Goal: Task Accomplishment & Management: Complete application form

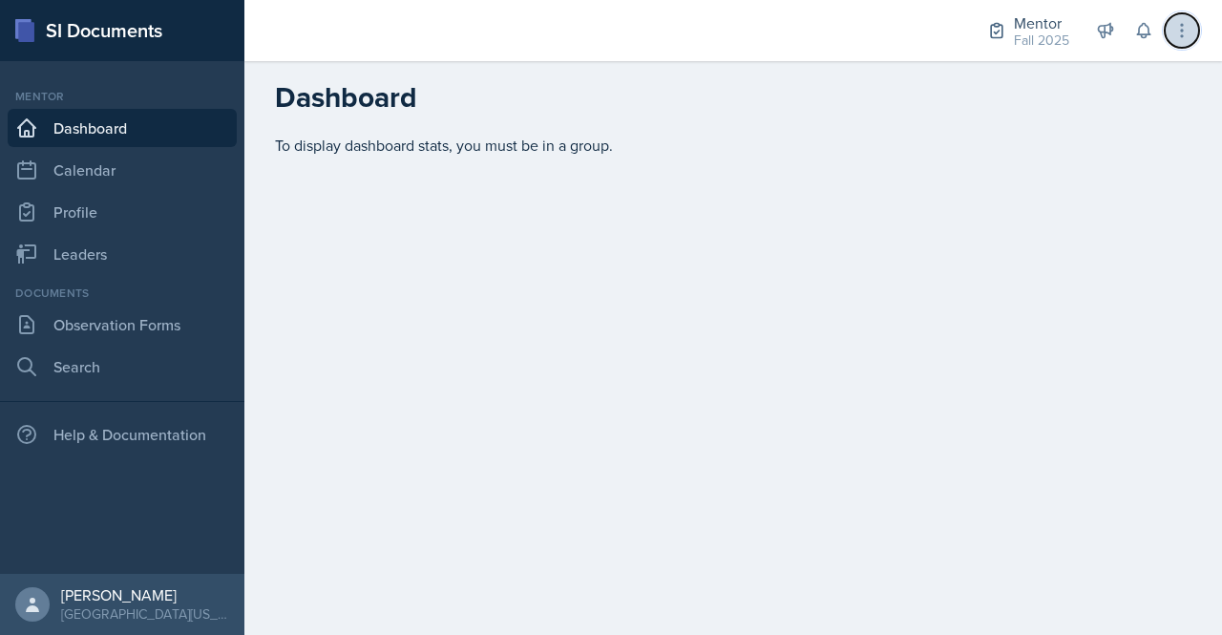
click at [1191, 35] on button at bounding box center [1182, 30] width 34 height 34
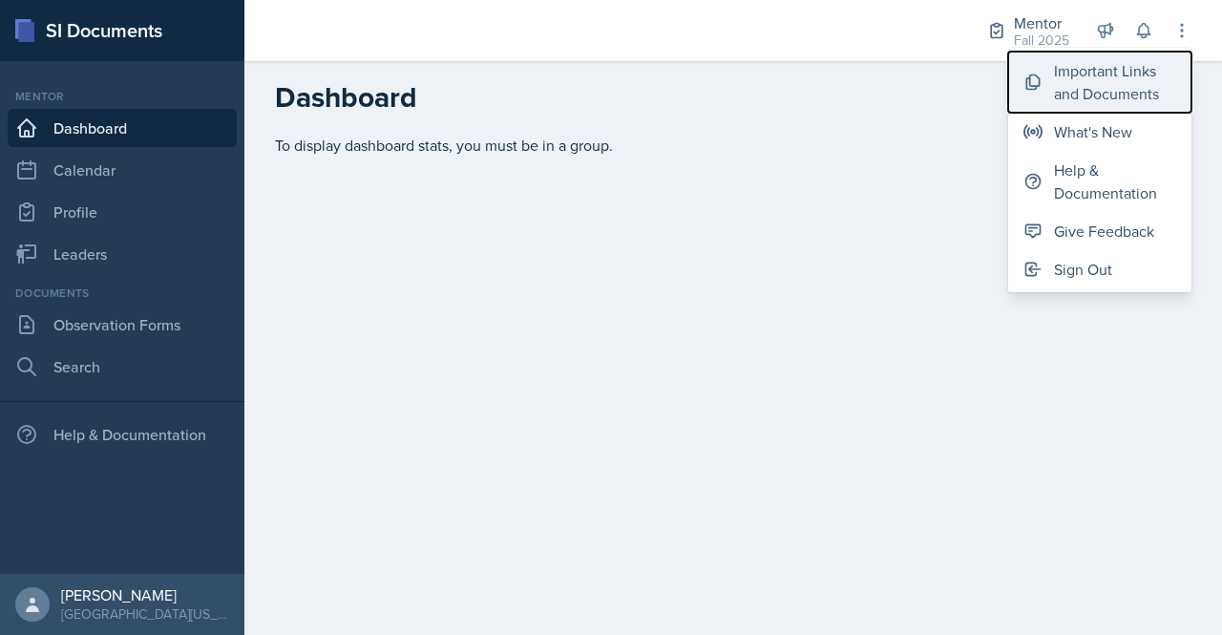
click at [1121, 94] on div "Important Links and Documents" at bounding box center [1115, 82] width 122 height 46
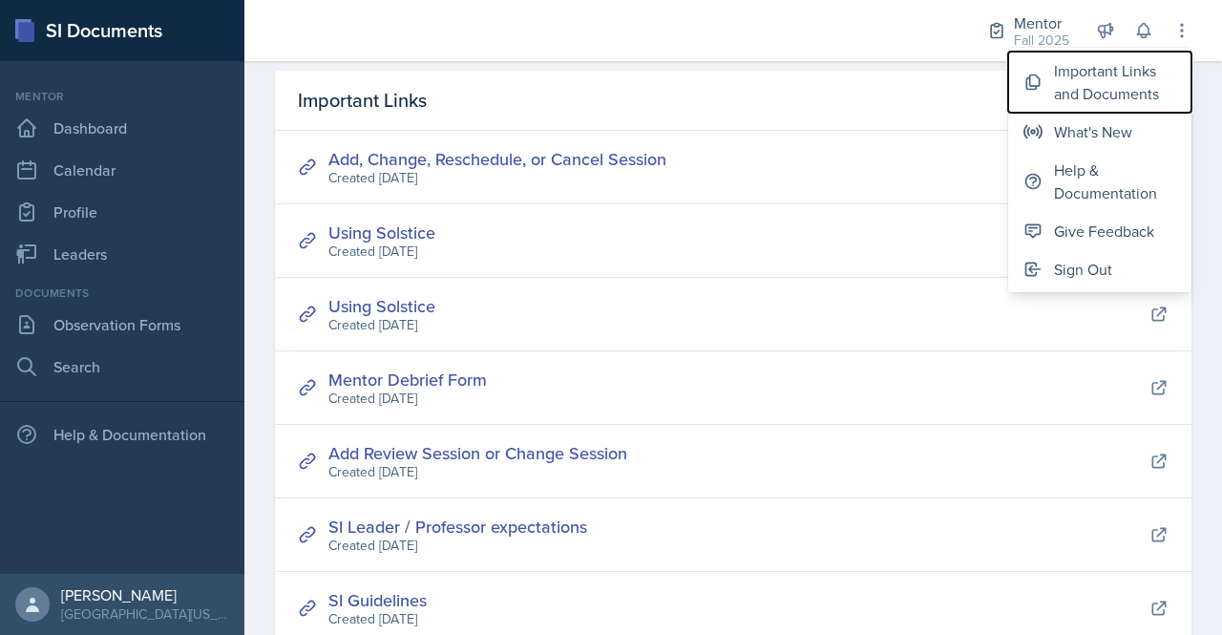
scroll to position [69, 0]
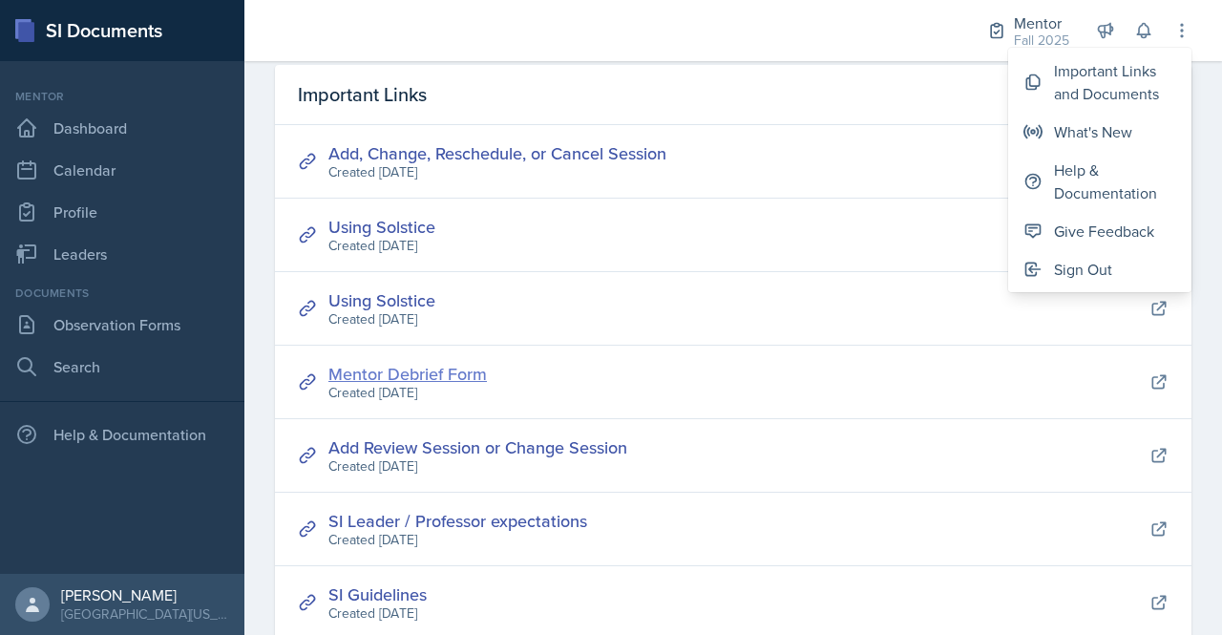
click at [473, 367] on link "Mentor Debrief Form" at bounding box center [407, 374] width 158 height 24
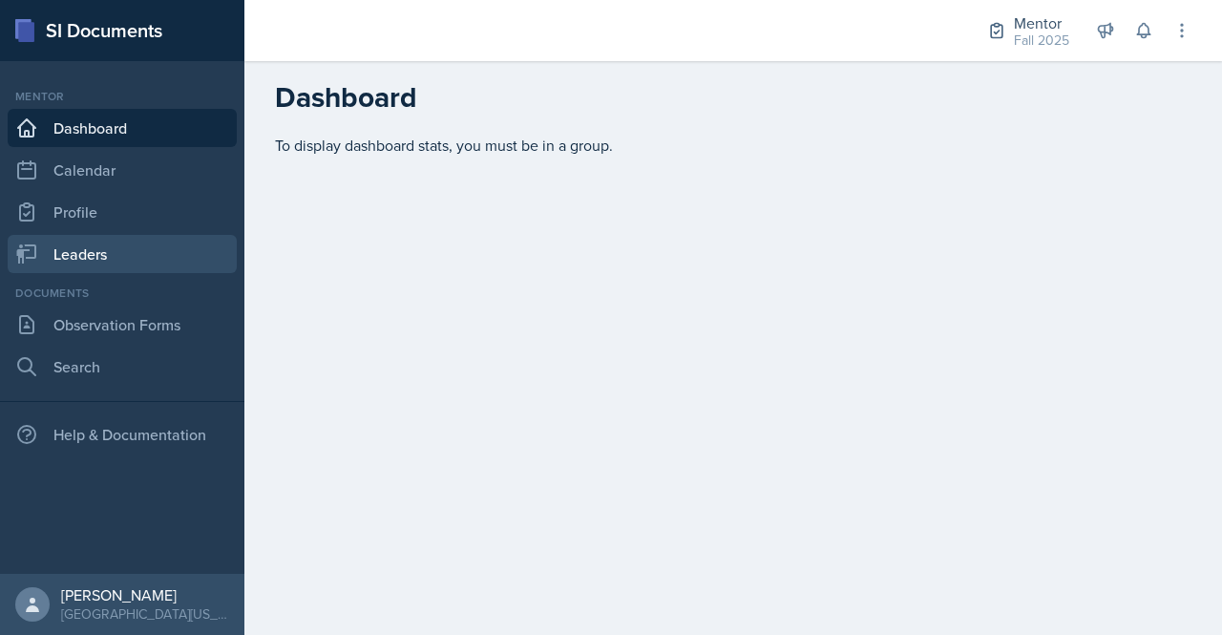
click at [107, 260] on link "Leaders" at bounding box center [122, 254] width 229 height 38
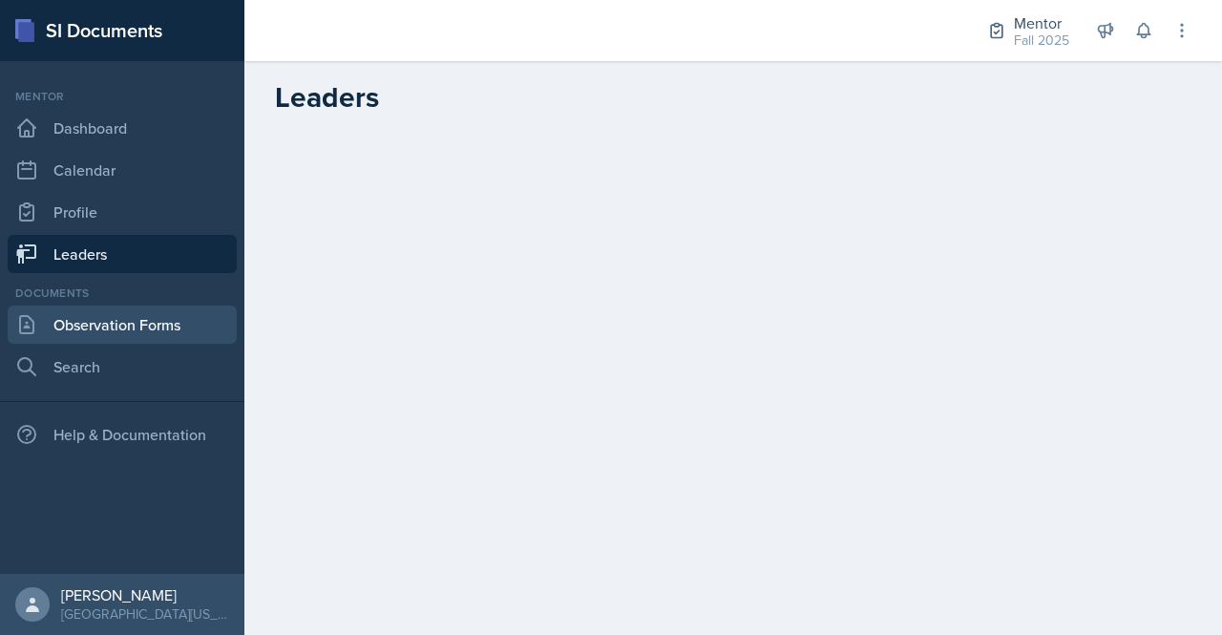
click at [117, 331] on link "Observation Forms" at bounding box center [122, 325] width 229 height 38
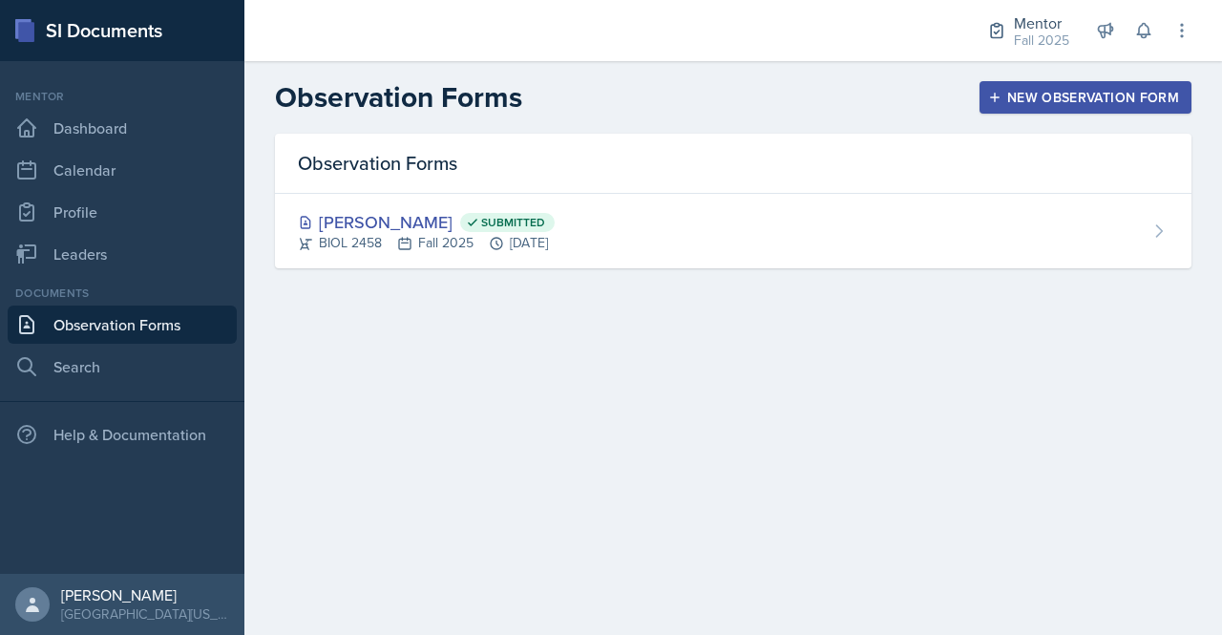
click at [1085, 104] on div "New Observation Form" at bounding box center [1085, 97] width 187 height 15
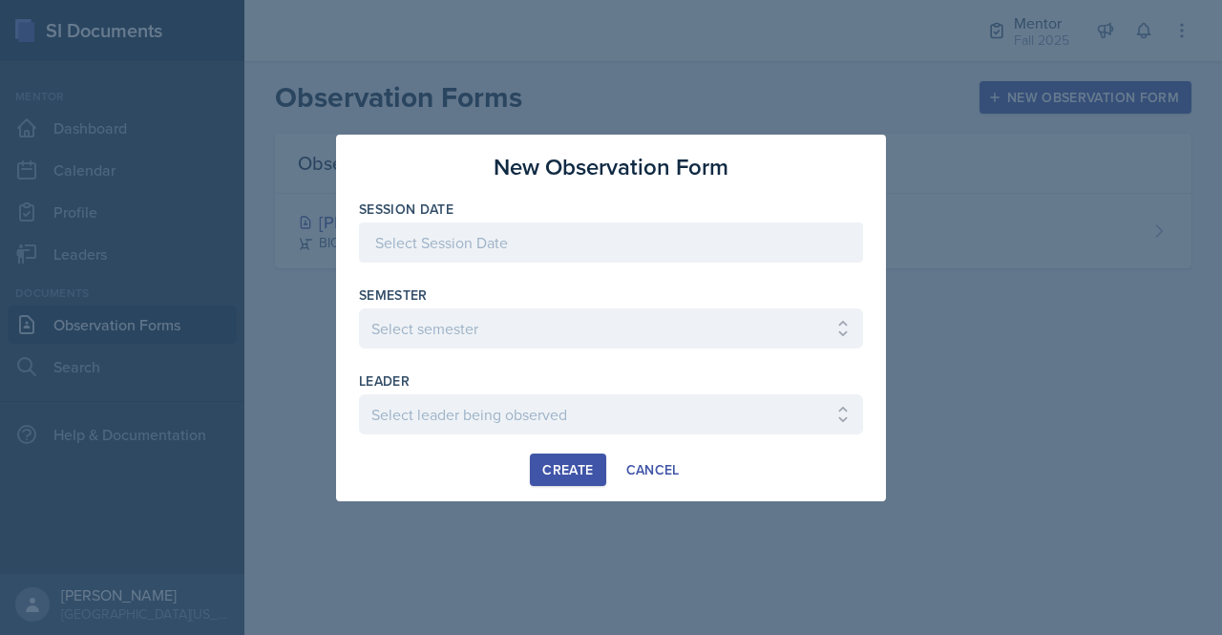
click at [697, 240] on div at bounding box center [611, 242] width 504 height 40
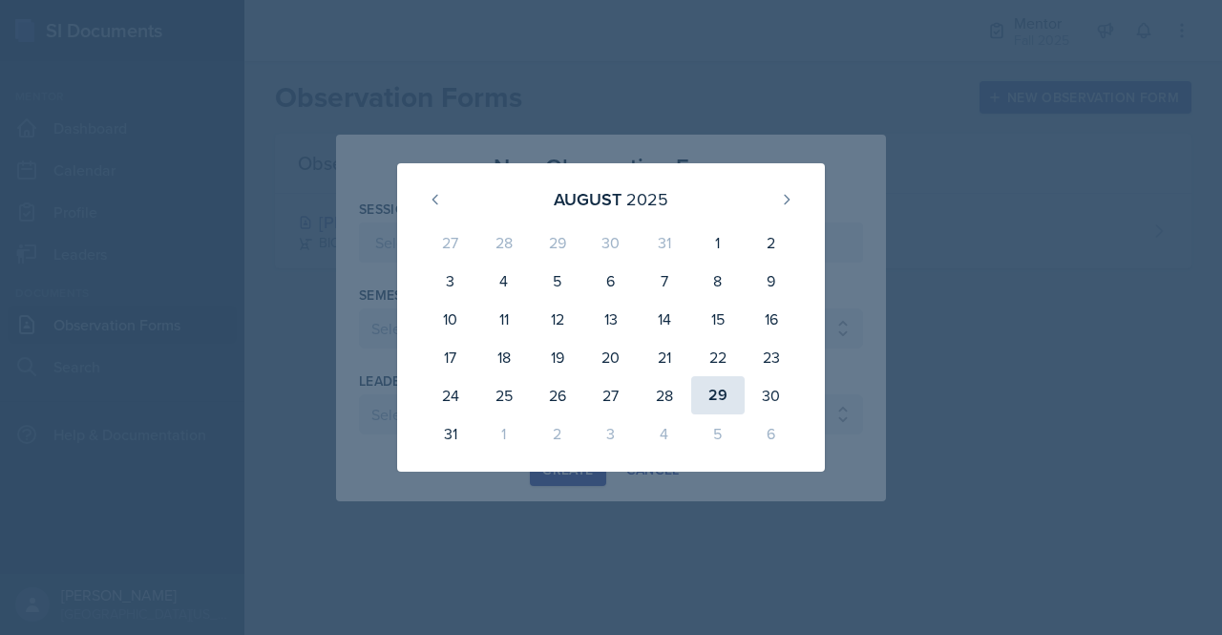
click at [719, 396] on div "29" at bounding box center [717, 395] width 53 height 38
type input "[DATE]"
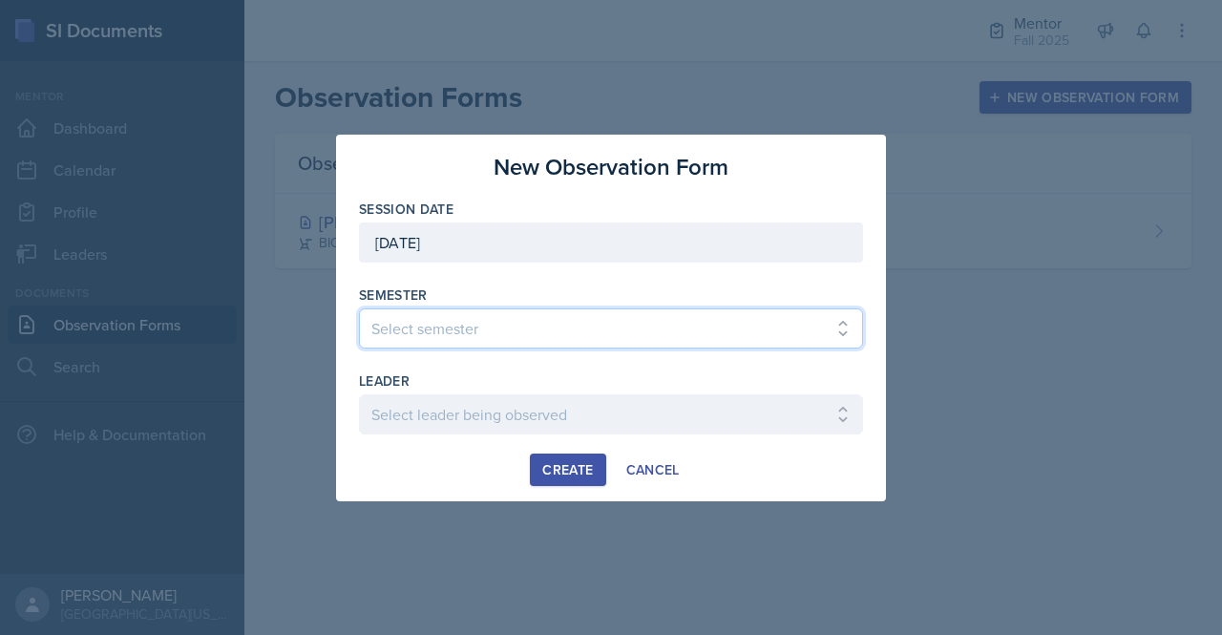
click at [689, 335] on select "Select semester All Fall 2024 Spring 2025 Fall 2025 Spring 2024 Fall 2023" at bounding box center [611, 328] width 504 height 40
select select "a8c40de0-d7eb-4f82-90ee-ac0c6ce45f71"
click at [359, 308] on select "Select semester All Fall 2024 Spring 2025 Fall 2025 Spring 2024 Fall 2023" at bounding box center [611, 328] width 504 height 40
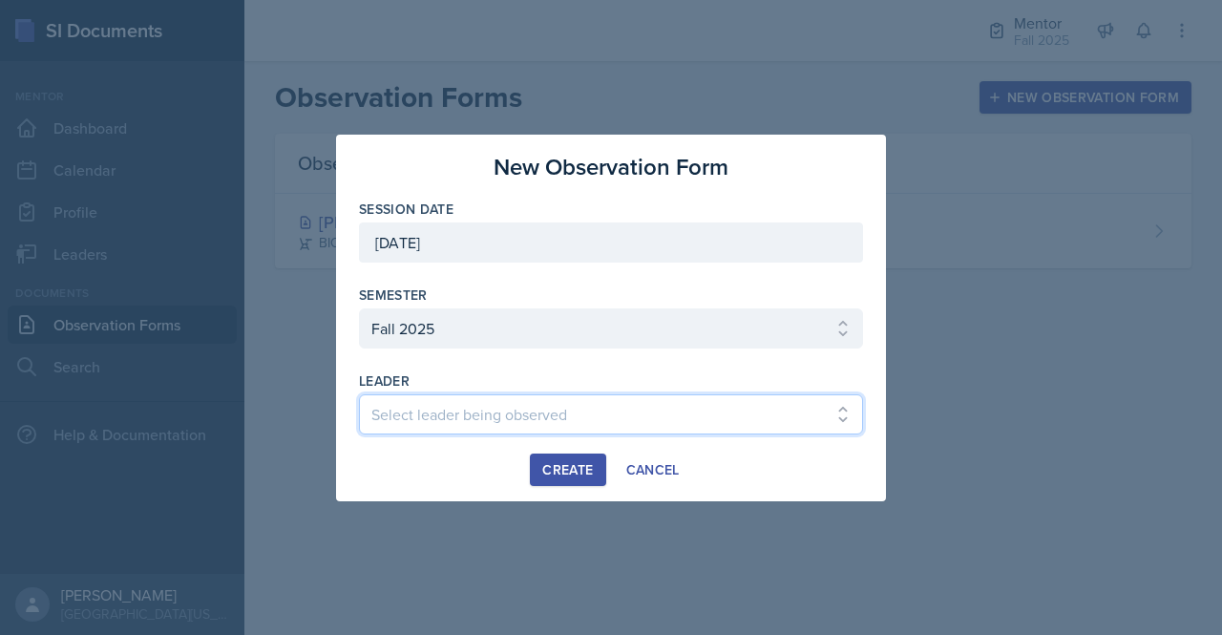
click at [660, 415] on select "Select leader being observed [PERSON_NAME] / NURS 3366 - PATHOPHYSIOLOGIC PROCE…" at bounding box center [611, 414] width 504 height 40
select select "46231274-948a-4cf0-961c-7c1285d612e1"
click at [359, 394] on select "Select leader being observed [PERSON_NAME] / NURS 3366 - PATHOPHYSIOLOGIC PROCE…" at bounding box center [611, 414] width 504 height 40
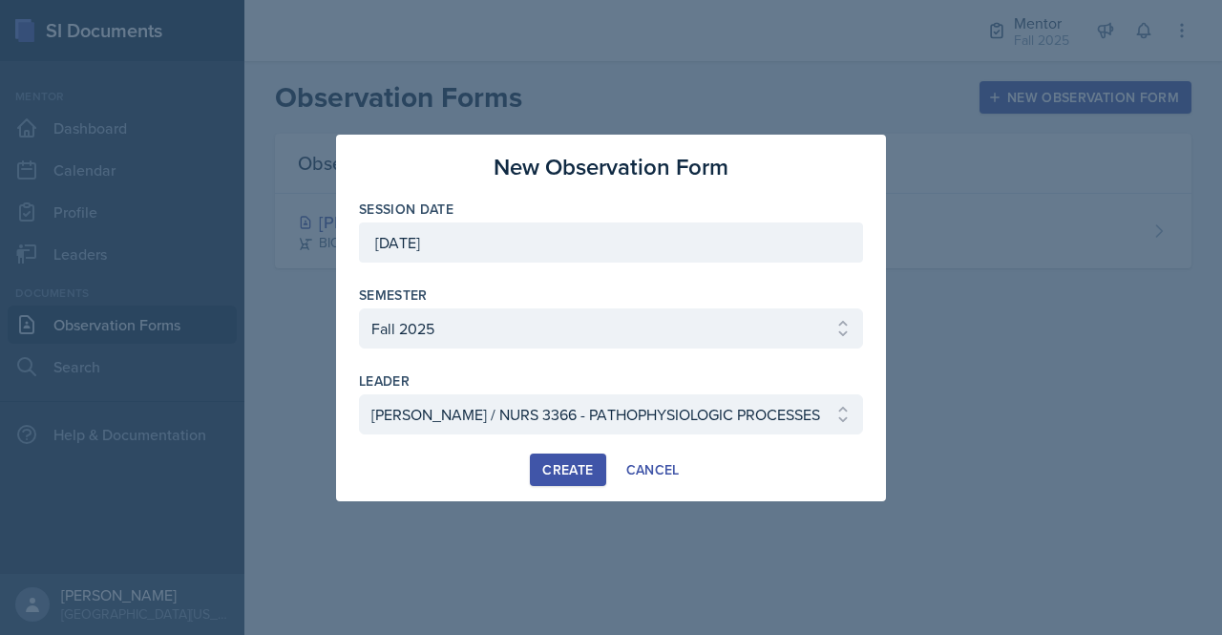
click at [567, 464] on div "Create" at bounding box center [567, 469] width 51 height 15
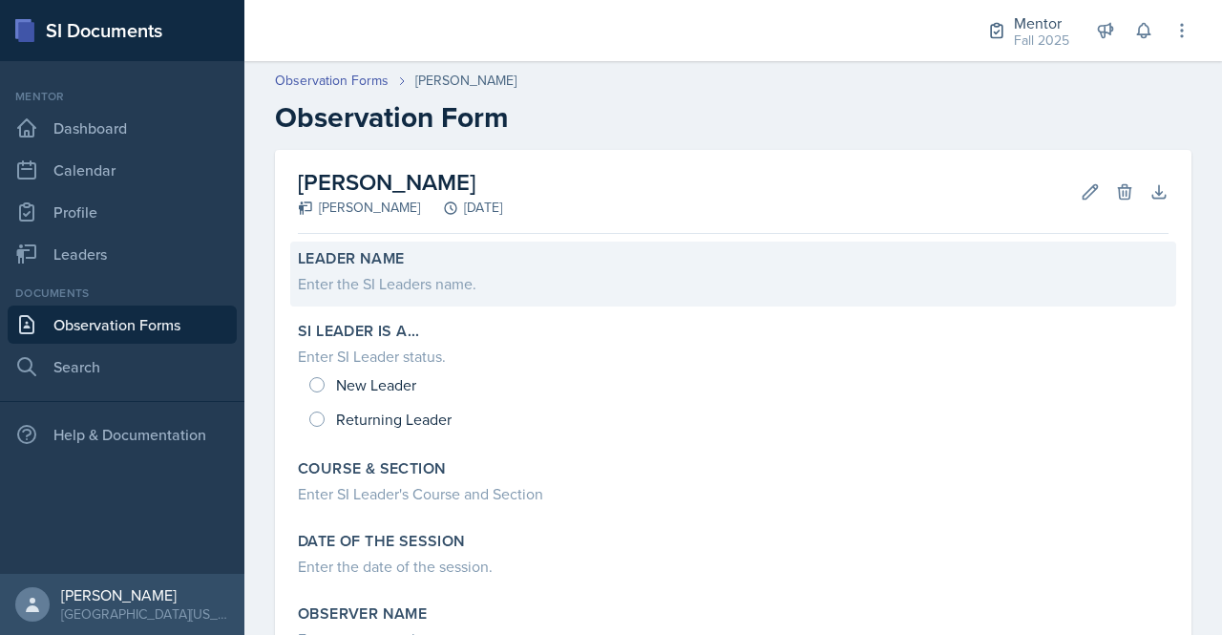
click at [493, 285] on div "Enter the SI Leaders name." at bounding box center [733, 283] width 871 height 23
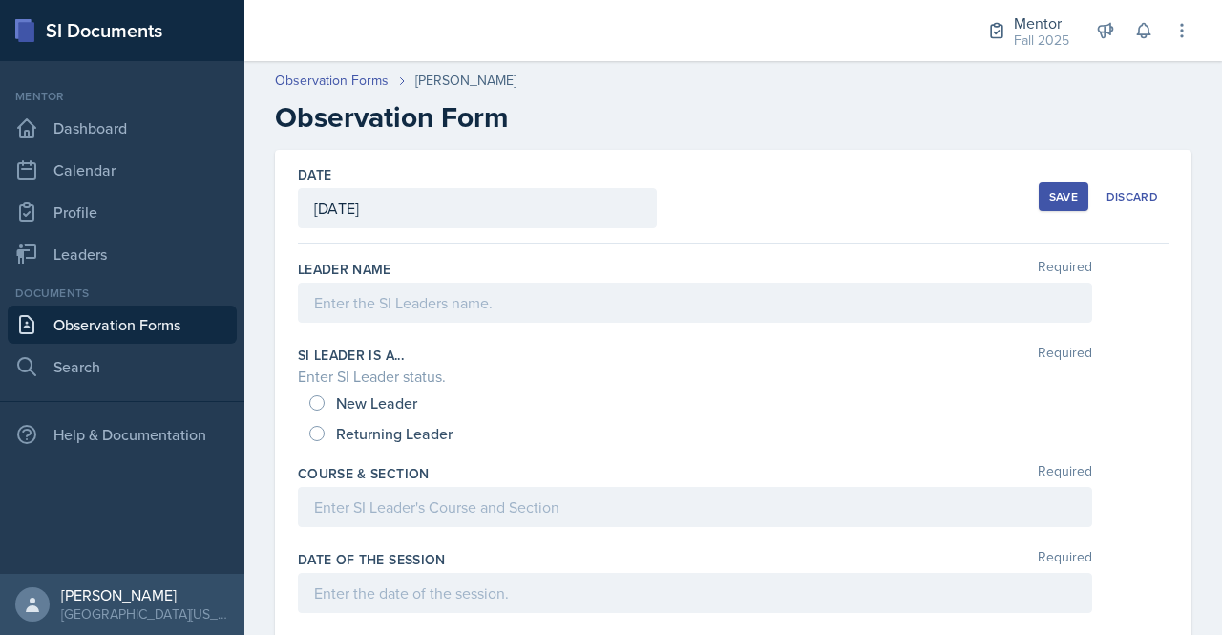
click at [453, 285] on div at bounding box center [695, 303] width 794 height 40
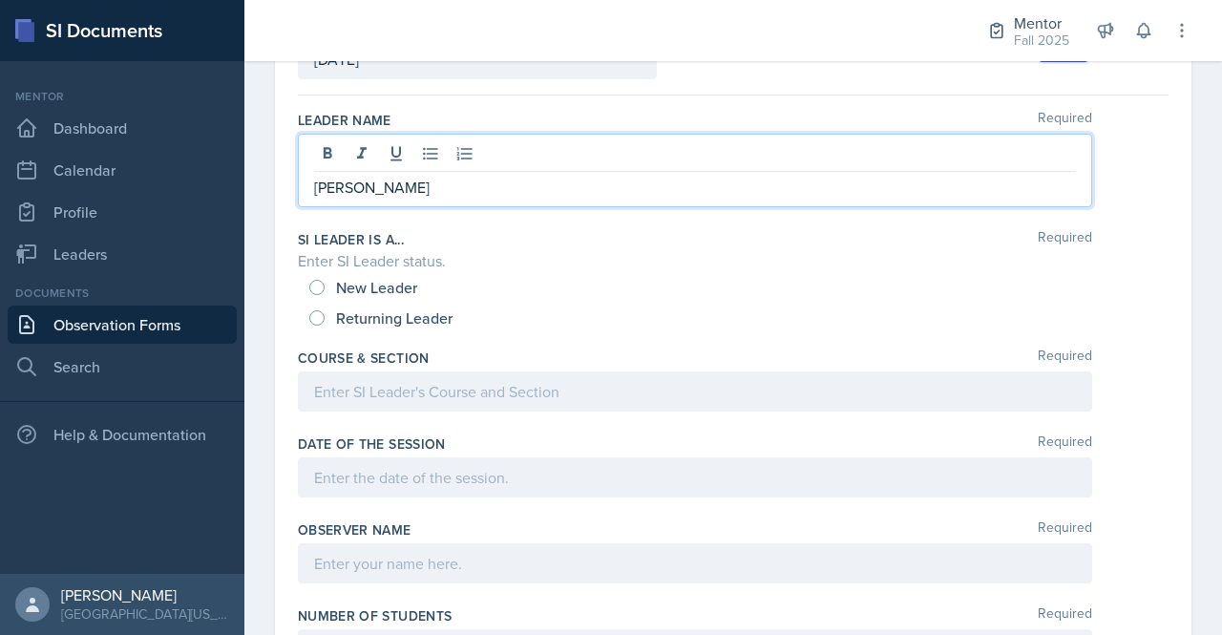
scroll to position [159, 0]
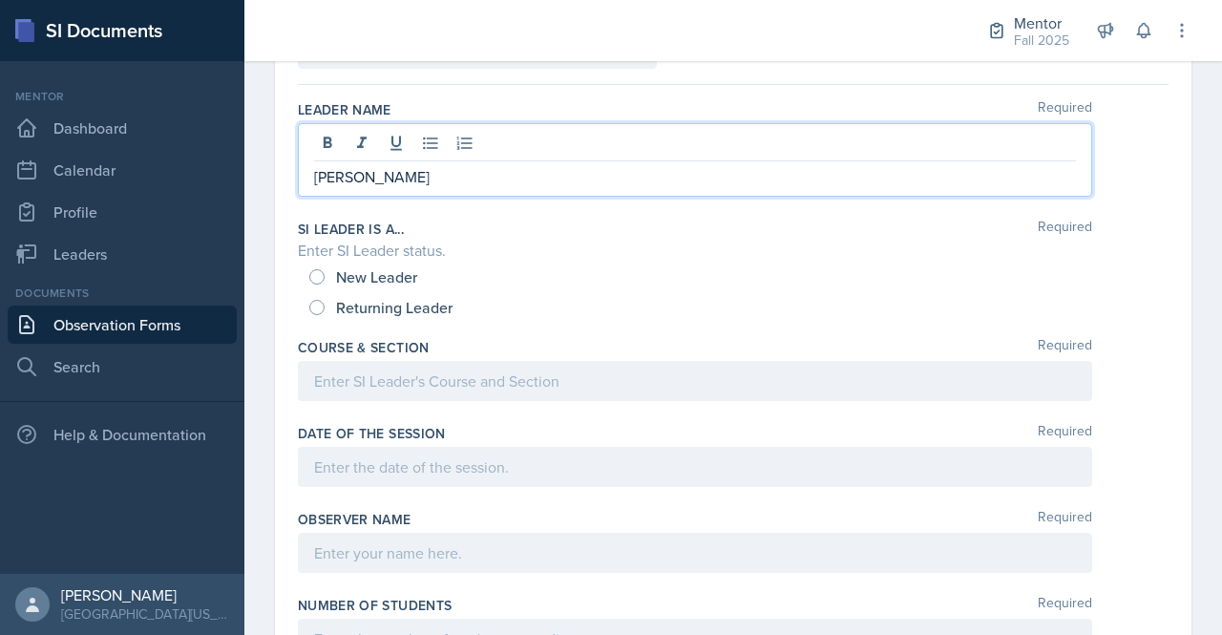
click at [342, 269] on span "New Leader" at bounding box center [376, 276] width 81 height 19
click at [325, 269] on input "New Leader" at bounding box center [316, 276] width 15 height 15
radio input "true"
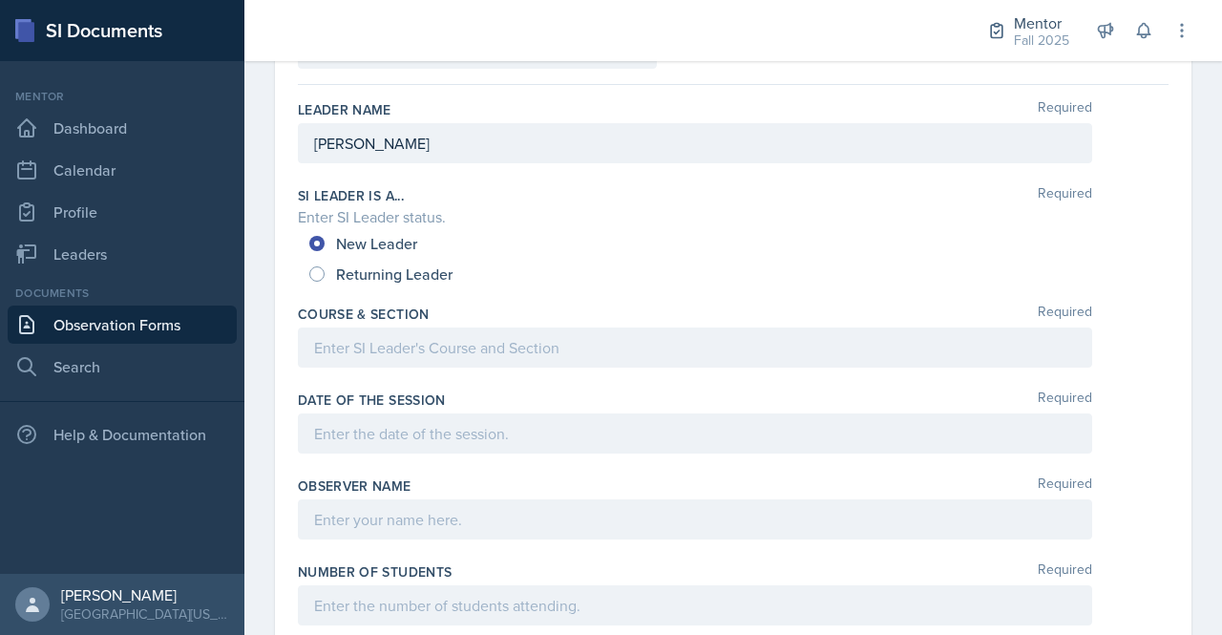
click at [351, 355] on p at bounding box center [695, 347] width 762 height 23
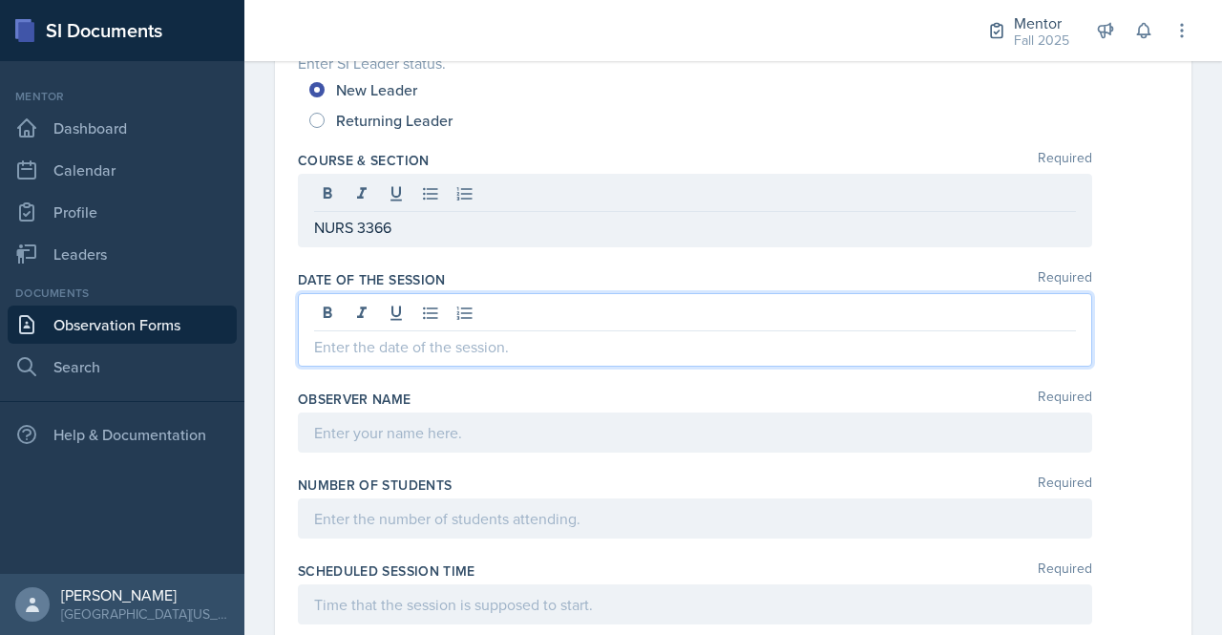
click at [592, 335] on p at bounding box center [695, 346] width 762 height 23
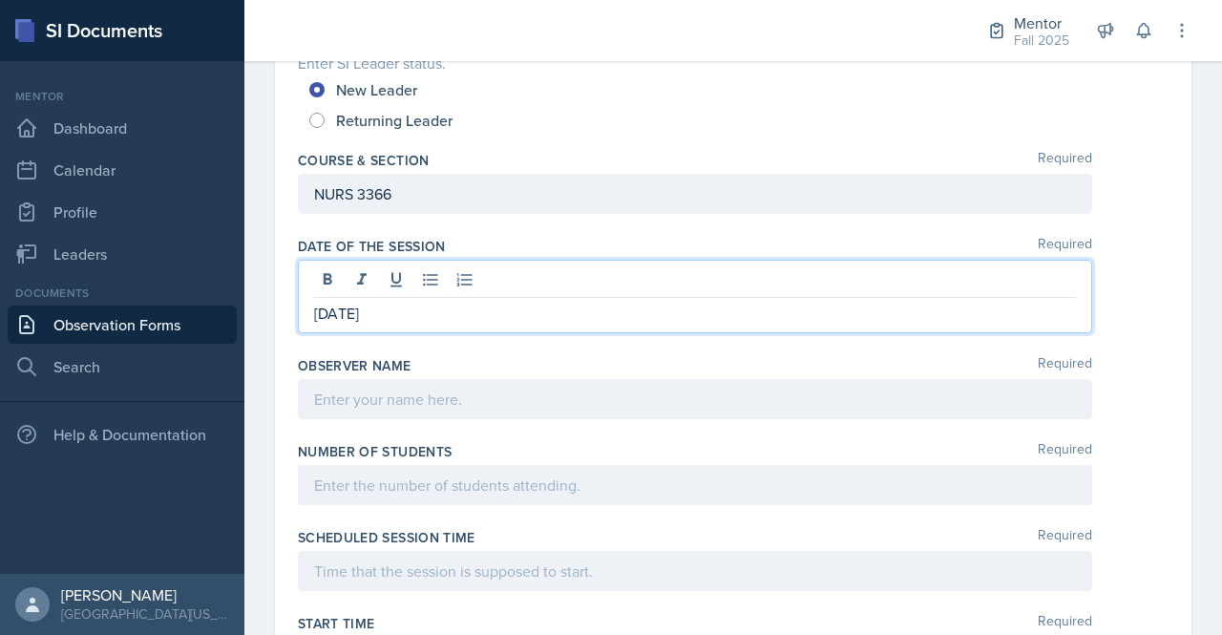
click at [465, 407] on div at bounding box center [695, 399] width 794 height 40
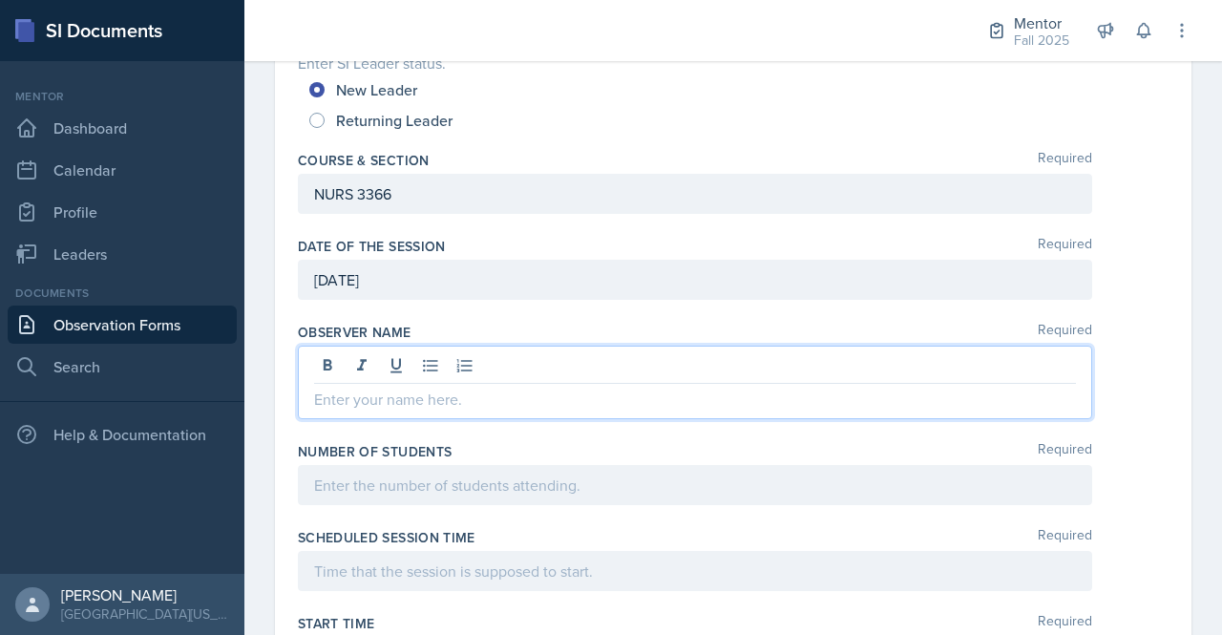
scroll to position [346, 0]
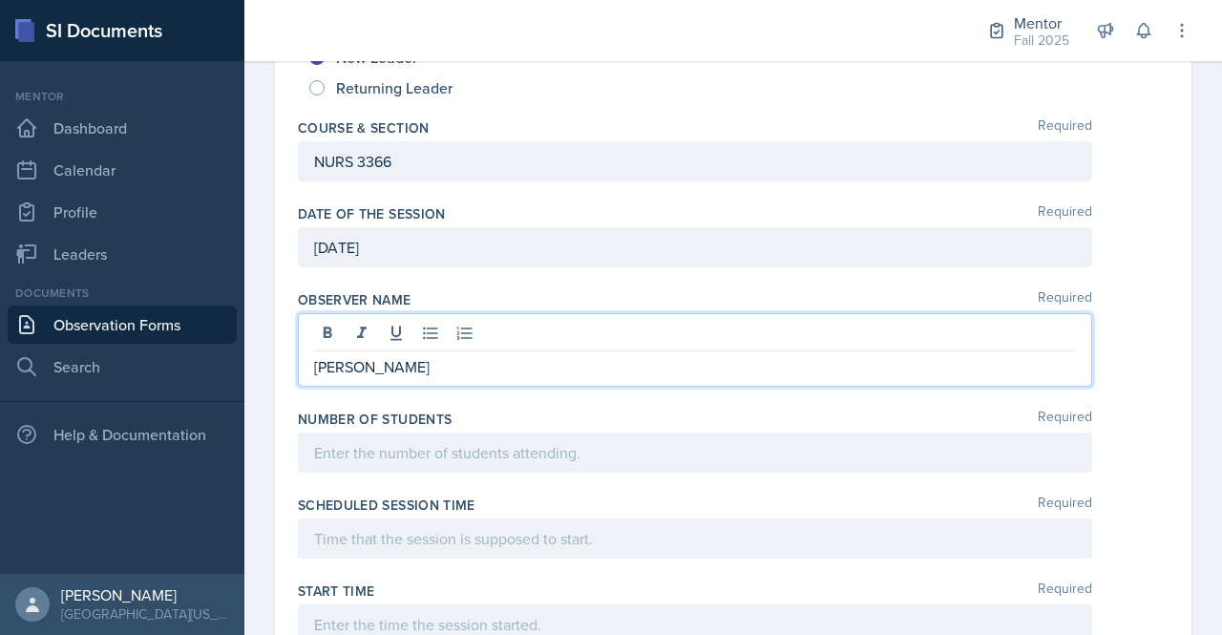
click at [460, 439] on div at bounding box center [695, 452] width 794 height 40
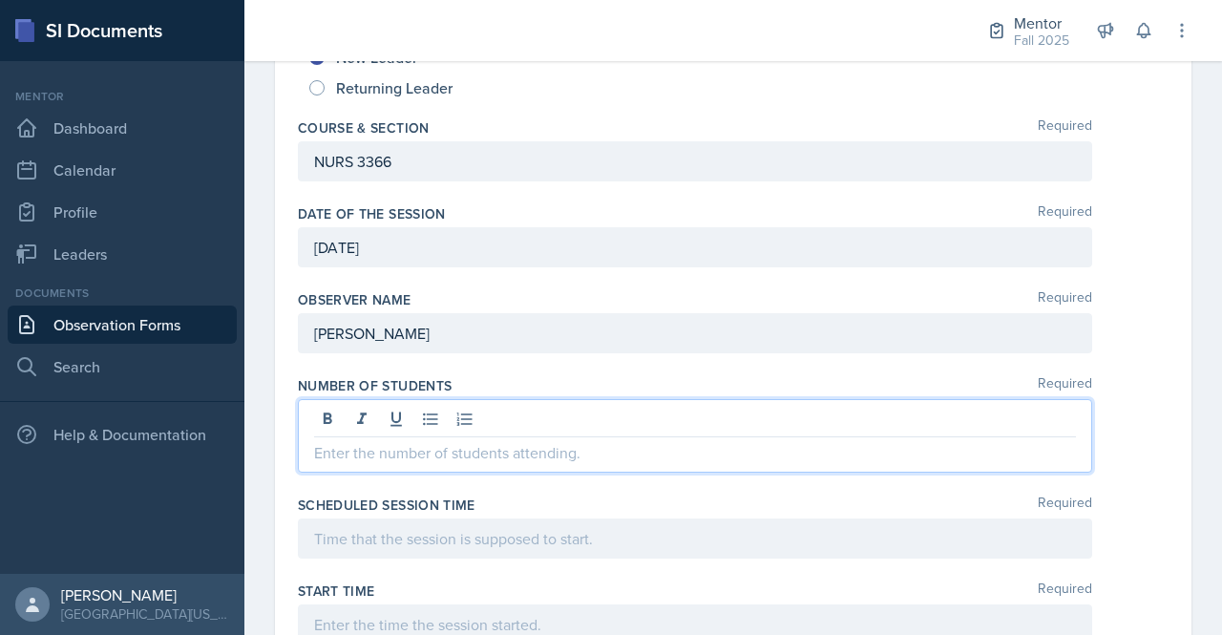
scroll to position [313, 0]
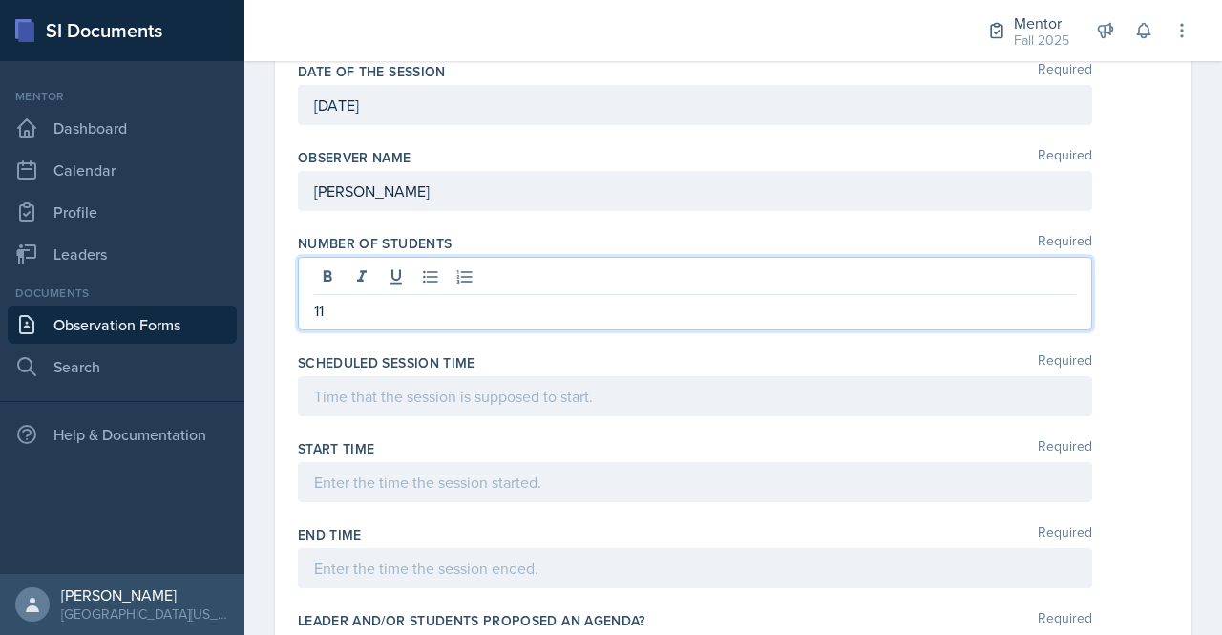
click at [832, 408] on p at bounding box center [695, 396] width 762 height 23
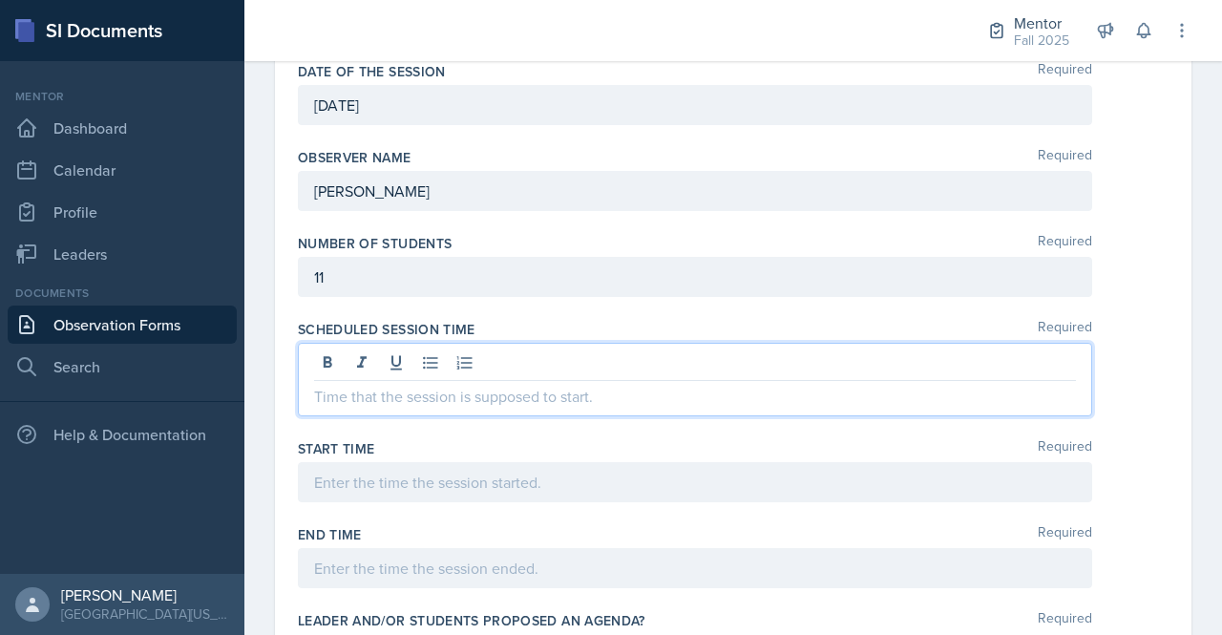
scroll to position [454, 0]
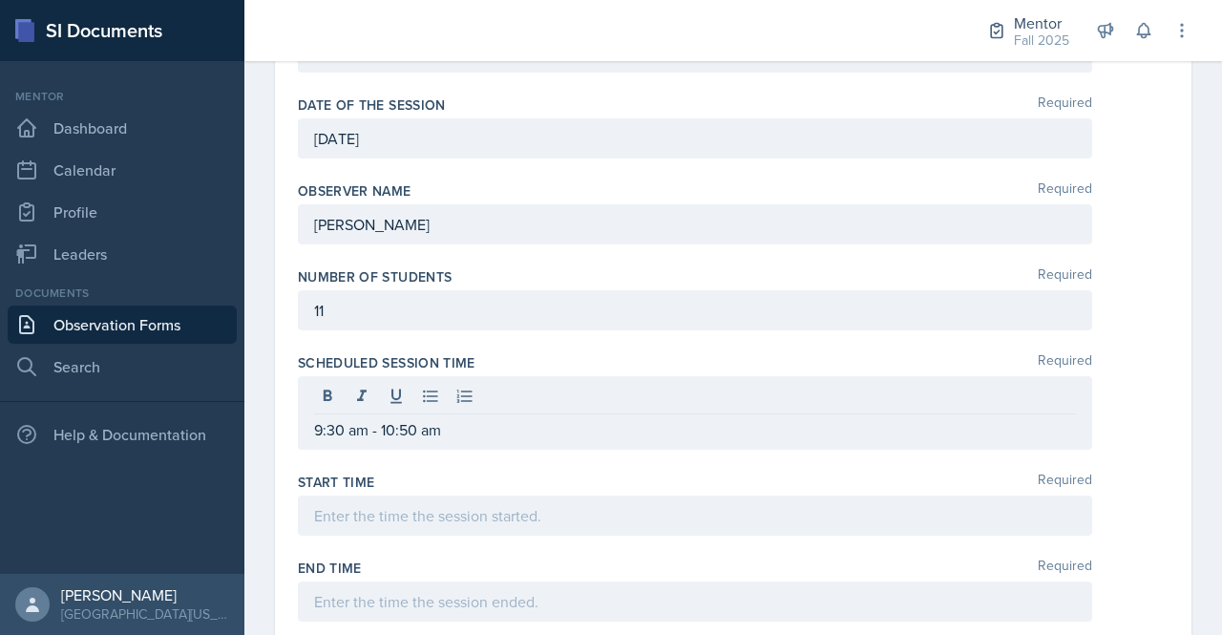
click at [741, 452] on div "Scheduled session time Required 9:30 am - 10:50 am" at bounding box center [733, 405] width 871 height 119
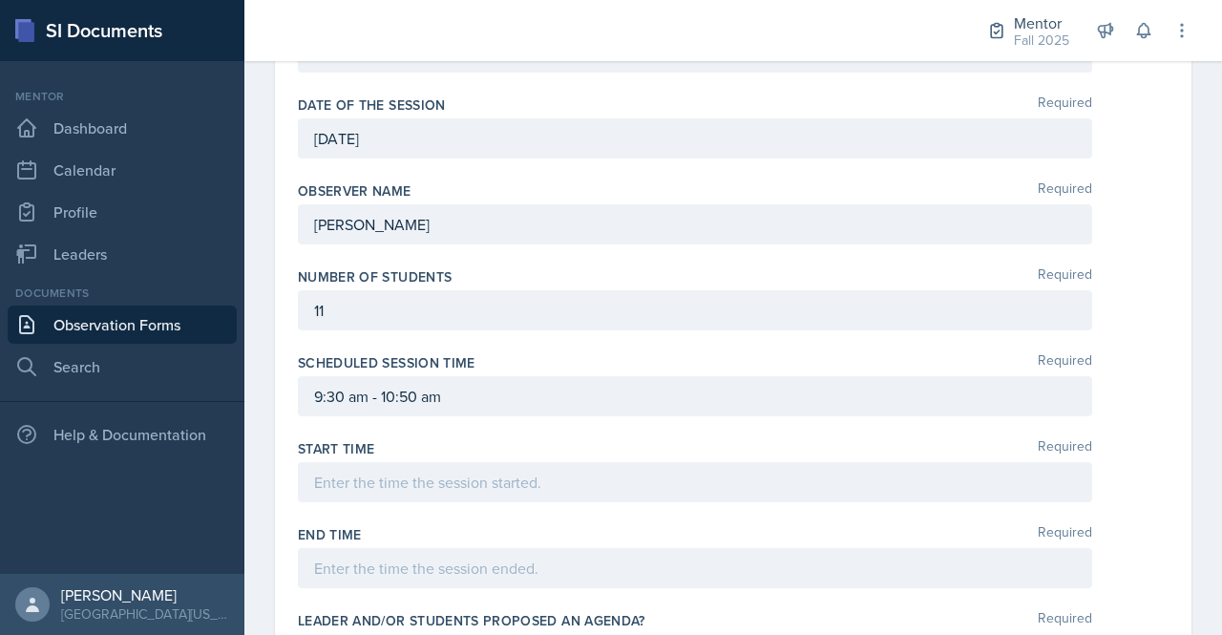
click at [713, 478] on div at bounding box center [695, 482] width 794 height 40
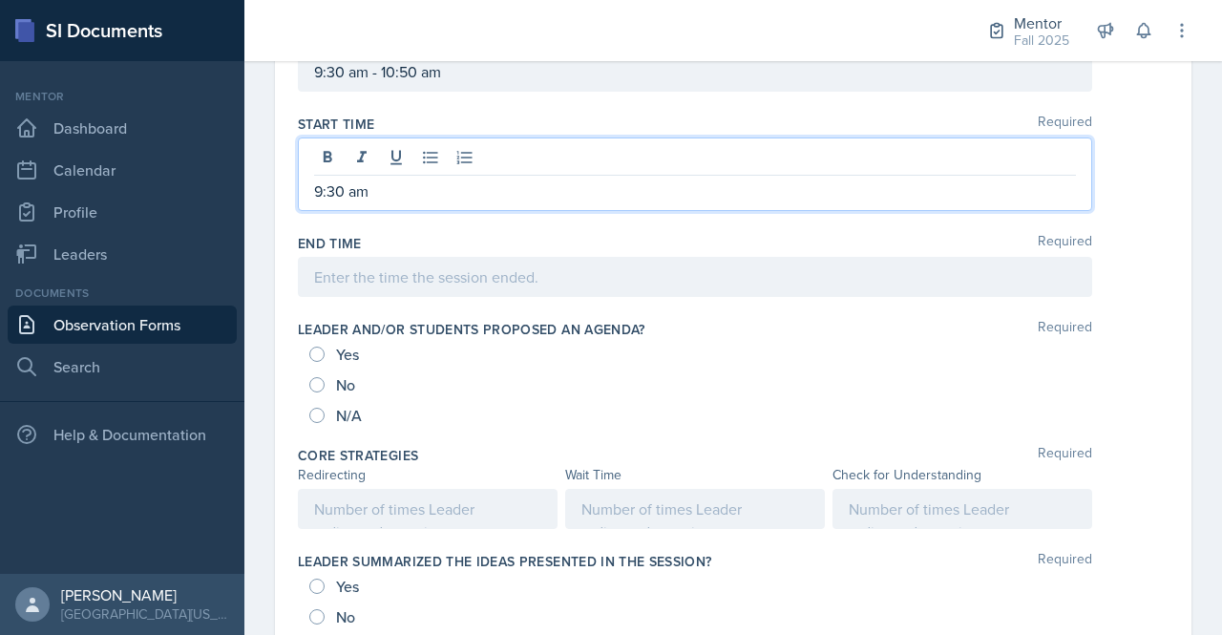
scroll to position [779, 0]
click at [319, 347] on input "Yes" at bounding box center [316, 354] width 15 height 15
radio input "true"
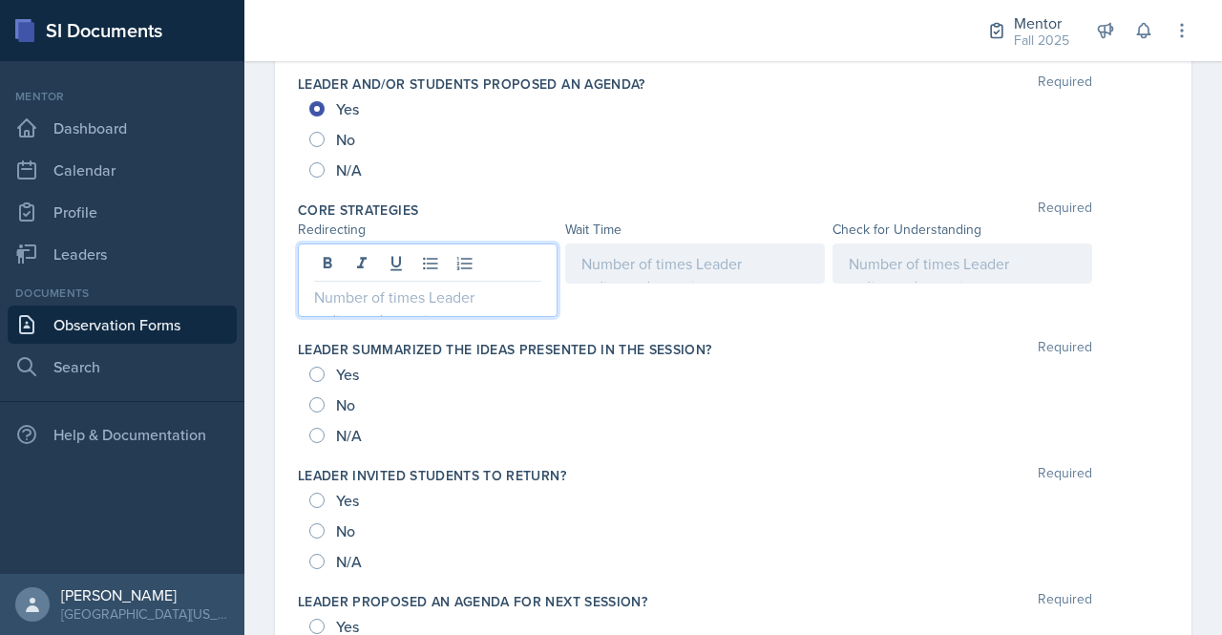
scroll to position [1023, 0]
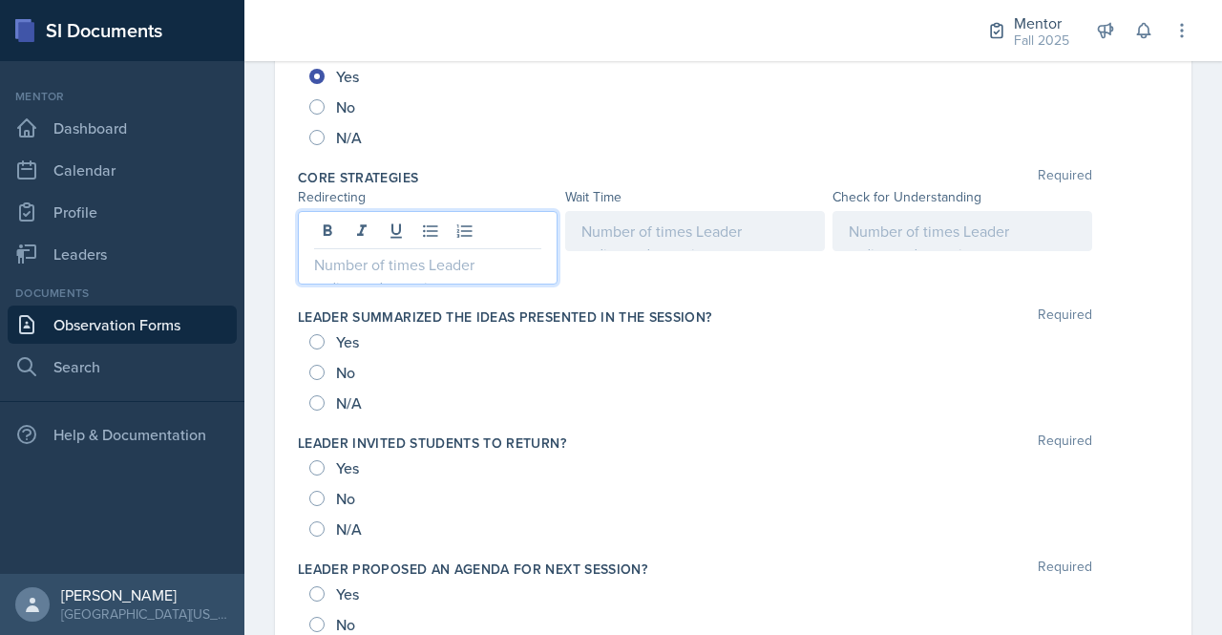
click at [378, 253] on p at bounding box center [427, 264] width 227 height 23
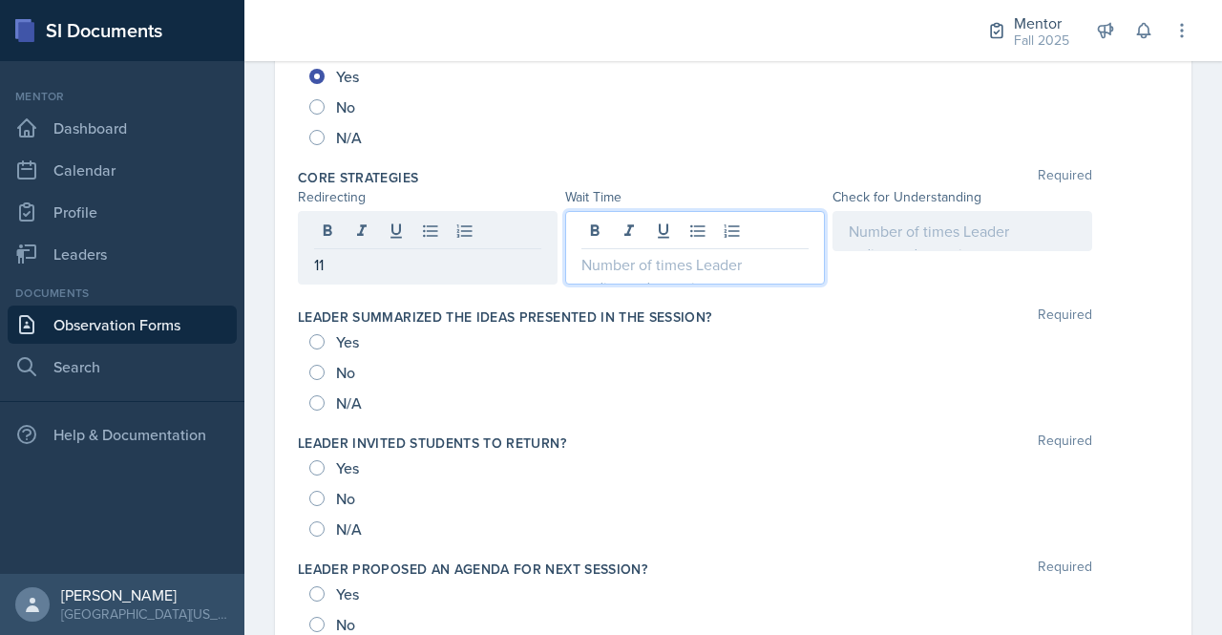
click at [695, 219] on div at bounding box center [695, 248] width 260 height 74
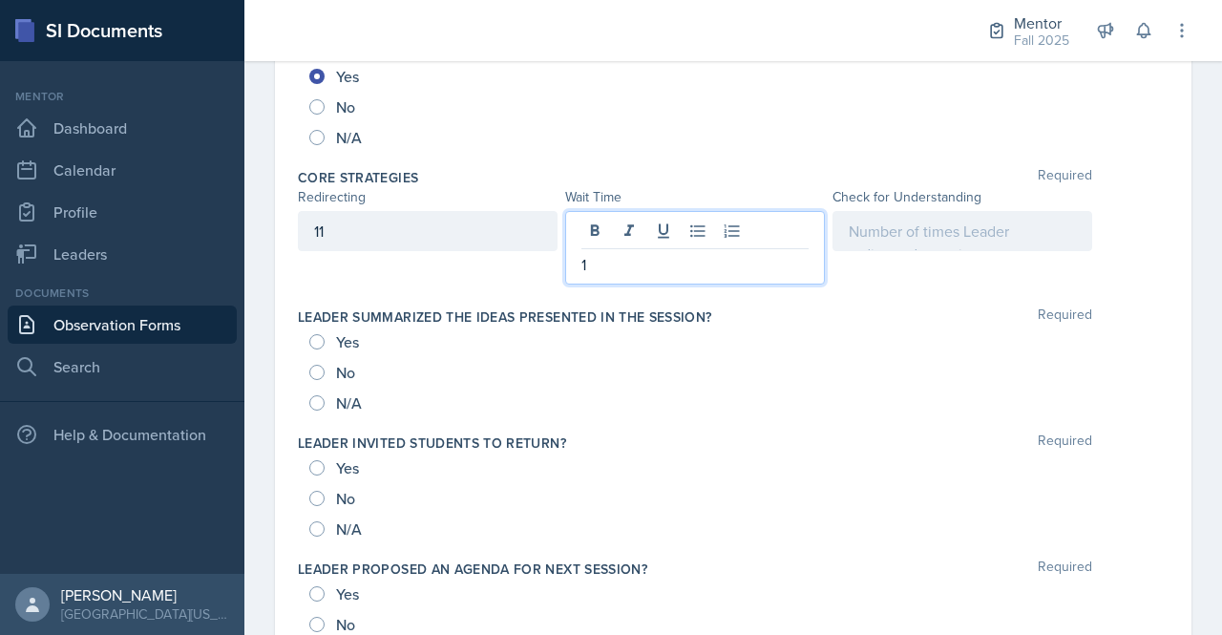
click at [968, 211] on div at bounding box center [963, 231] width 260 height 40
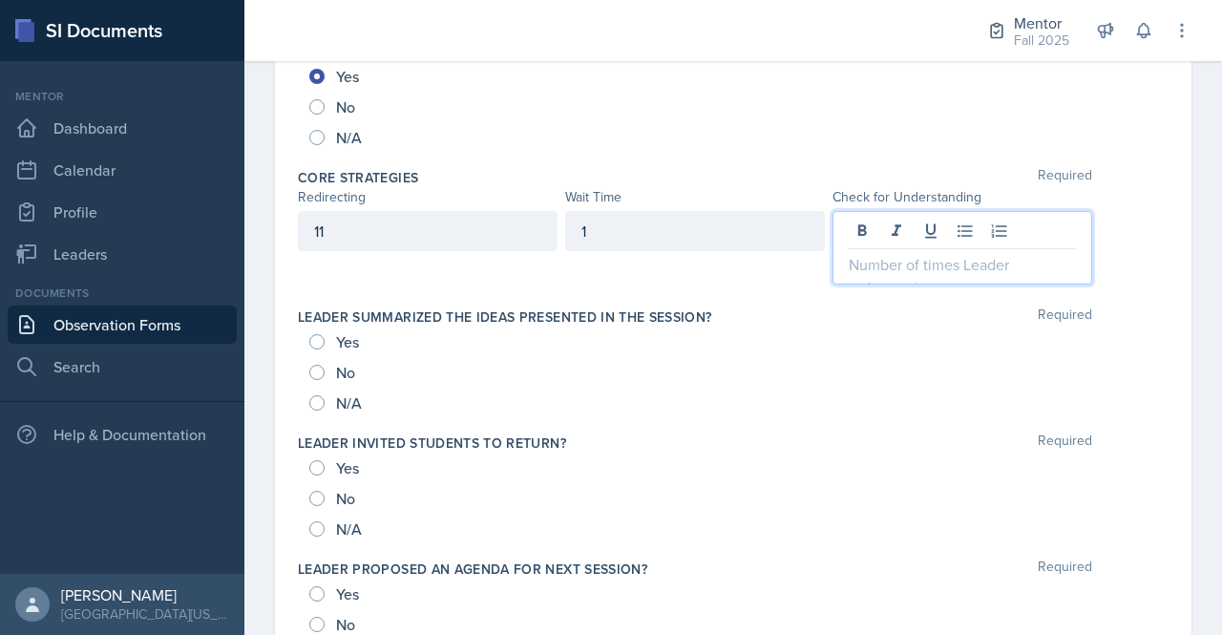
scroll to position [1057, 0]
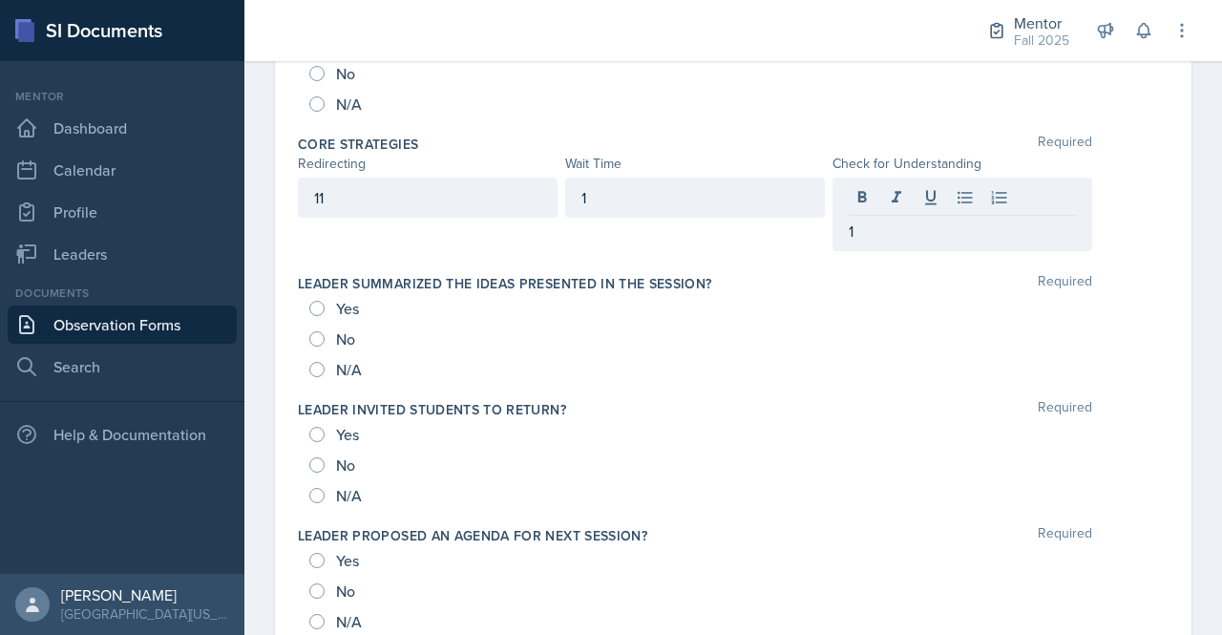
click at [1090, 209] on div "11 1 1" at bounding box center [733, 215] width 871 height 74
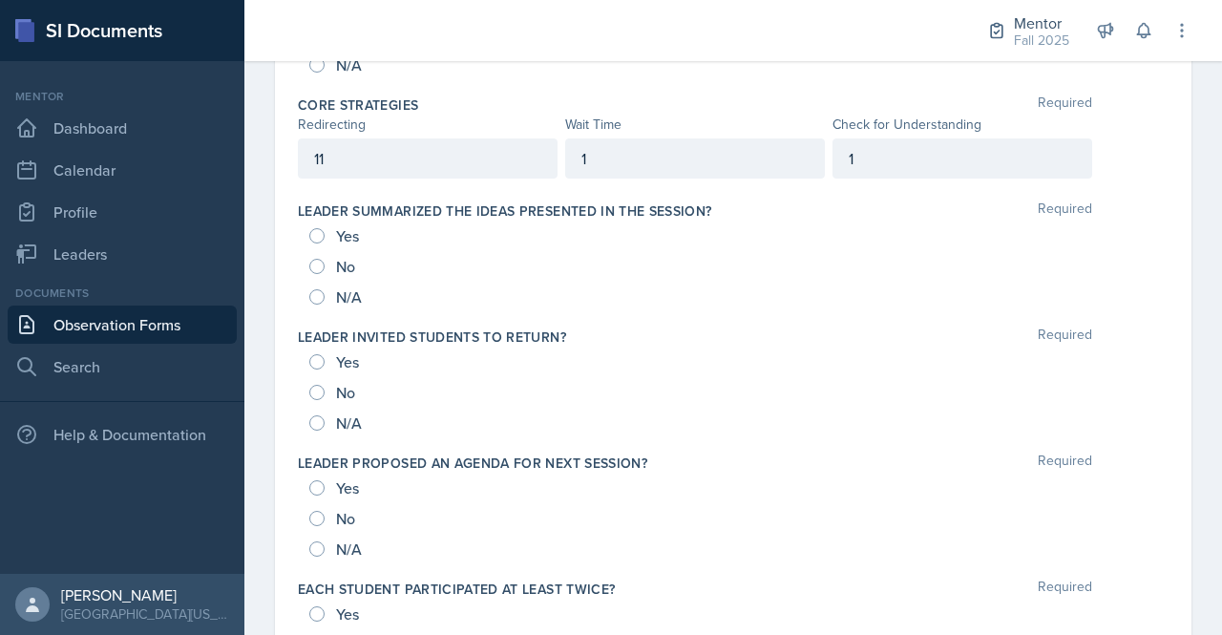
scroll to position [1097, 0]
click at [309, 220] on div "Yes" at bounding box center [335, 235] width 53 height 31
click at [320, 233] on input "Yes" at bounding box center [316, 234] width 15 height 15
radio input "true"
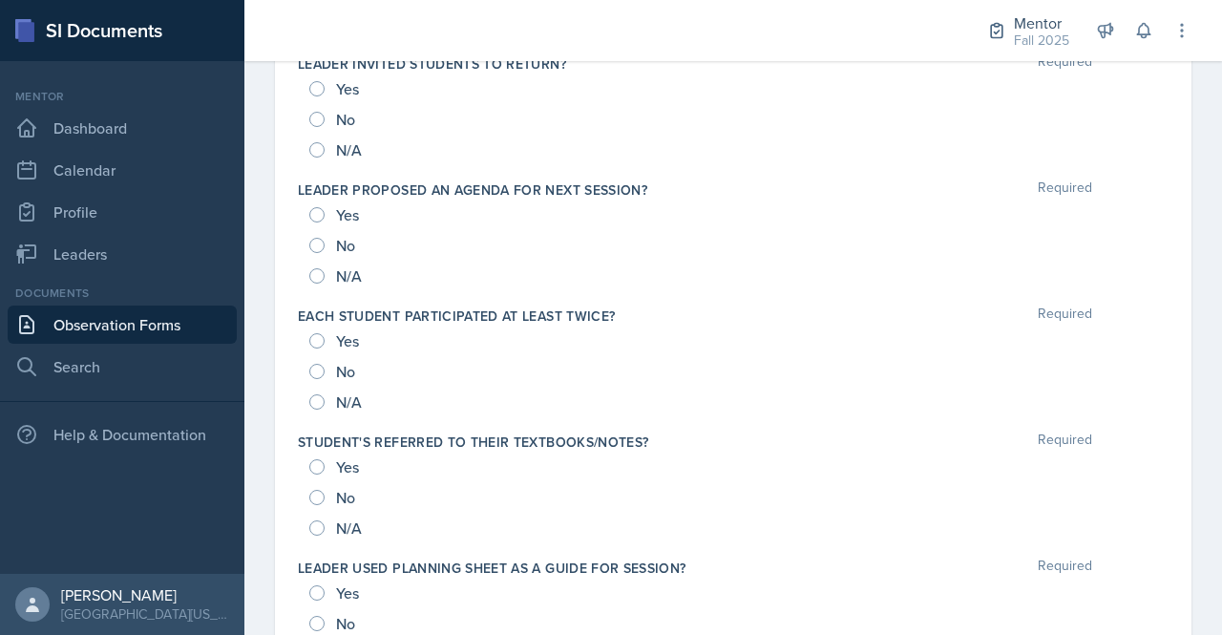
scroll to position [1399, 0]
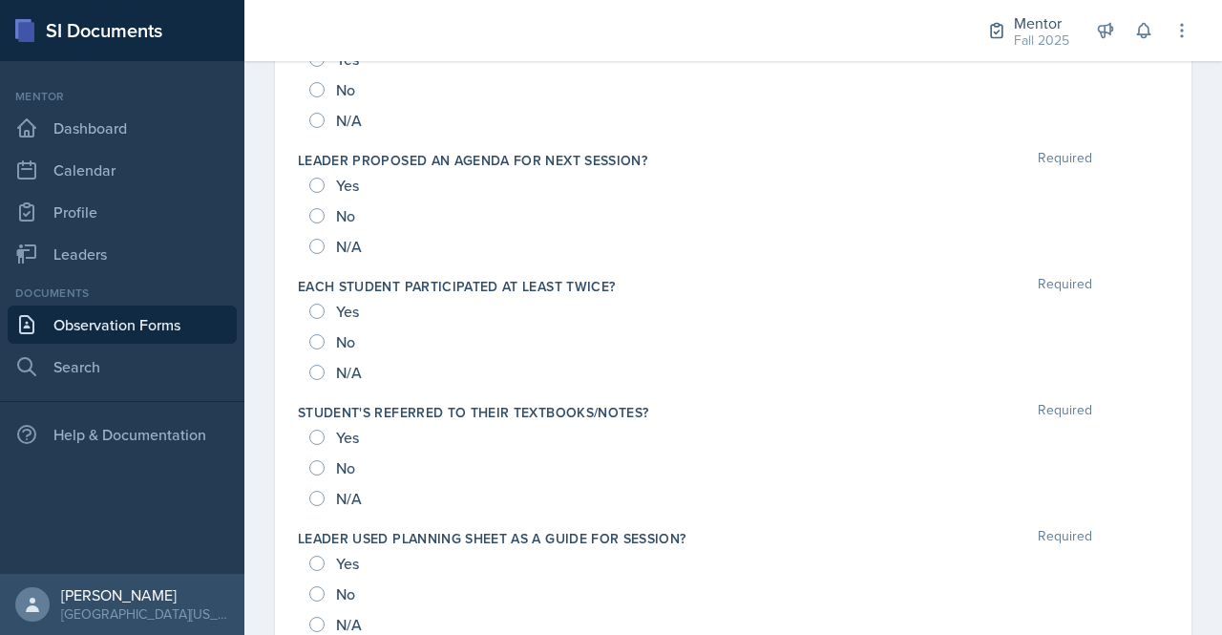
click at [321, 296] on div "Yes" at bounding box center [335, 311] width 53 height 31
click at [319, 306] on input "Yes" at bounding box center [316, 311] width 15 height 15
radio input "true"
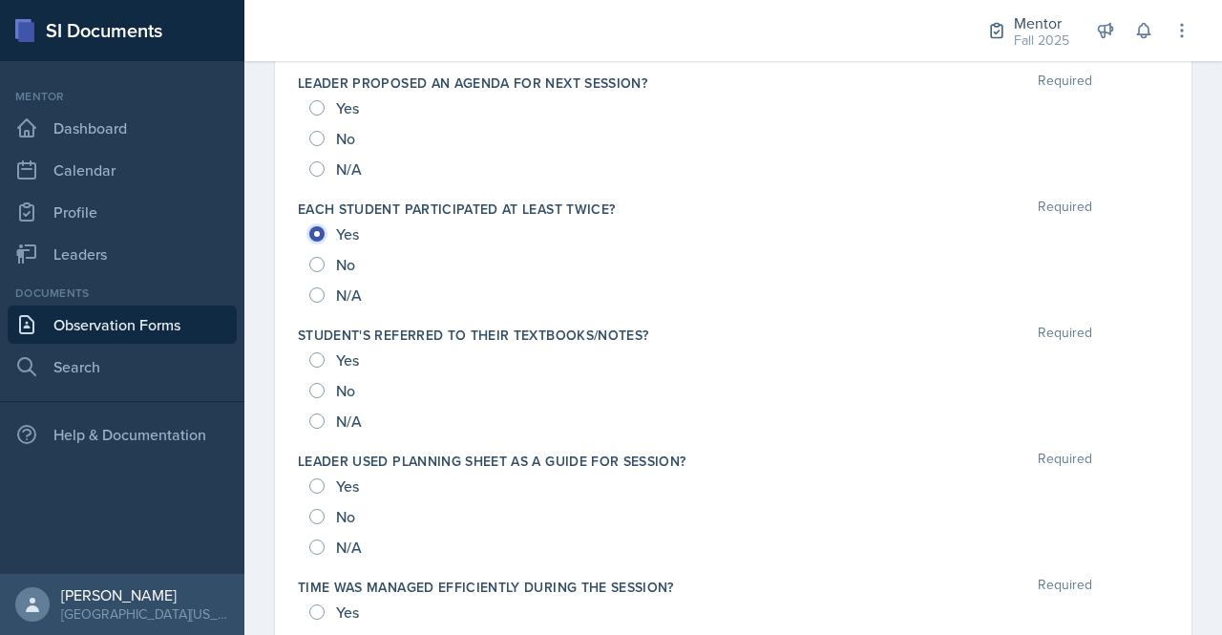
scroll to position [1476, 0]
click at [325, 358] on div "Yes" at bounding box center [335, 360] width 53 height 31
click at [311, 356] on input "Yes" at bounding box center [316, 359] width 15 height 15
radio input "true"
click at [313, 482] on input "Yes" at bounding box center [316, 485] width 15 height 15
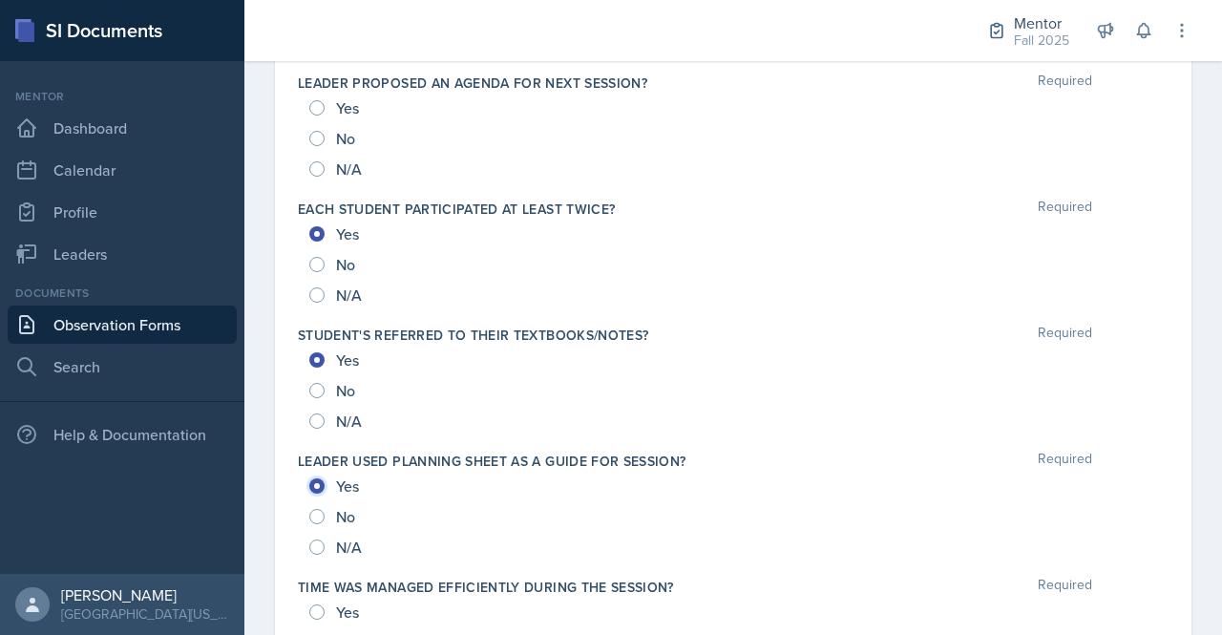
radio input "true"
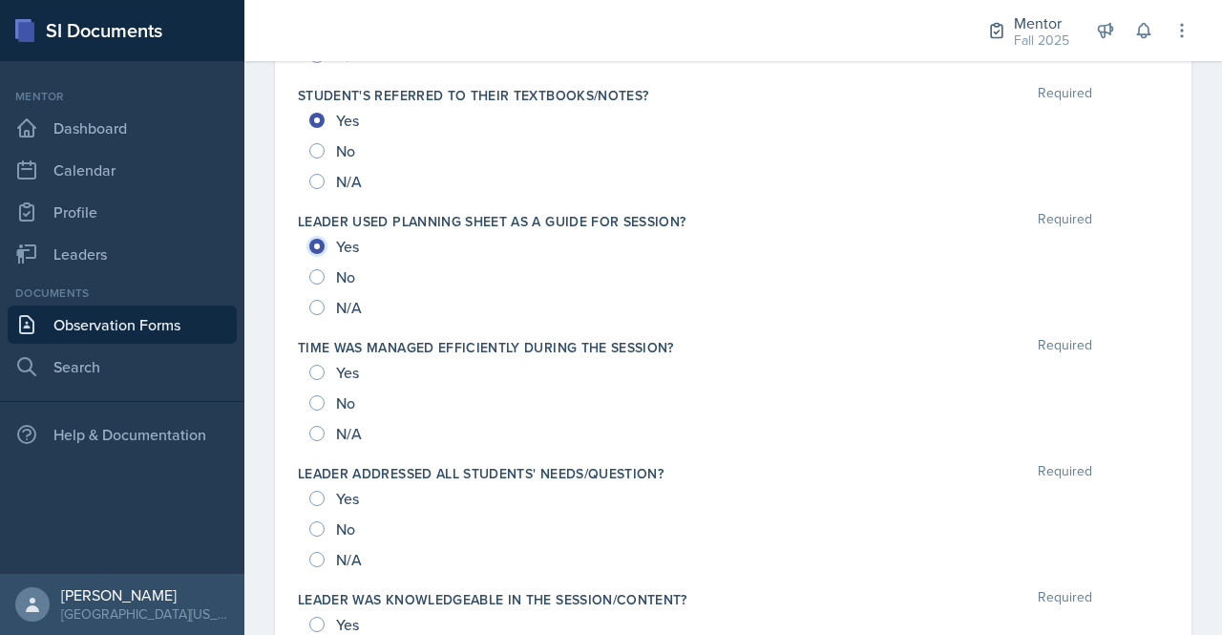
scroll to position [1718, 0]
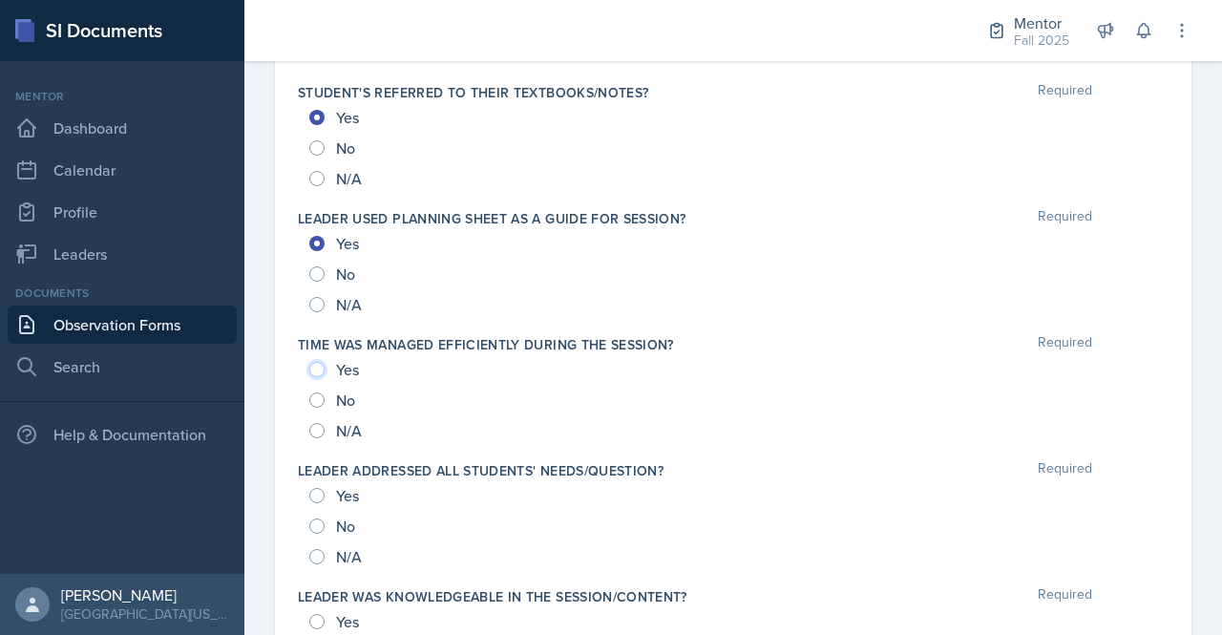
click at [316, 362] on input "Yes" at bounding box center [316, 369] width 15 height 15
radio input "true"
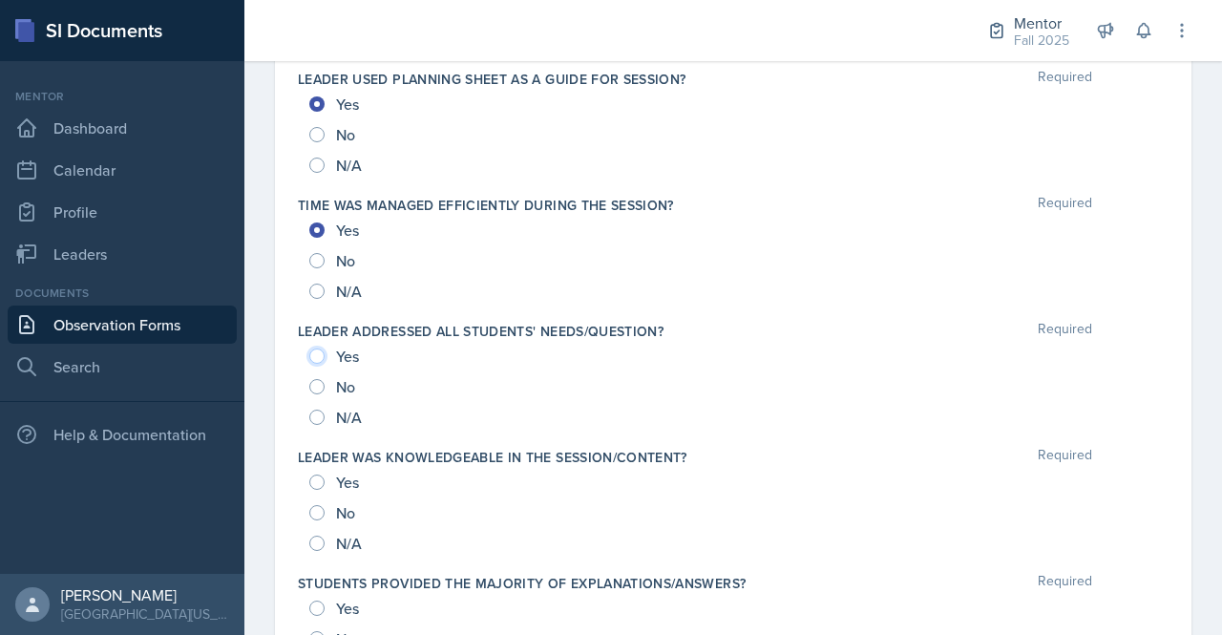
click at [319, 353] on input "Yes" at bounding box center [316, 355] width 15 height 15
radio input "true"
click at [319, 474] on input "Yes" at bounding box center [316, 481] width 15 height 15
radio input "true"
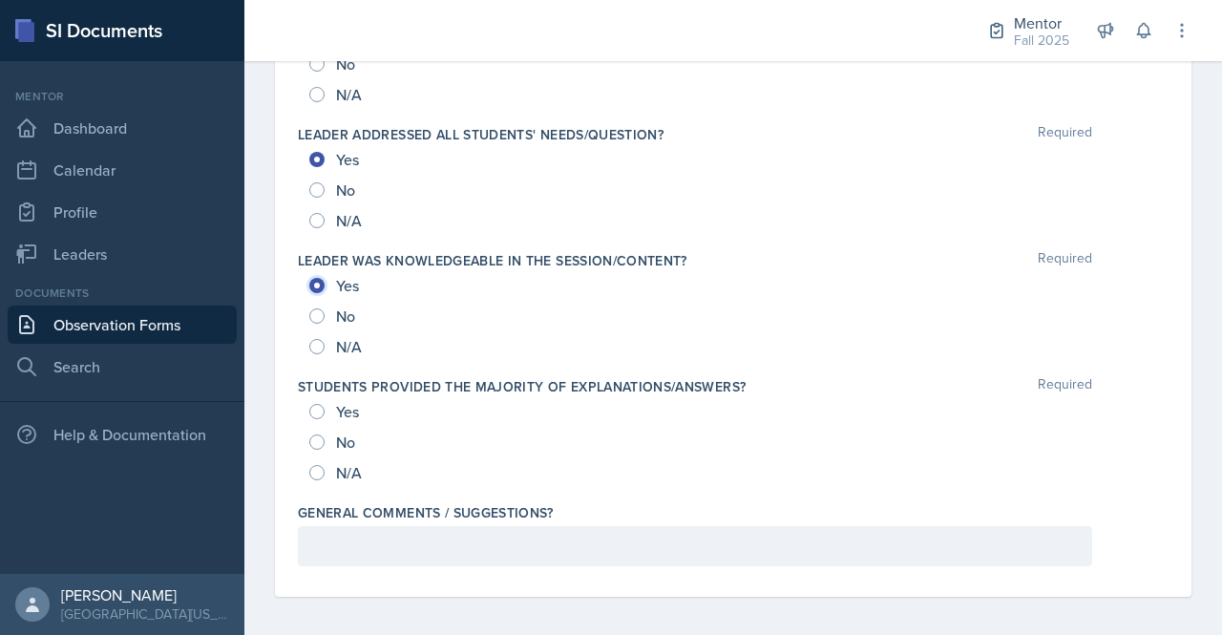
scroll to position [2054, 0]
click at [321, 405] on input "Yes" at bounding box center [316, 412] width 15 height 15
radio input "true"
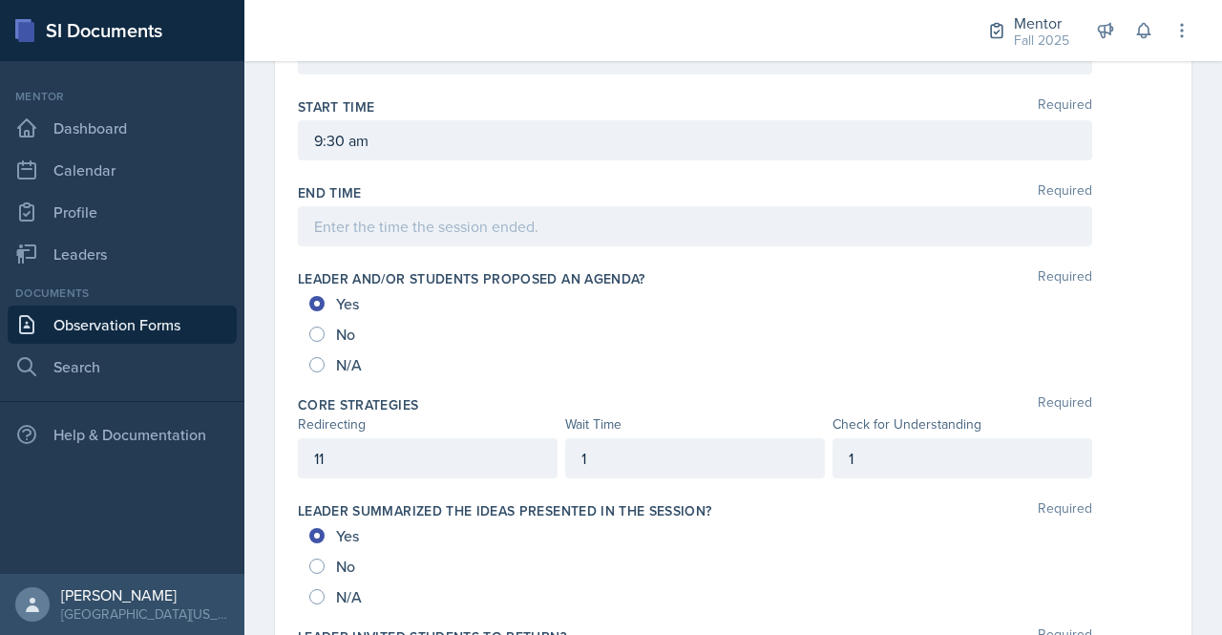
scroll to position [791, 0]
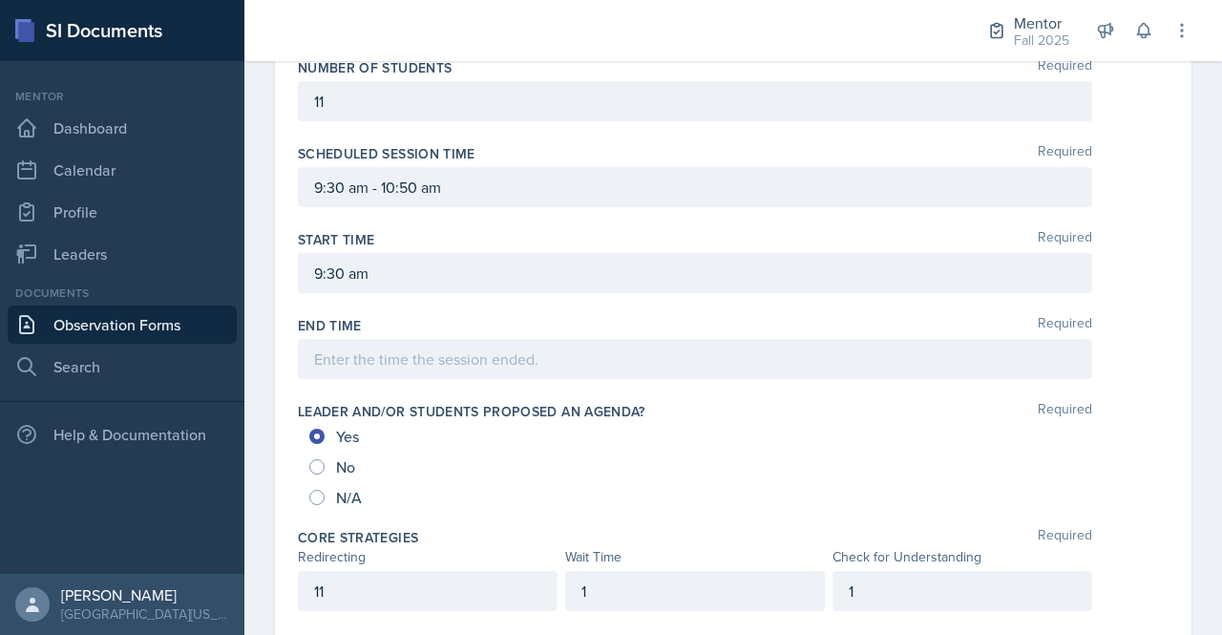
click at [372, 98] on p "11" at bounding box center [695, 101] width 762 height 23
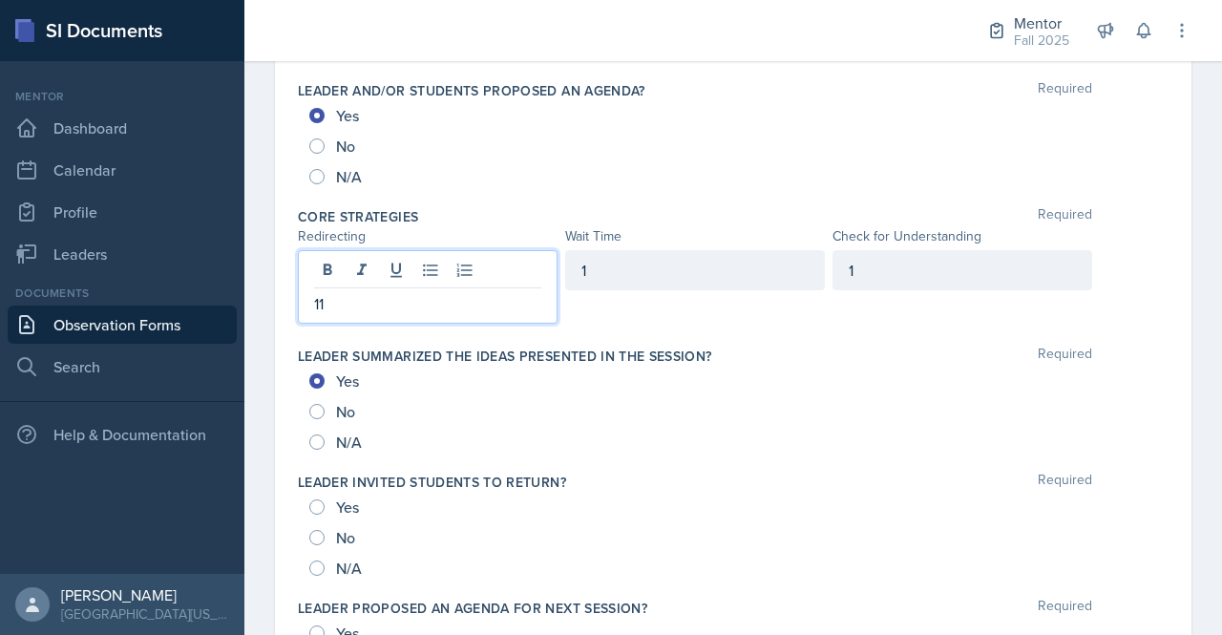
click at [407, 292] on p "11" at bounding box center [427, 303] width 227 height 23
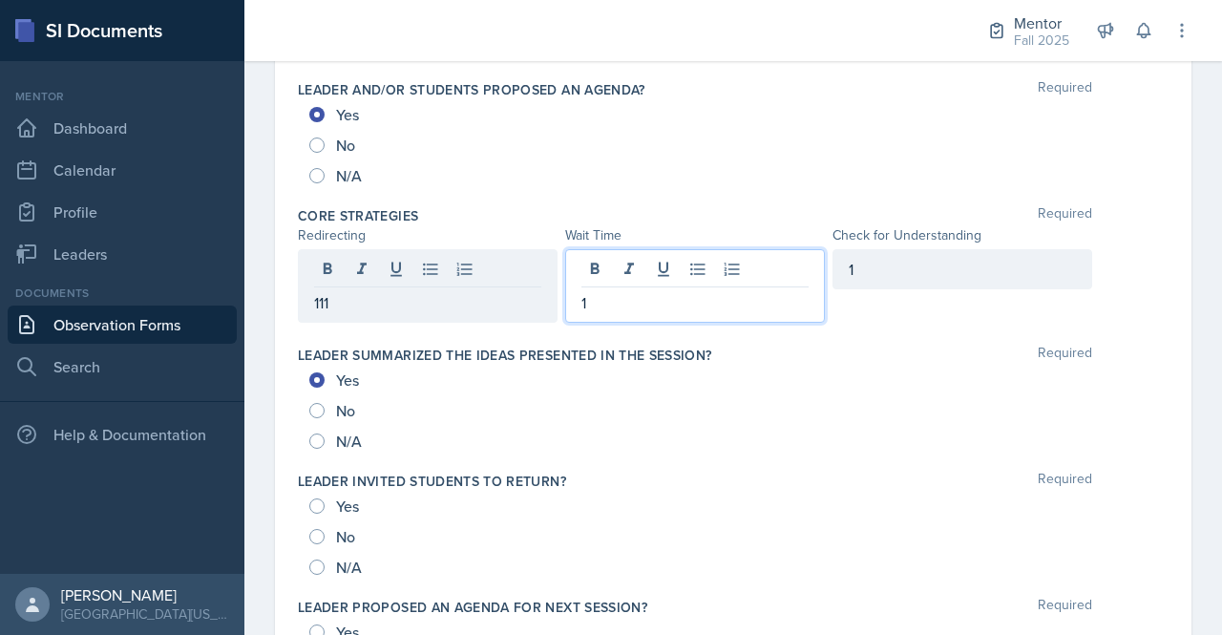
click at [670, 264] on div "1" at bounding box center [695, 286] width 260 height 74
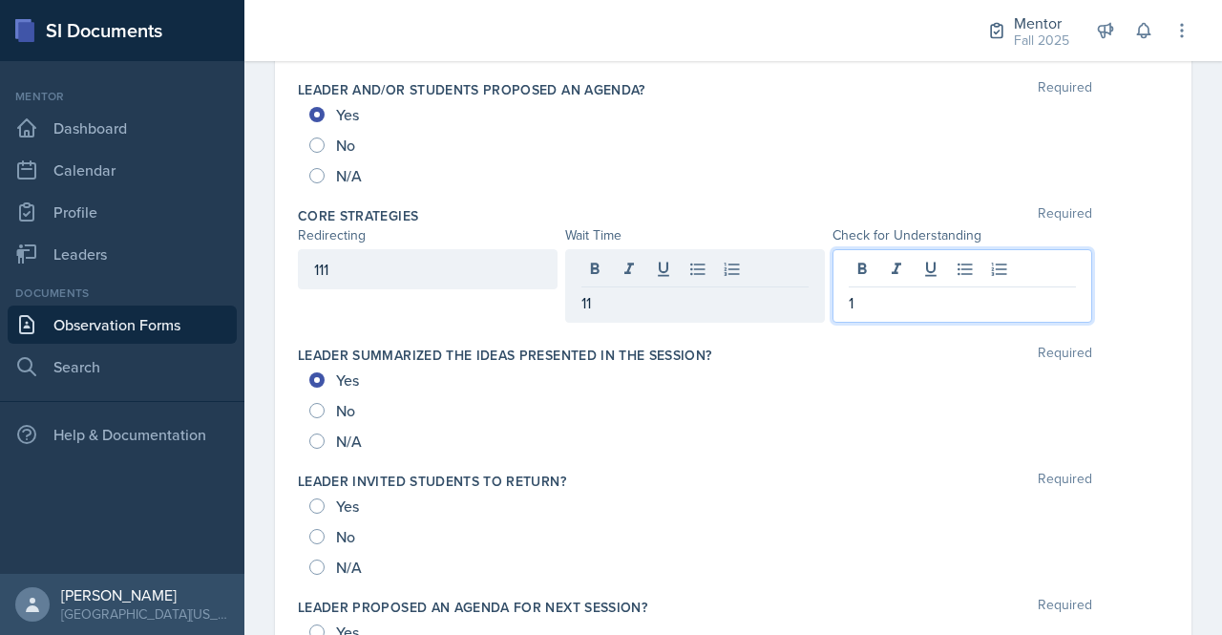
click at [877, 255] on div "1" at bounding box center [963, 286] width 260 height 74
click at [666, 270] on div "11" at bounding box center [695, 269] width 260 height 40
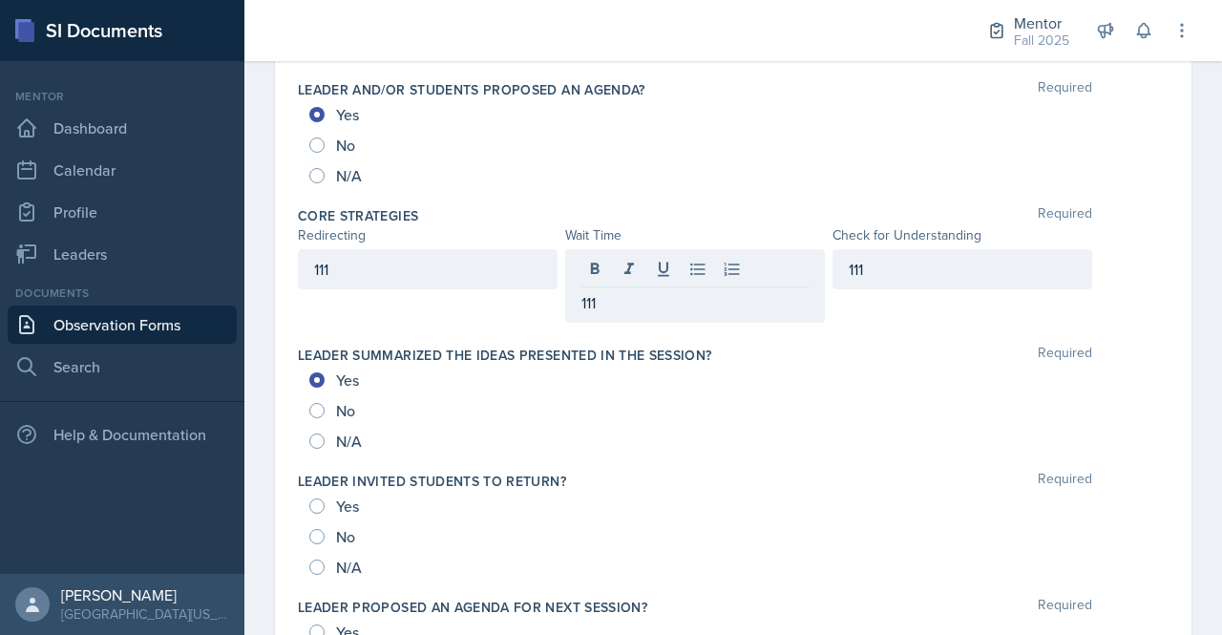
click at [1110, 294] on div "111 111 111" at bounding box center [733, 286] width 871 height 74
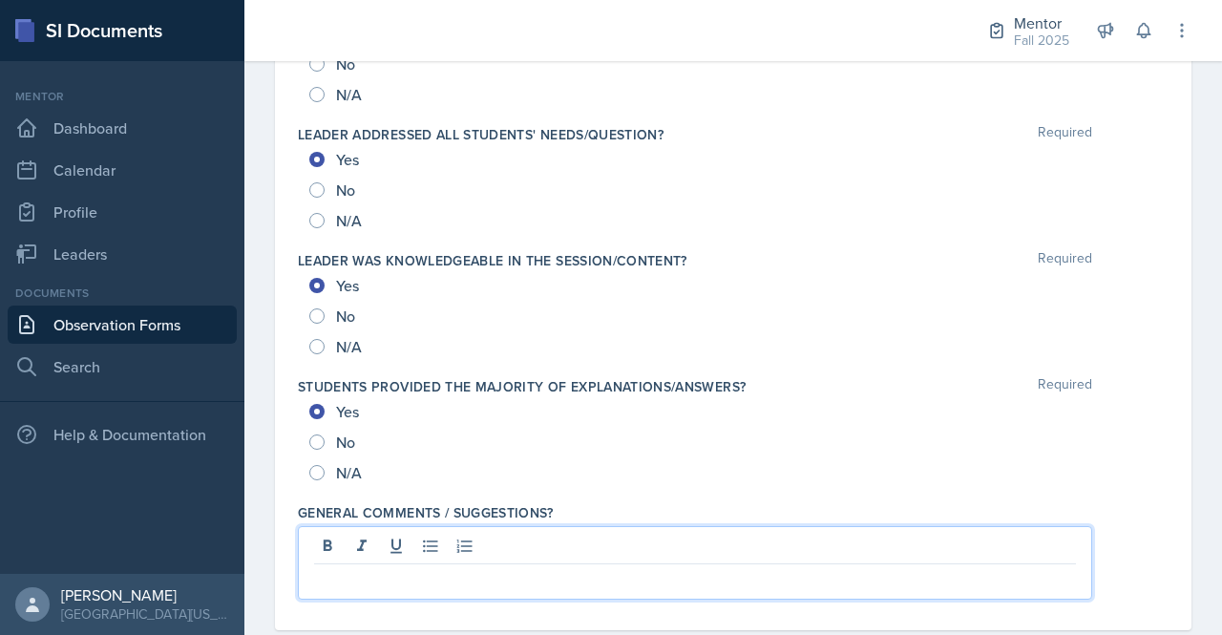
scroll to position [2087, 0]
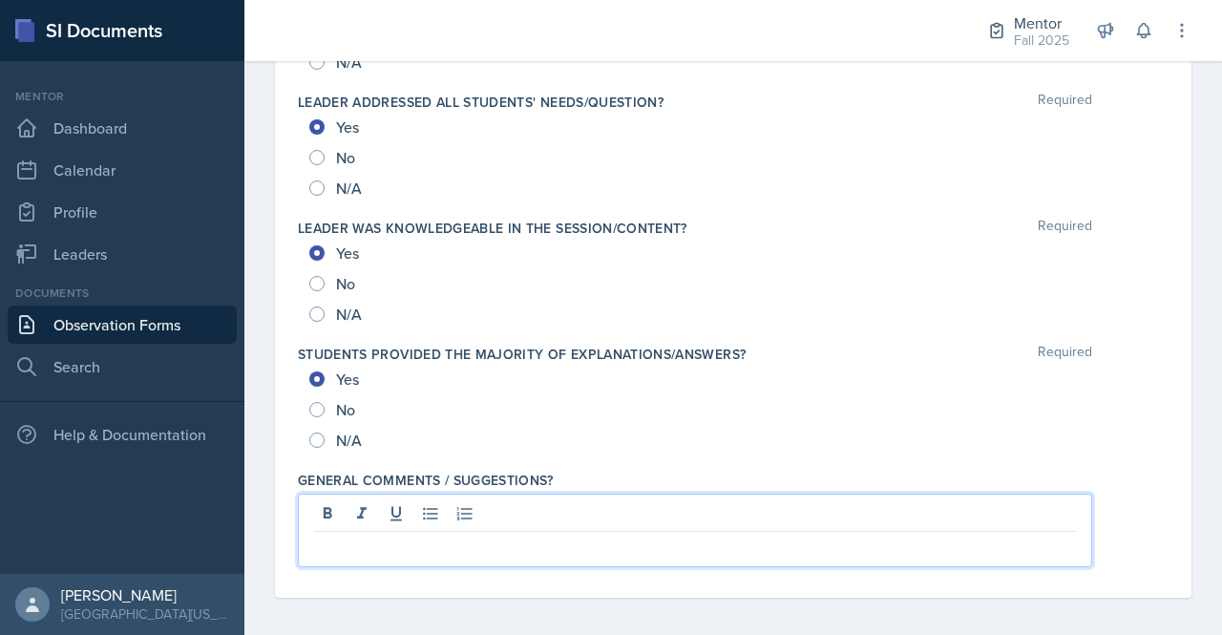
click at [802, 550] on p at bounding box center [695, 547] width 762 height 23
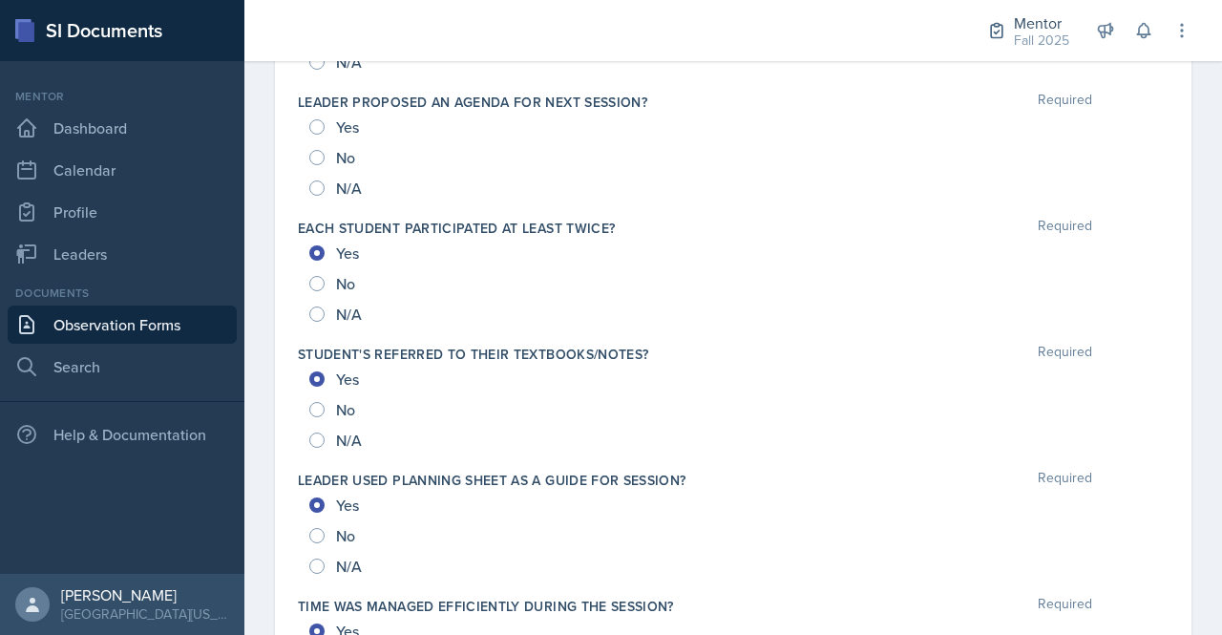
scroll to position [2110, 0]
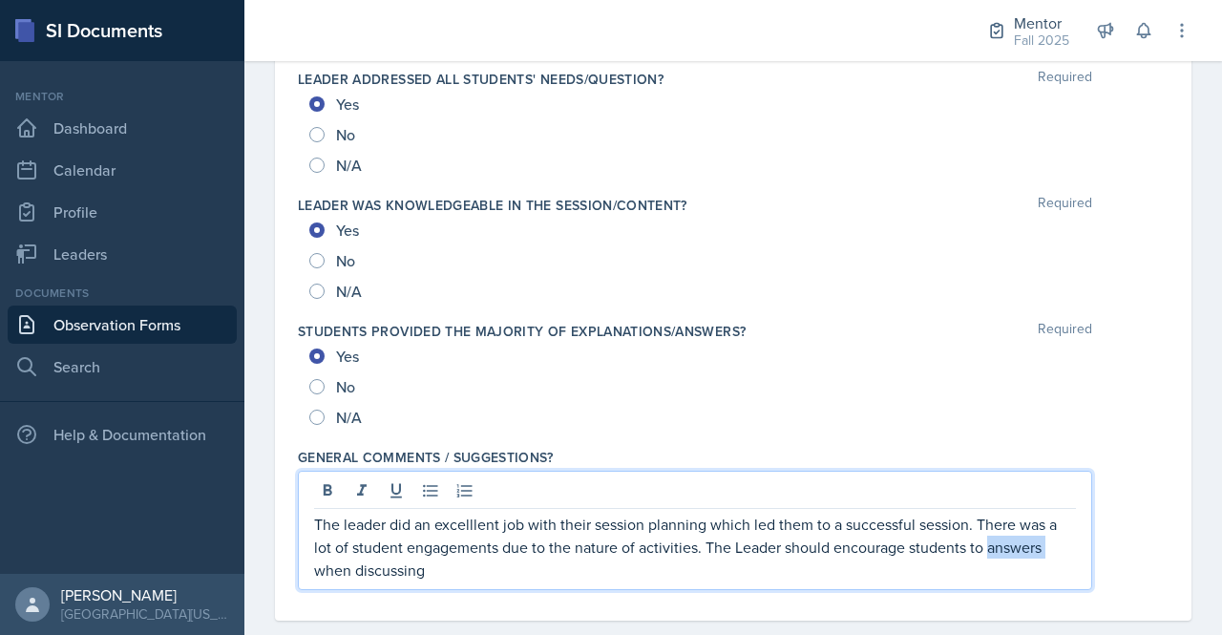
drag, startPoint x: 989, startPoint y: 542, endPoint x: 1044, endPoint y: 536, distance: 54.8
click at [1044, 536] on p "The leader did an excelllent job with their session planning which led them to …" at bounding box center [695, 547] width 762 height 69
click at [433, 577] on div "The leader did an excelllent job with their session planning which led them to …" at bounding box center [695, 530] width 794 height 119
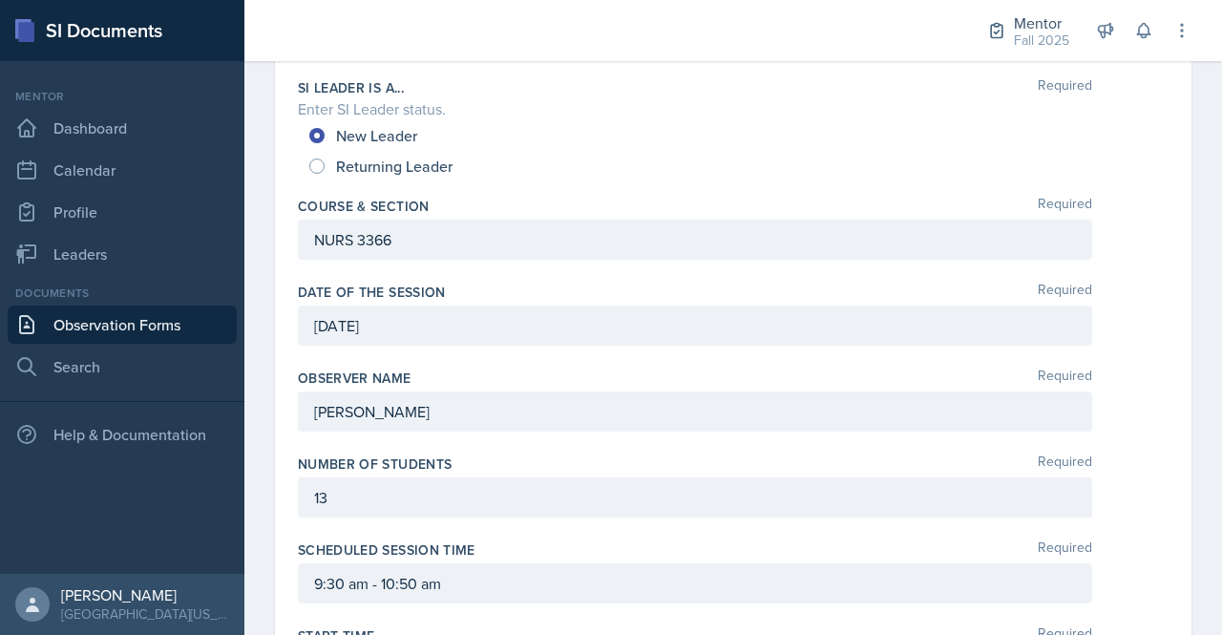
scroll to position [256, 0]
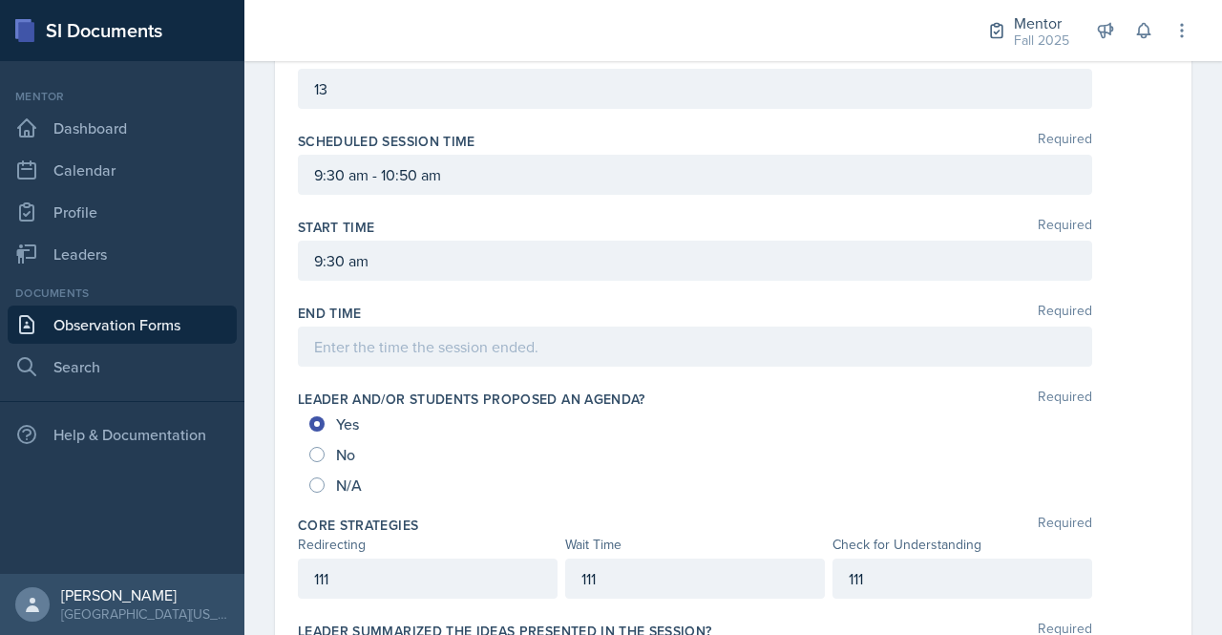
click at [416, 357] on div at bounding box center [695, 347] width 794 height 40
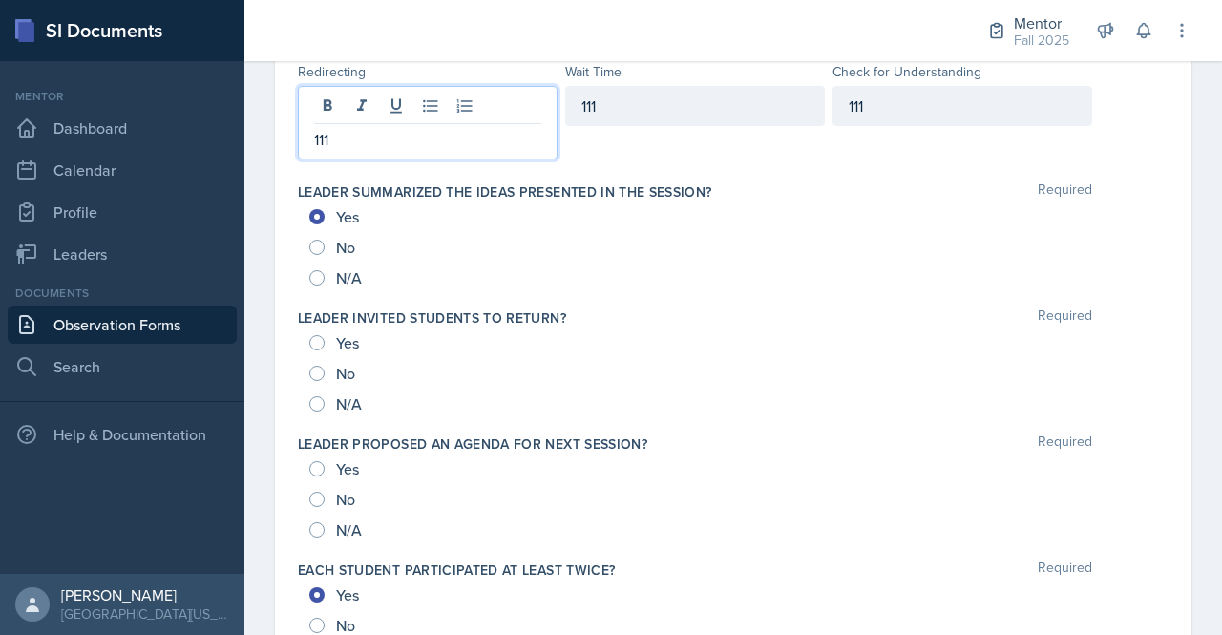
scroll to position [1182, 0]
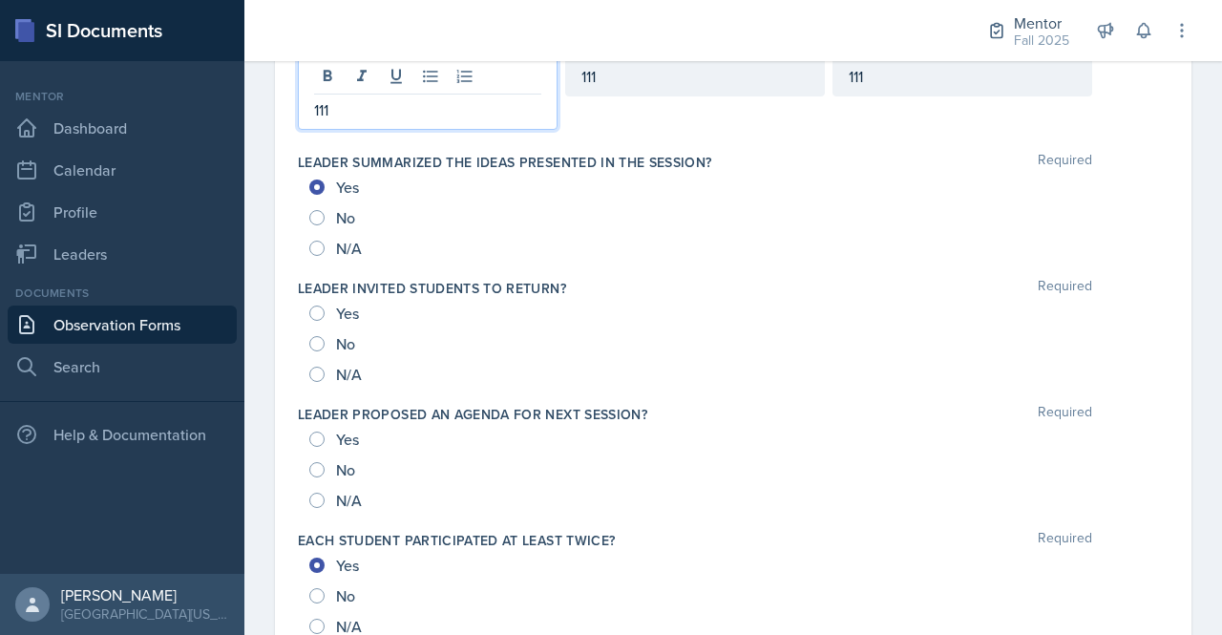
click at [361, 108] on p "111" at bounding box center [427, 109] width 227 height 23
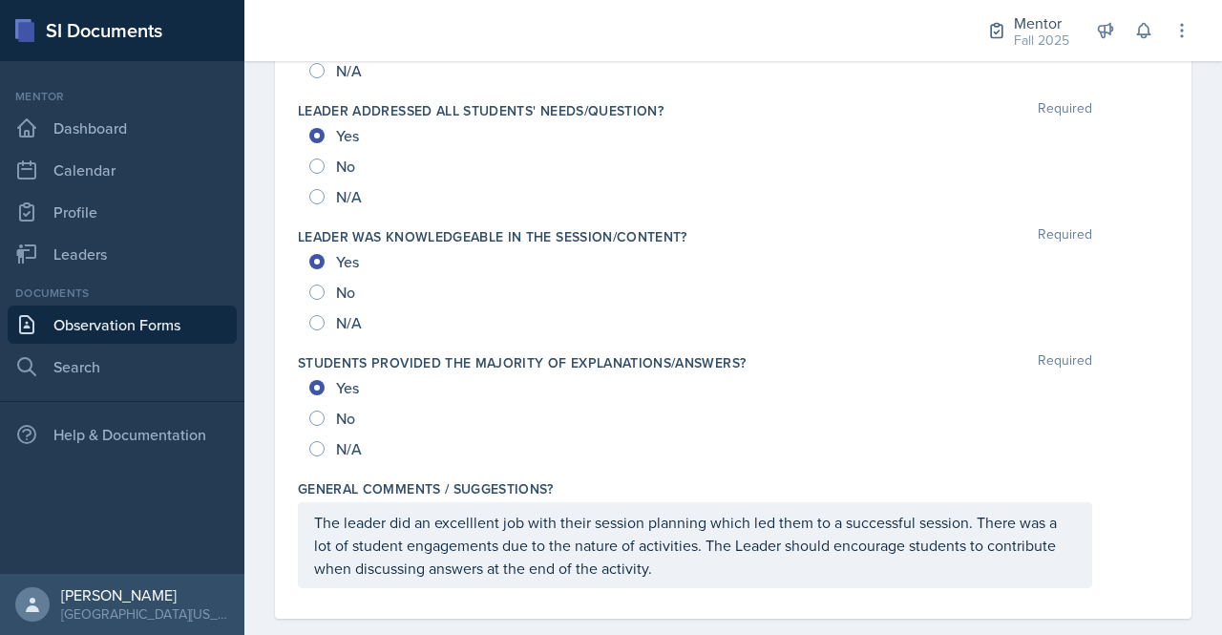
scroll to position [2133, 0]
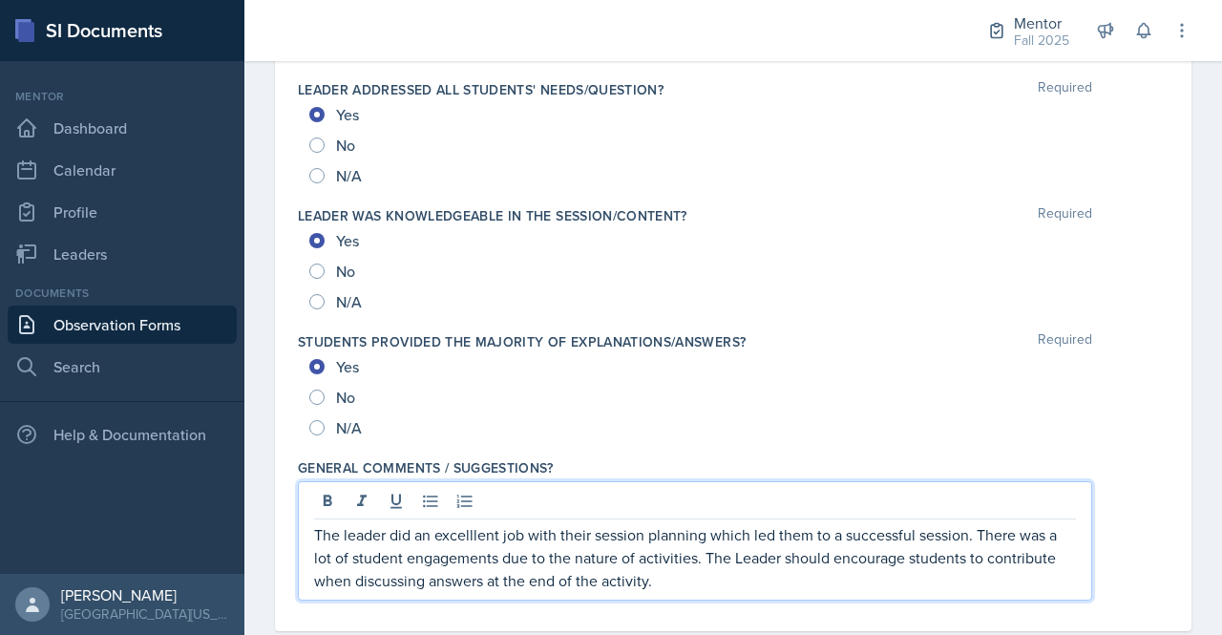
click at [697, 548] on p "The leader did an excelllent job with their session planning which led them to …" at bounding box center [695, 557] width 762 height 69
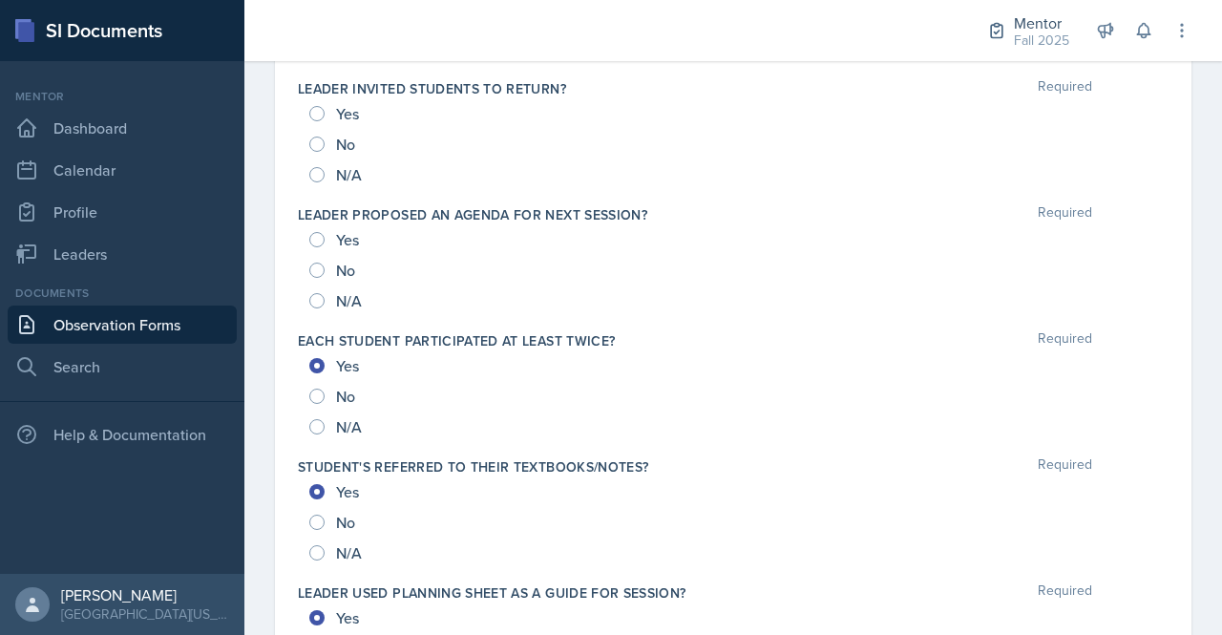
scroll to position [1346, 0]
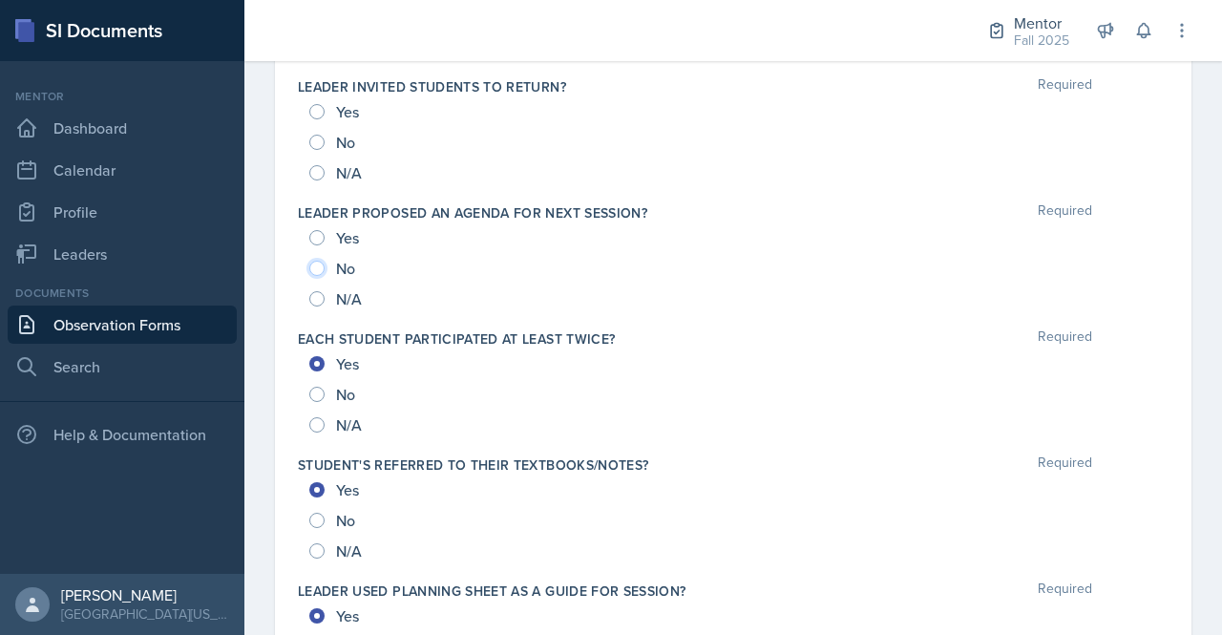
click at [315, 261] on input "No" at bounding box center [316, 268] width 15 height 15
radio input "true"
click at [321, 116] on div "Yes" at bounding box center [335, 111] width 53 height 31
click at [311, 104] on input "Yes" at bounding box center [316, 111] width 15 height 15
radio input "true"
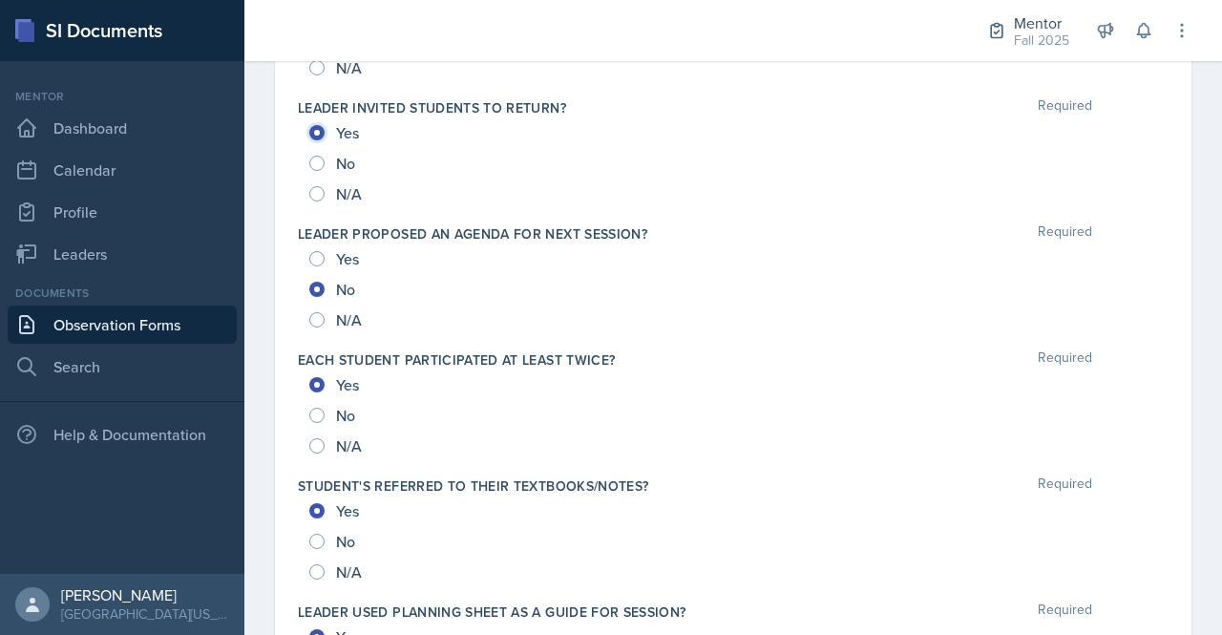
scroll to position [1299, 0]
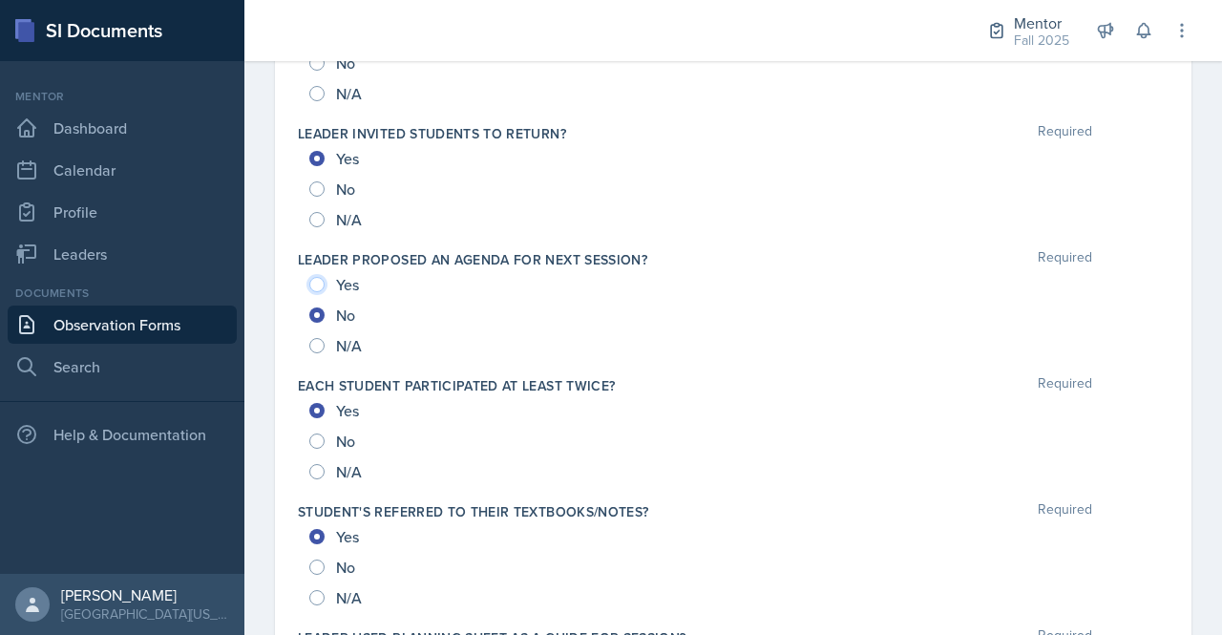
click at [318, 277] on input "Yes" at bounding box center [316, 284] width 15 height 15
radio input "true"
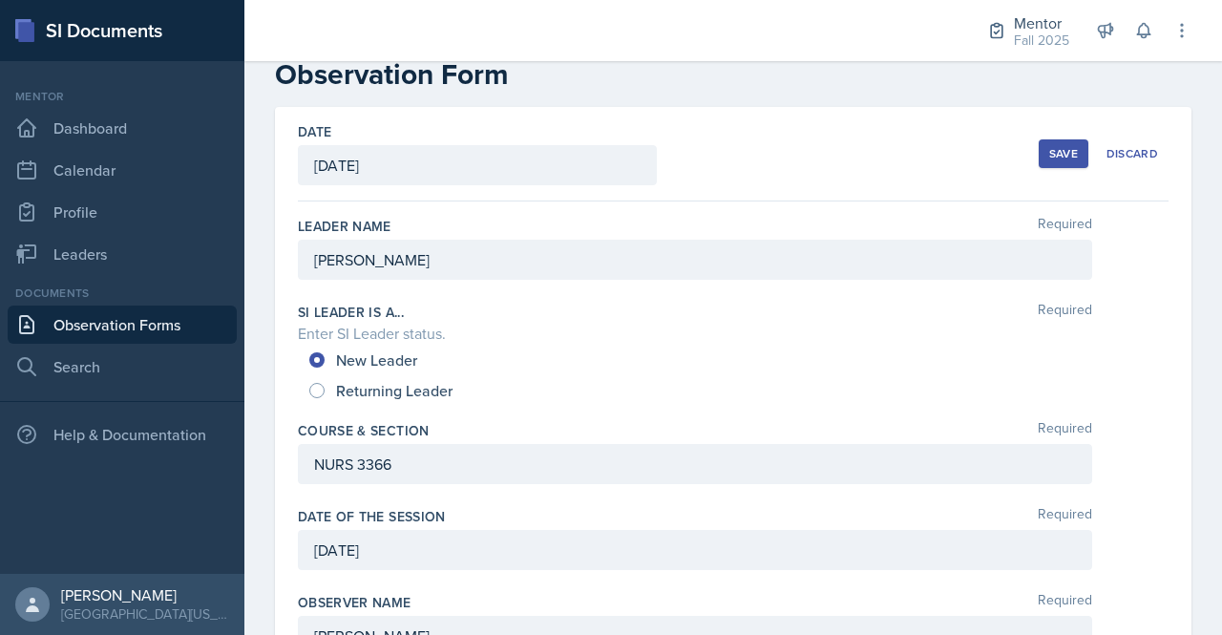
scroll to position [0, 0]
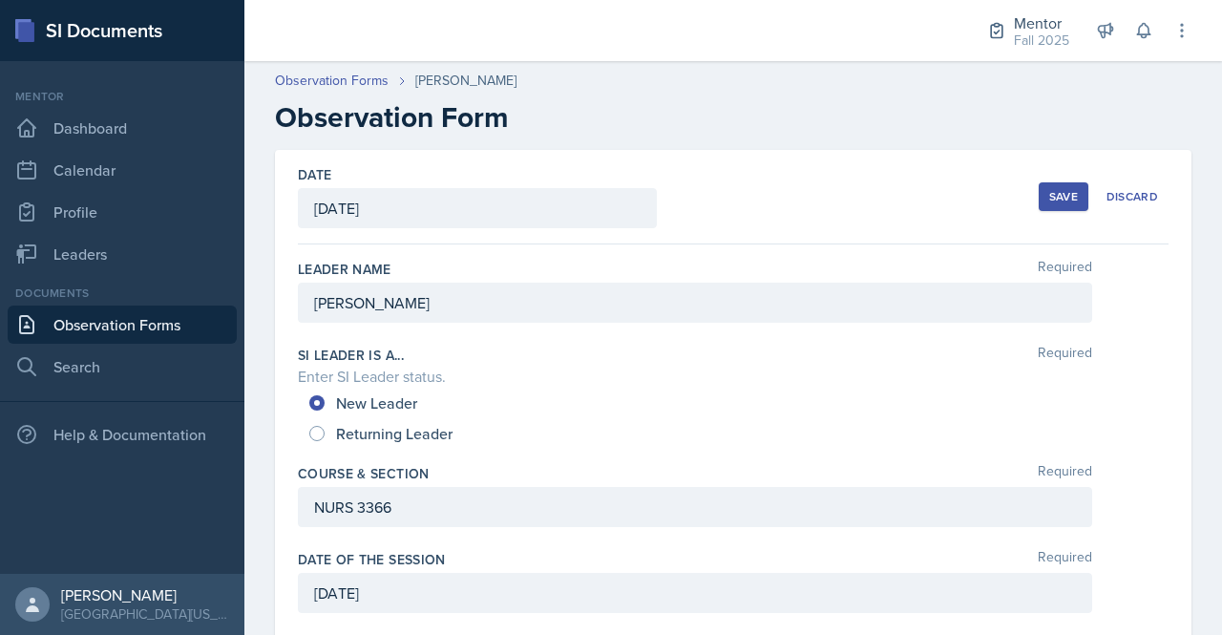
click at [1050, 199] on div "Save" at bounding box center [1063, 196] width 29 height 15
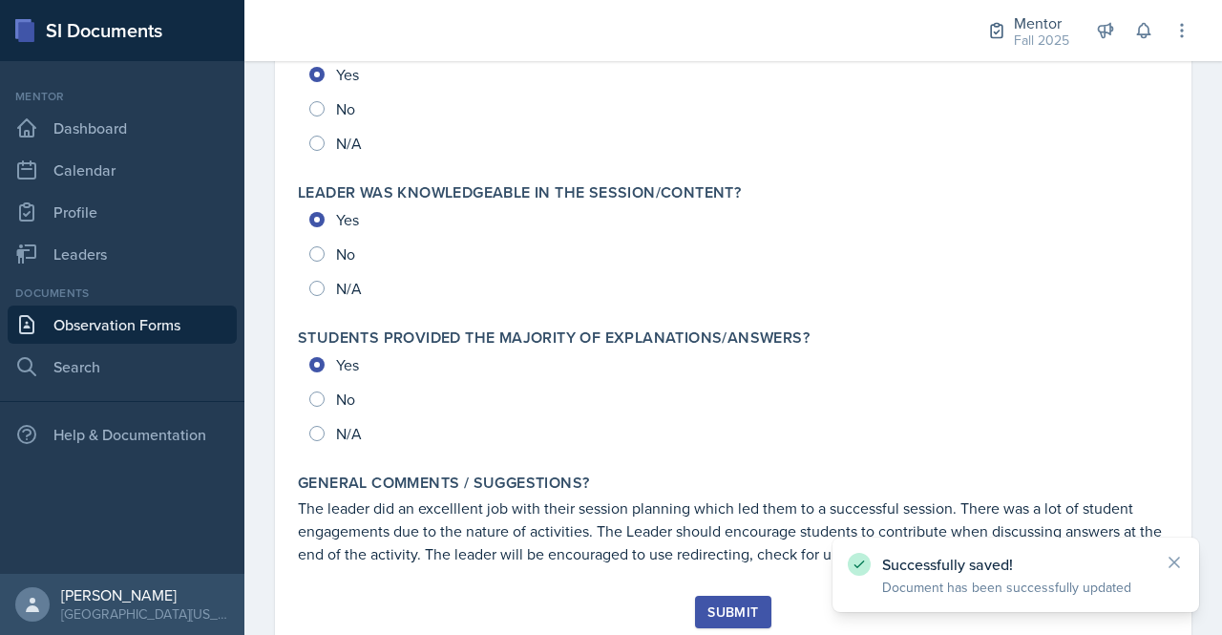
scroll to position [2182, 0]
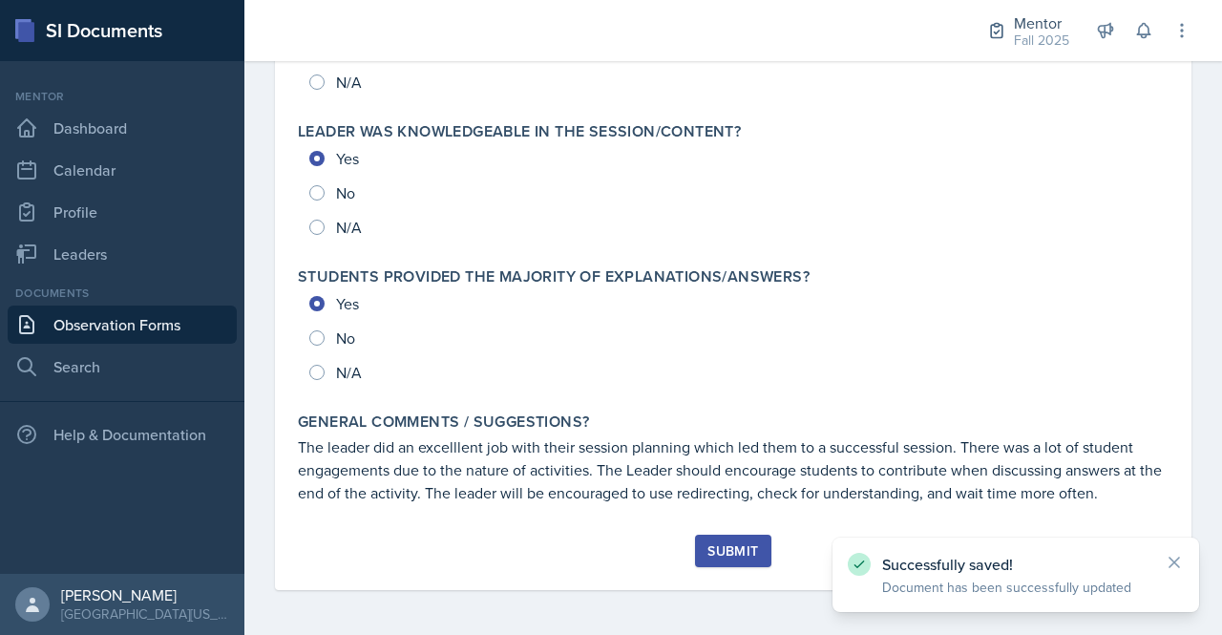
click at [717, 563] on button "Submit" at bounding box center [732, 551] width 75 height 32
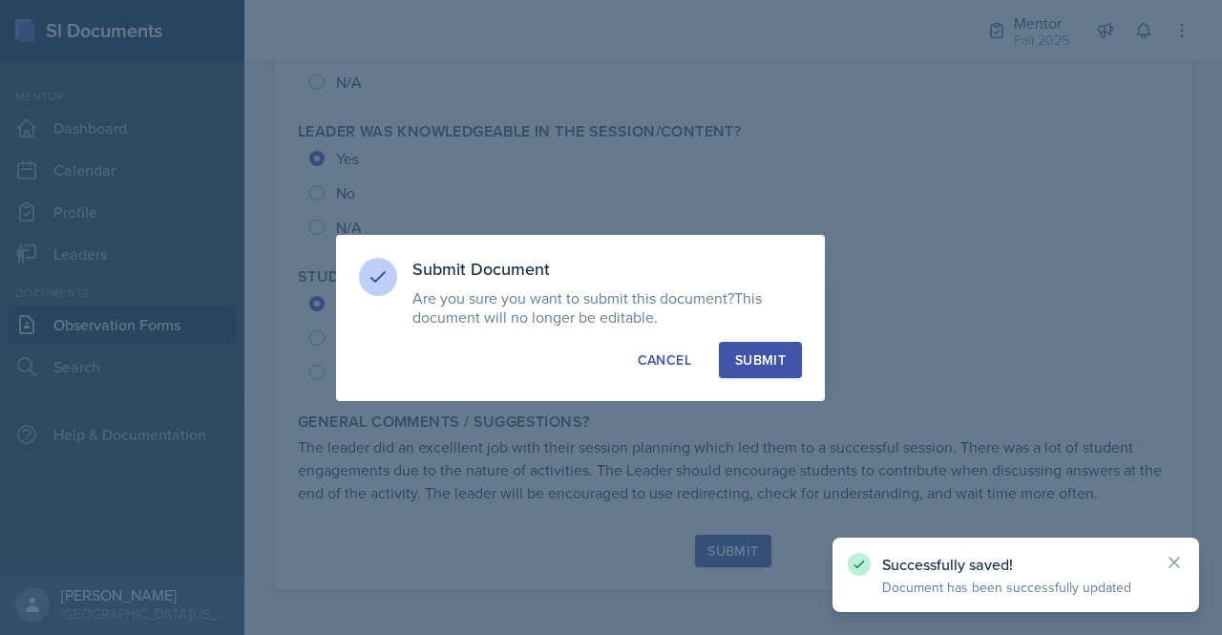
click at [796, 351] on button "Submit" at bounding box center [760, 360] width 83 height 36
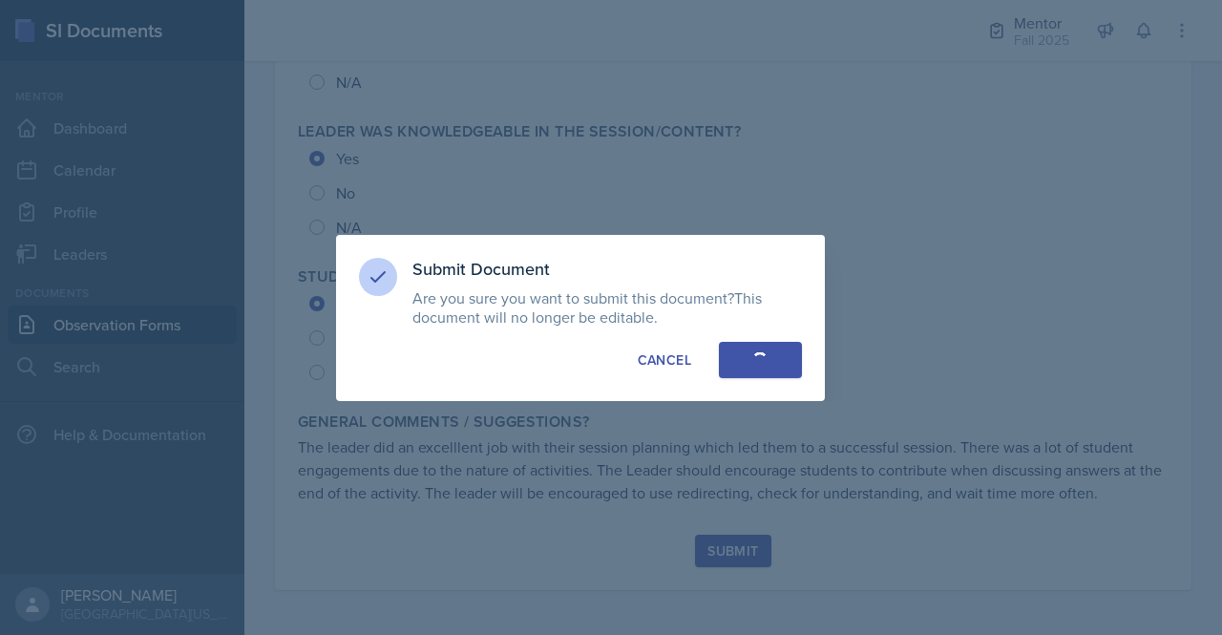
radio input "true"
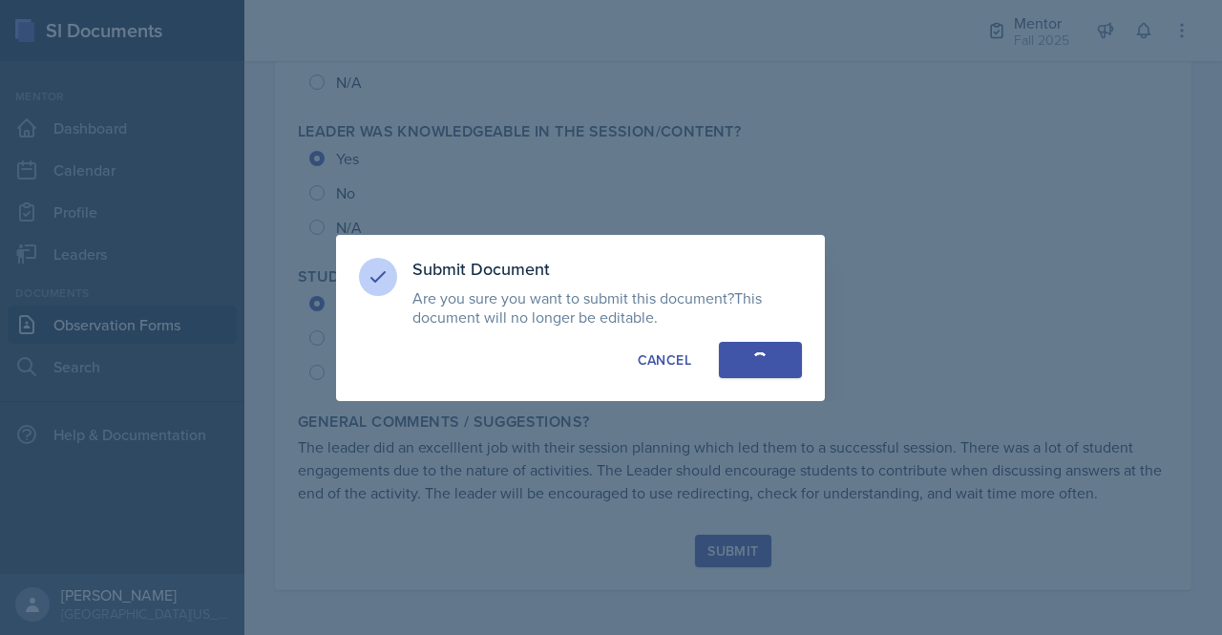
radio input "true"
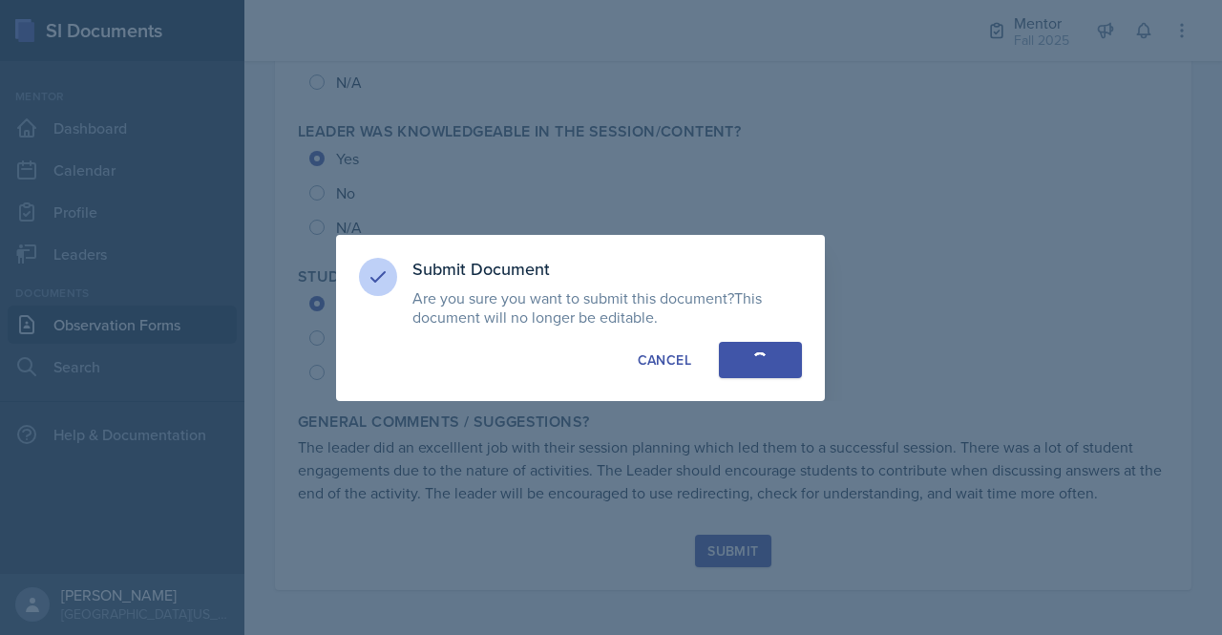
radio input "true"
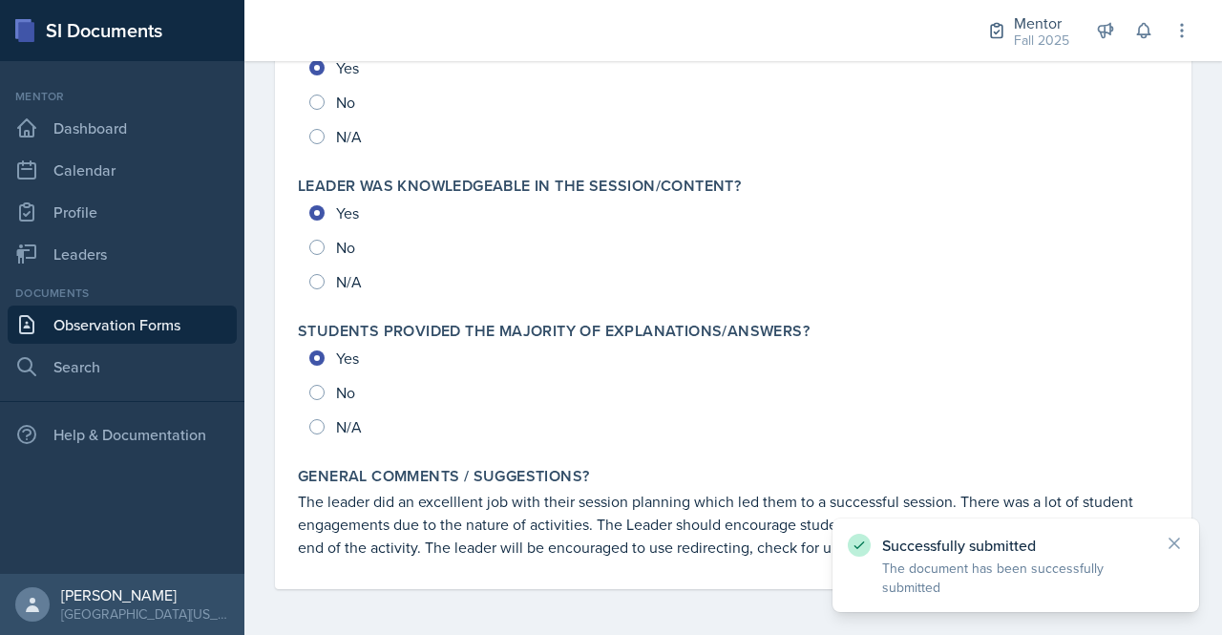
scroll to position [2127, 0]
click at [136, 327] on link "Observation Forms" at bounding box center [122, 325] width 229 height 38
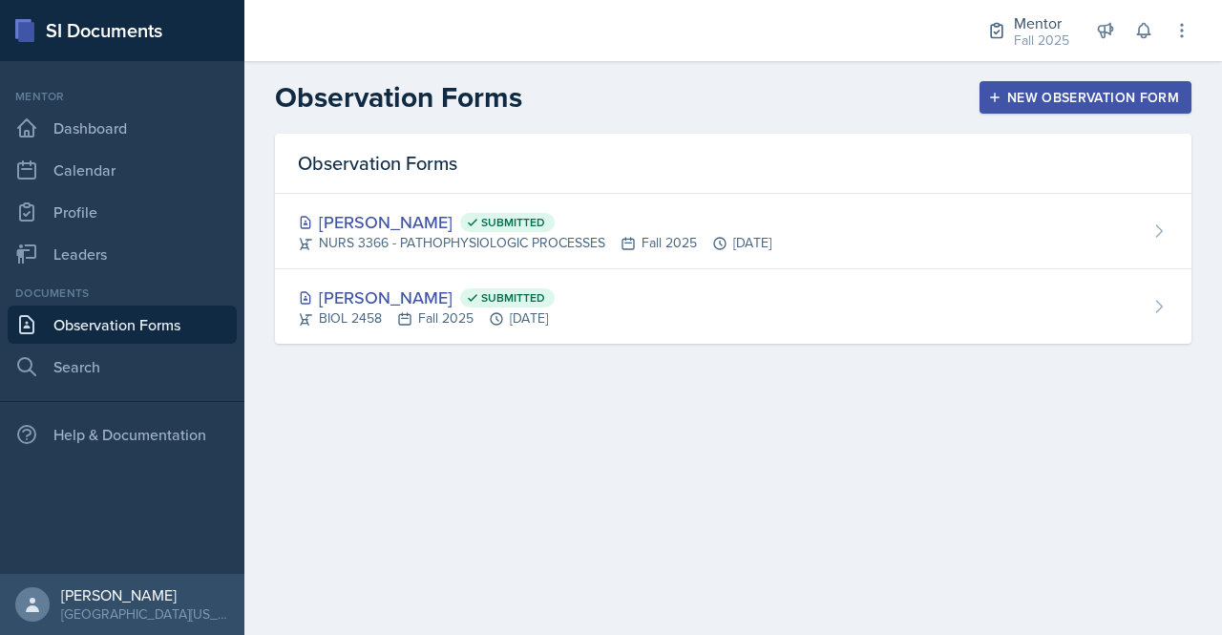
click at [995, 99] on icon "button" at bounding box center [994, 97] width 13 height 13
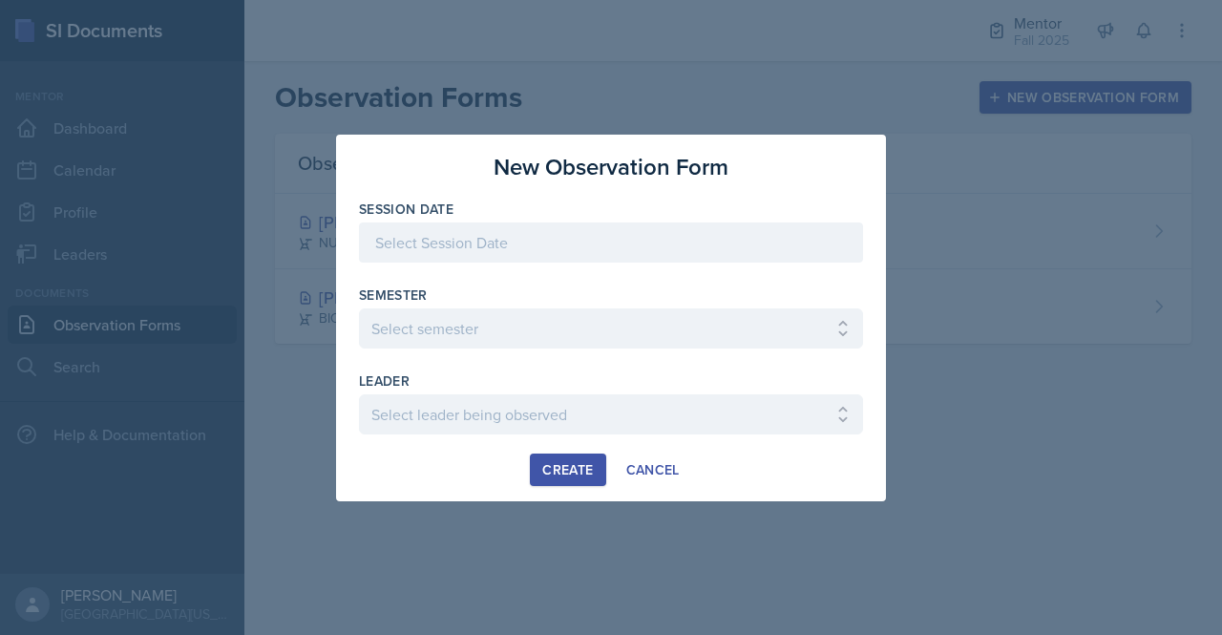
click at [676, 241] on div at bounding box center [611, 242] width 504 height 40
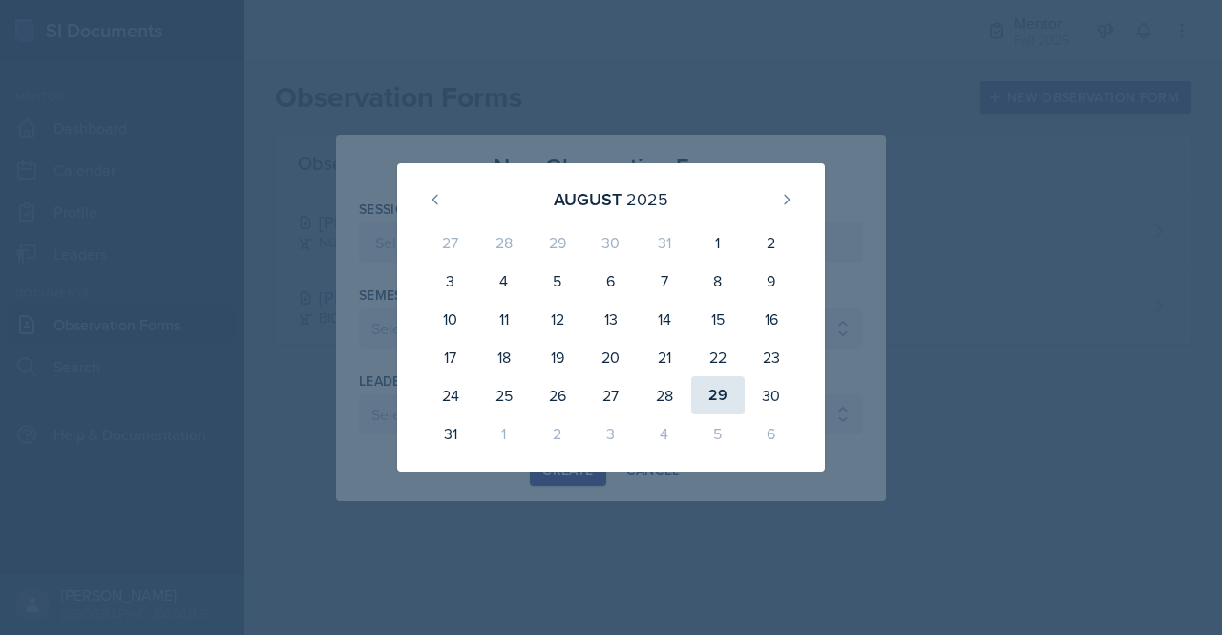
click at [702, 399] on div "29" at bounding box center [717, 395] width 53 height 38
type input "[DATE]"
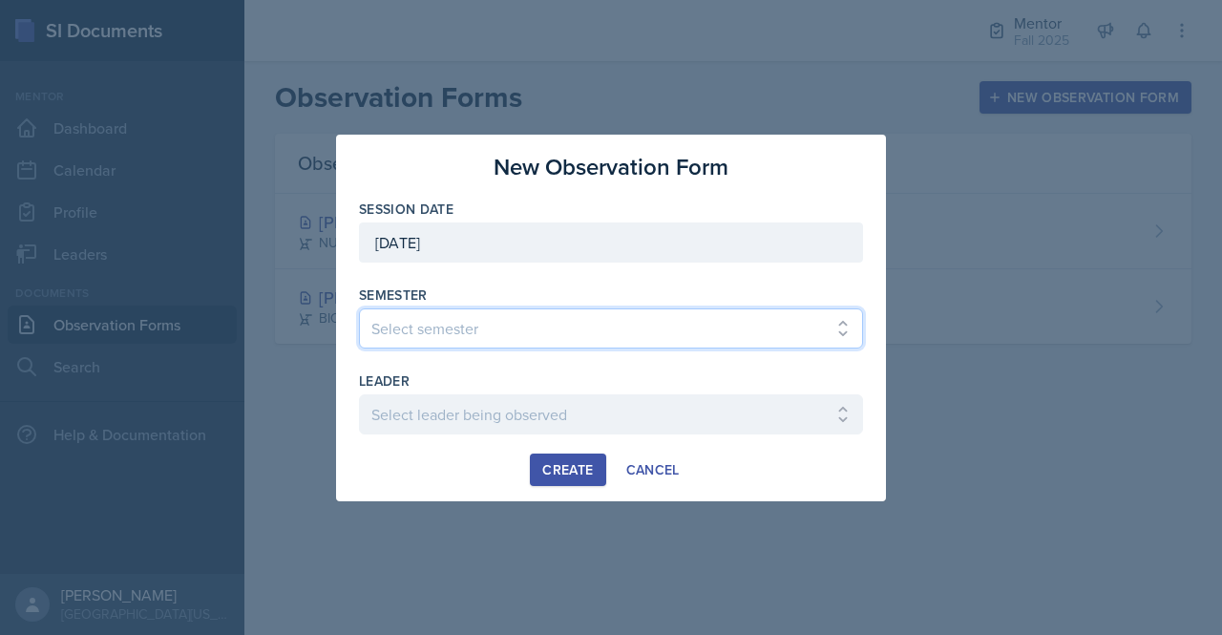
click at [542, 308] on select "Select semester All Fall 2024 Spring 2025 Fall 2025 Spring 2024 Fall 2023" at bounding box center [611, 328] width 504 height 40
select select "a8c40de0-d7eb-4f82-90ee-ac0c6ce45f71"
click at [359, 308] on select "Select semester All Fall 2024 Spring 2025 Fall 2025 Spring 2024 Fall 2023" at bounding box center [611, 328] width 504 height 40
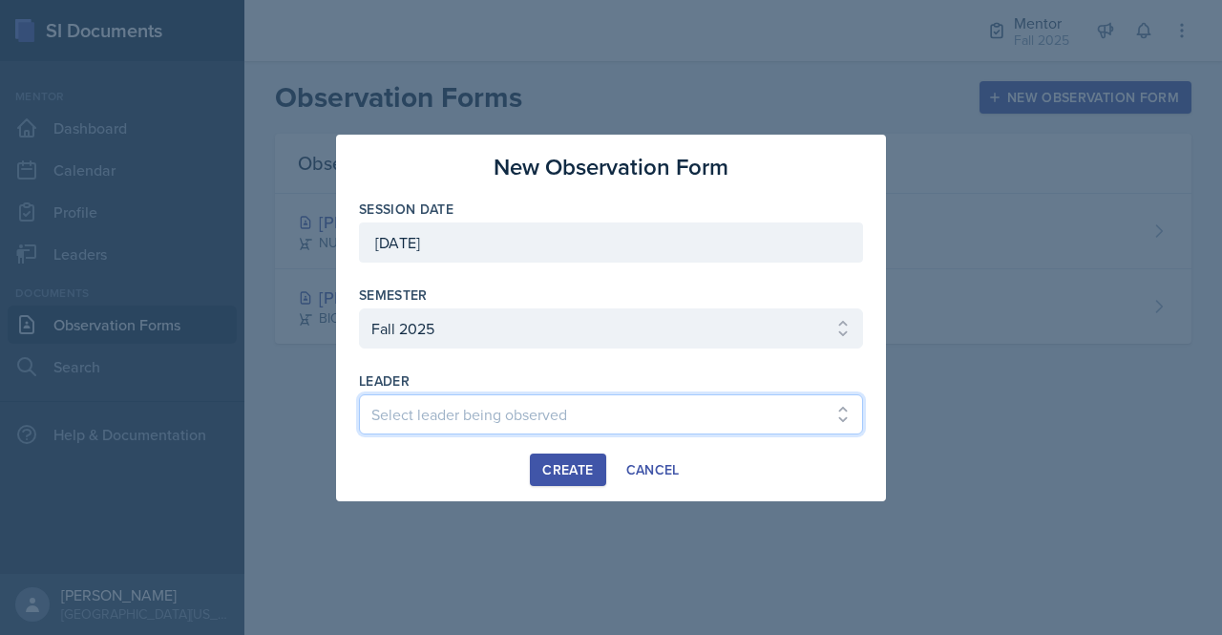
click at [544, 416] on select "Select leader being observed [PERSON_NAME] / NURS 3366 - PATHOPHYSIOLOGIC PROCE…" at bounding box center [611, 414] width 504 height 40
select select "7d189cf6-cf57-433e-a0e1-99f01b9f0f10"
click at [359, 394] on select "Select leader being observed [PERSON_NAME] / NURS 3366 - PATHOPHYSIOLOGIC PROCE…" at bounding box center [611, 414] width 504 height 40
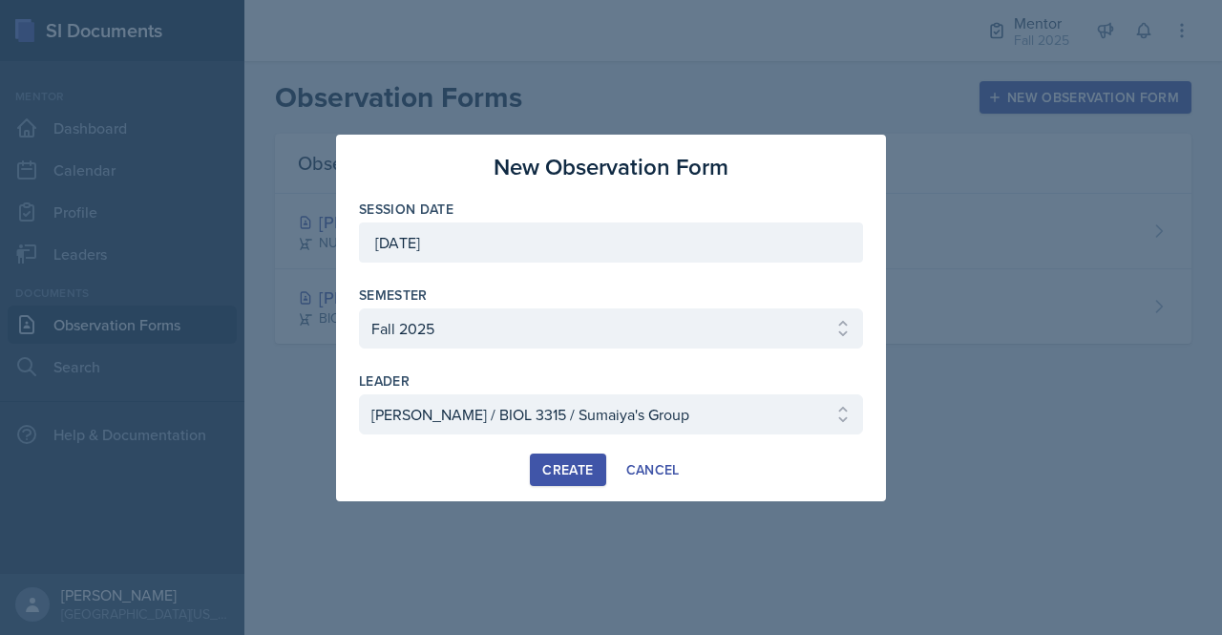
click at [546, 473] on div "Create" at bounding box center [567, 469] width 51 height 15
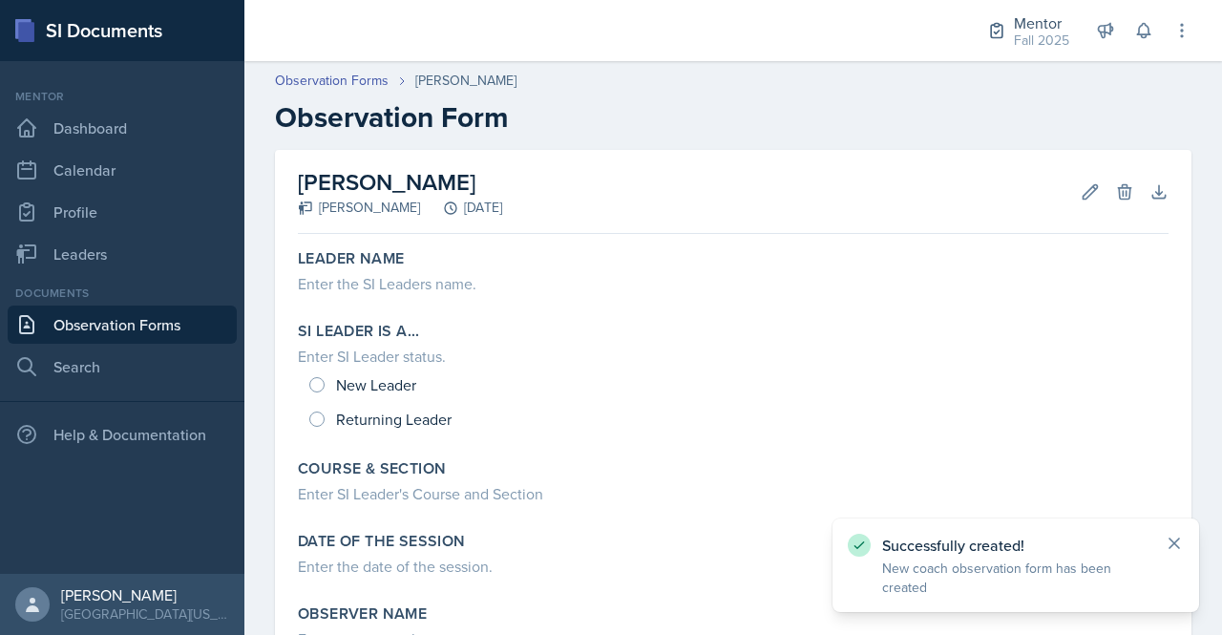
click at [1170, 538] on icon at bounding box center [1175, 543] width 10 height 10
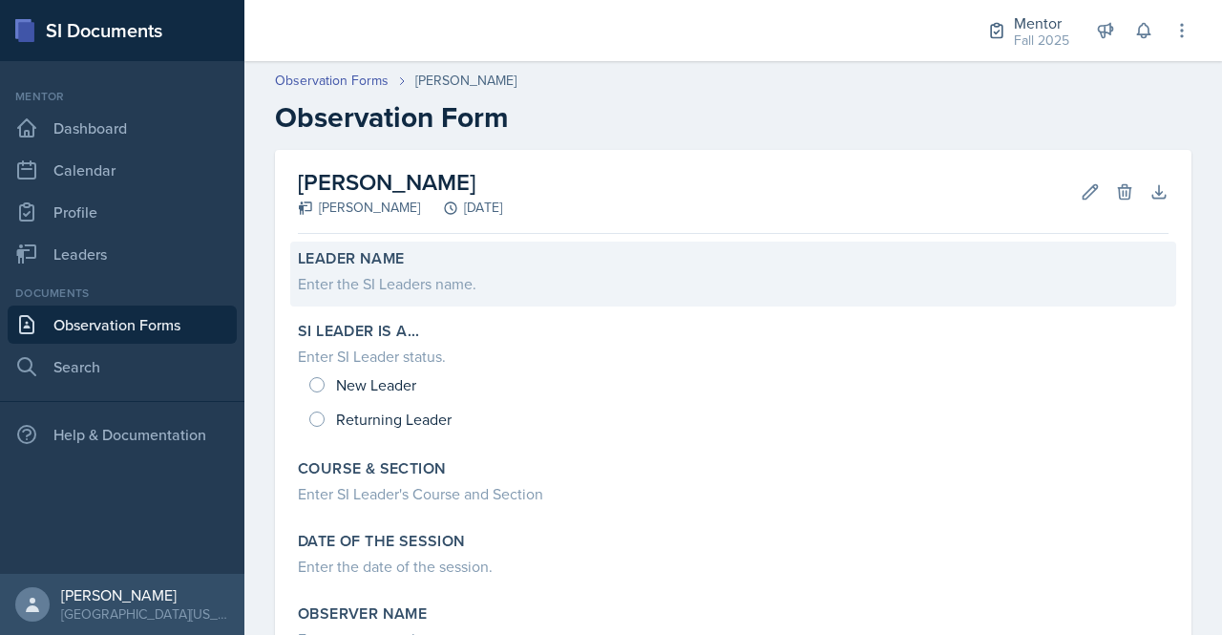
click at [622, 273] on div "Enter the SI Leaders name." at bounding box center [733, 283] width 871 height 23
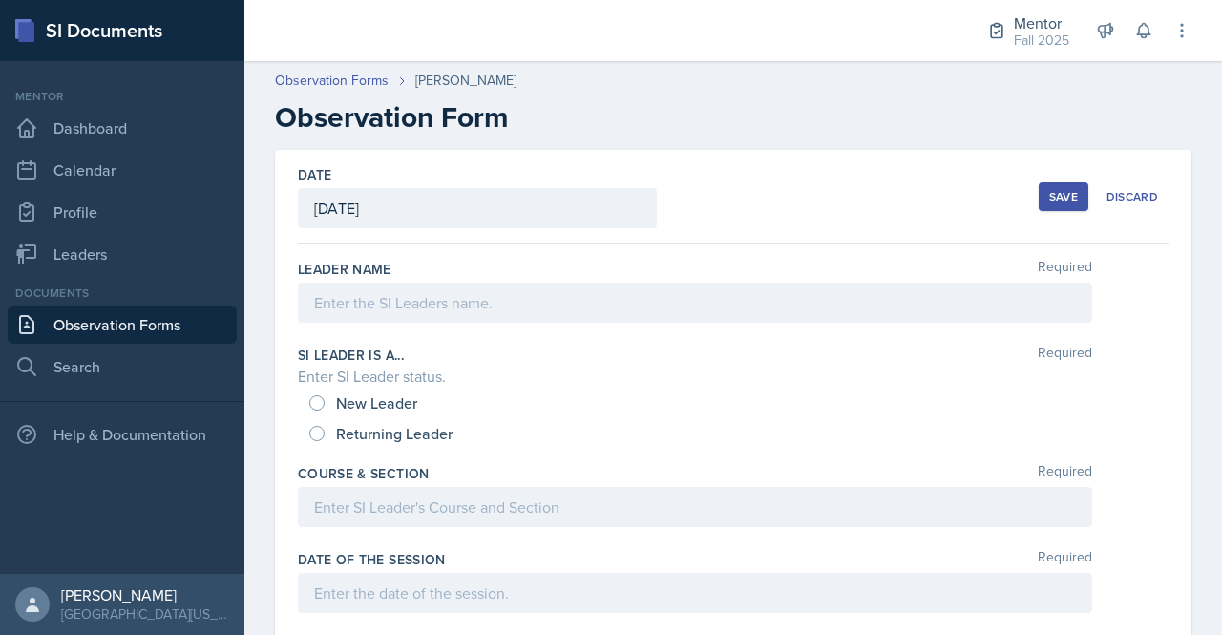
click at [585, 305] on div at bounding box center [695, 303] width 794 height 40
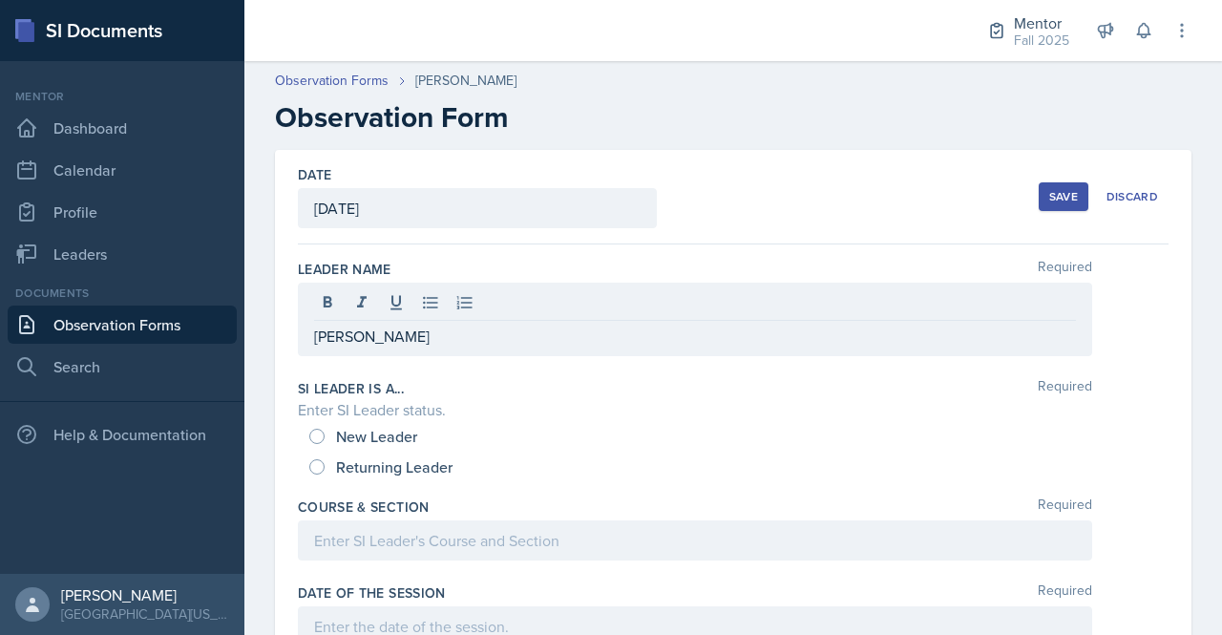
click at [355, 431] on span "New Leader" at bounding box center [376, 436] width 81 height 19
click at [325, 431] on input "New Leader" at bounding box center [316, 436] width 15 height 15
radio input "true"
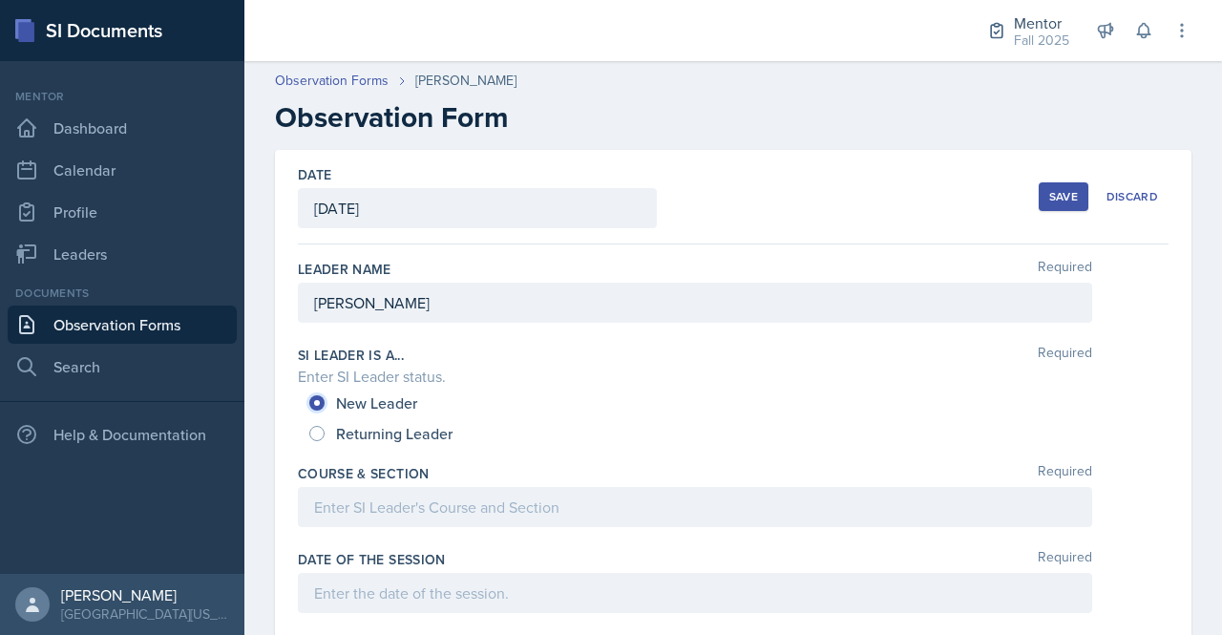
scroll to position [106, 0]
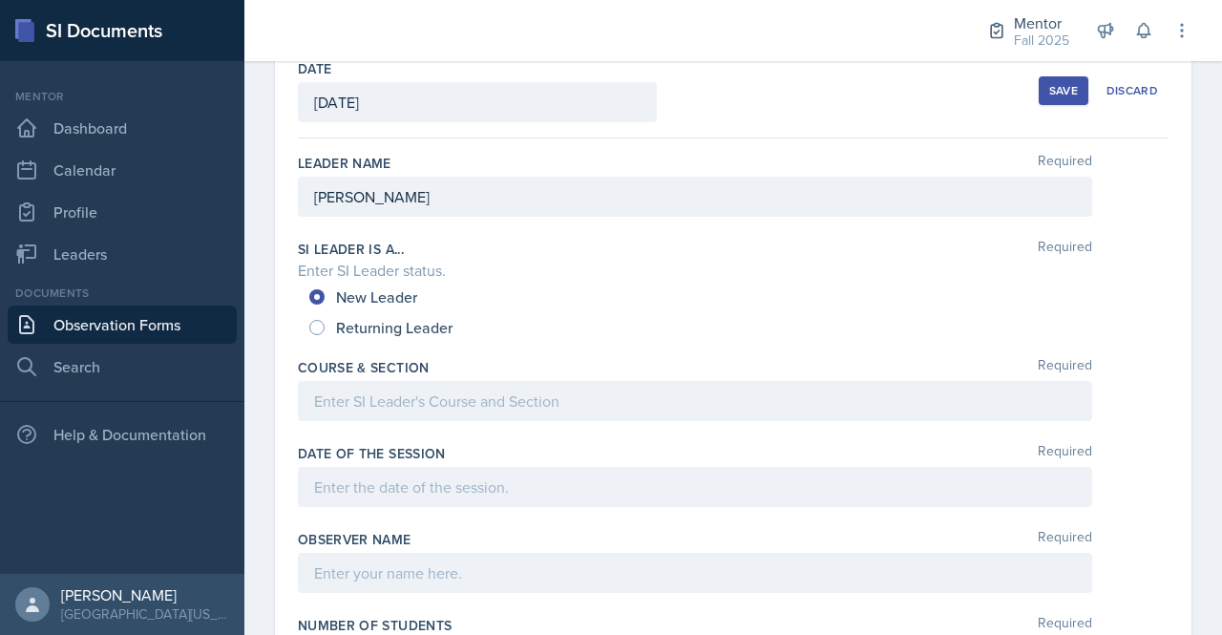
click at [375, 396] on div at bounding box center [695, 401] width 794 height 40
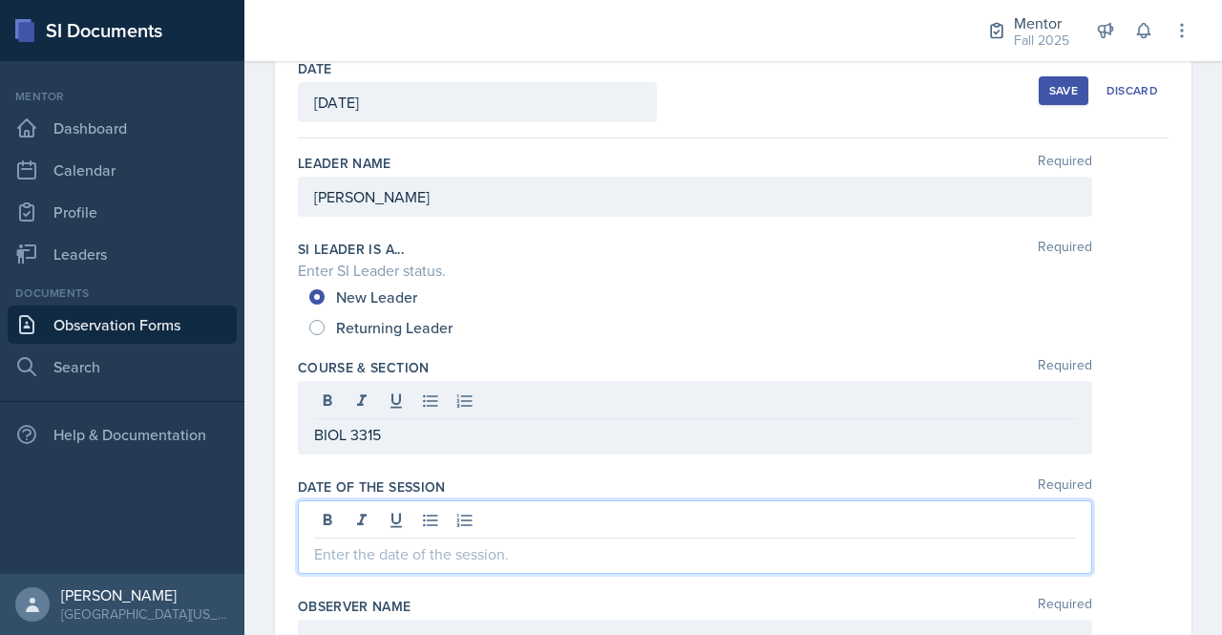
click at [404, 520] on div at bounding box center [695, 537] width 794 height 74
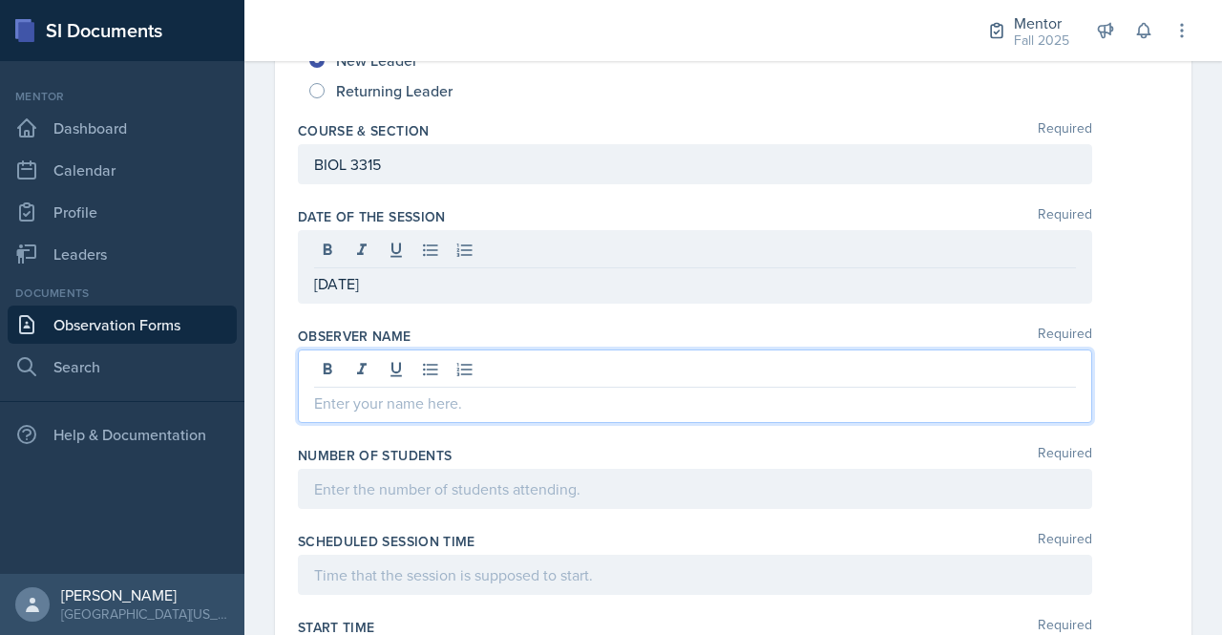
click at [453, 408] on p at bounding box center [695, 402] width 762 height 23
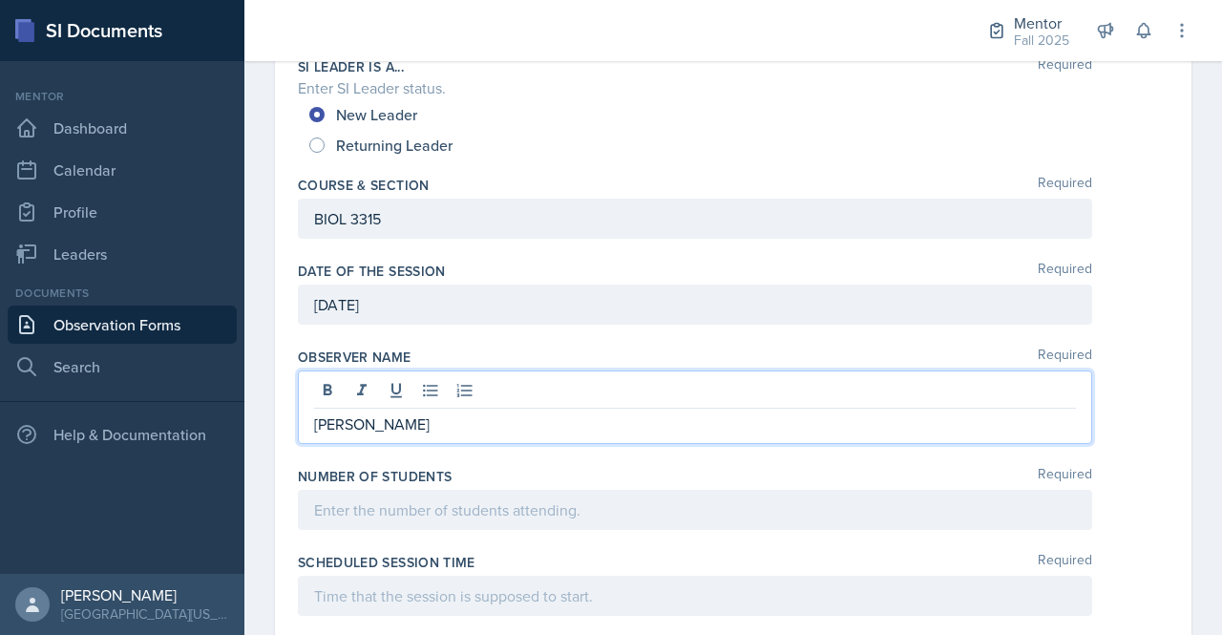
scroll to position [0, 0]
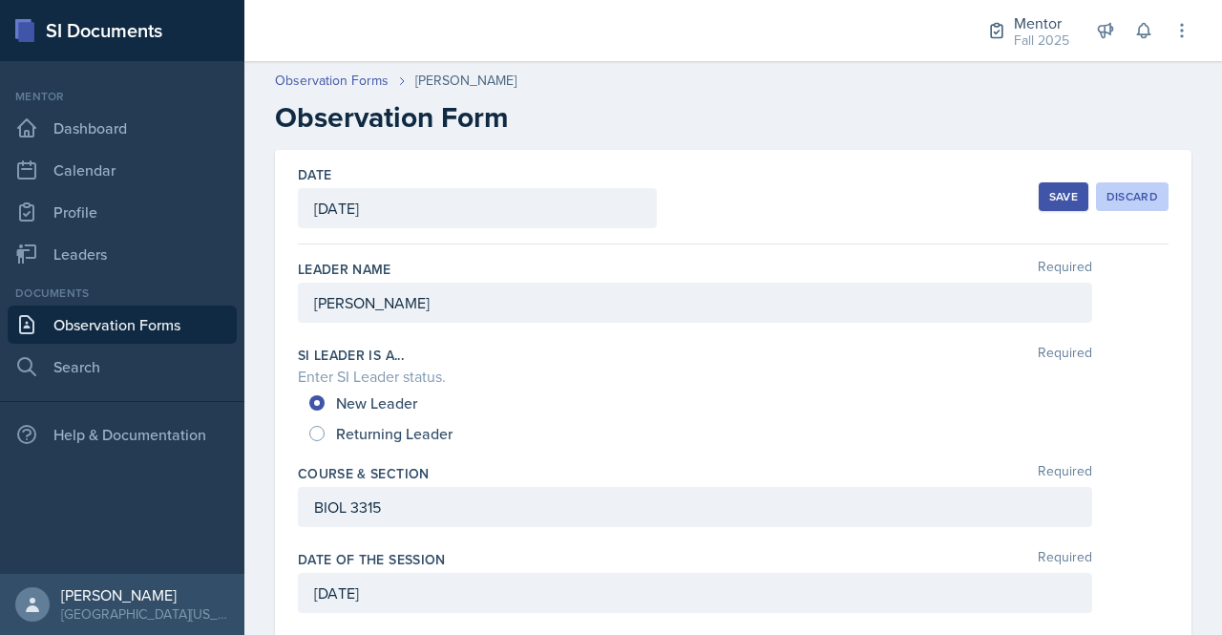
click at [1119, 201] on div "Discard" at bounding box center [1133, 196] width 52 height 15
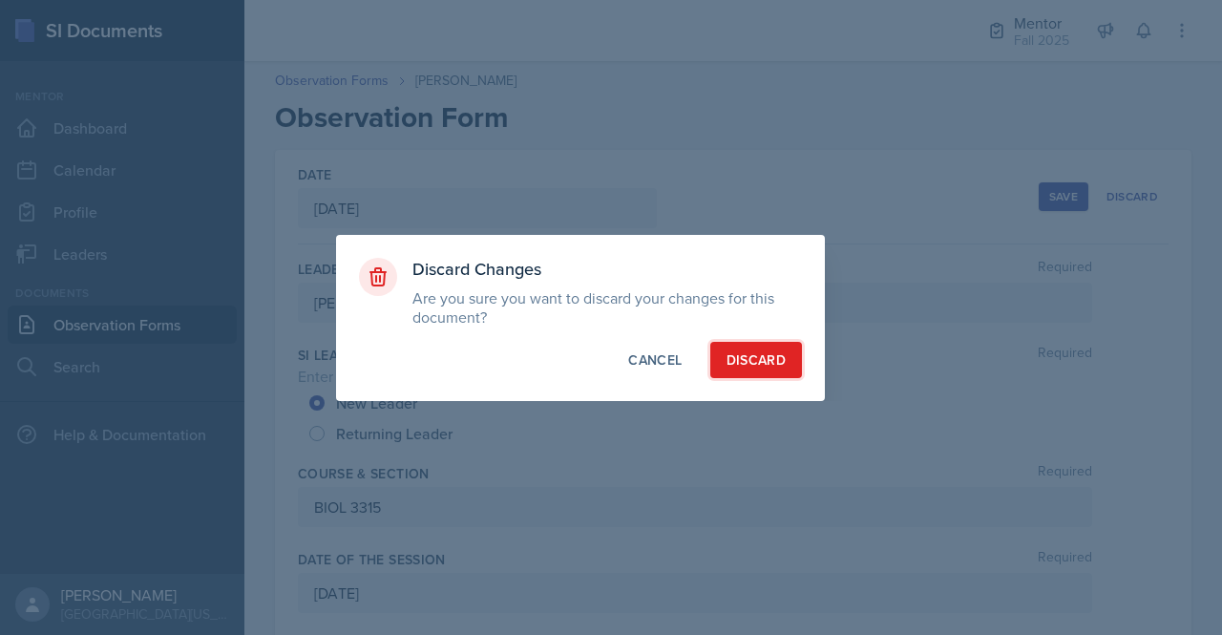
click at [768, 360] on div "Discard" at bounding box center [756, 359] width 59 height 19
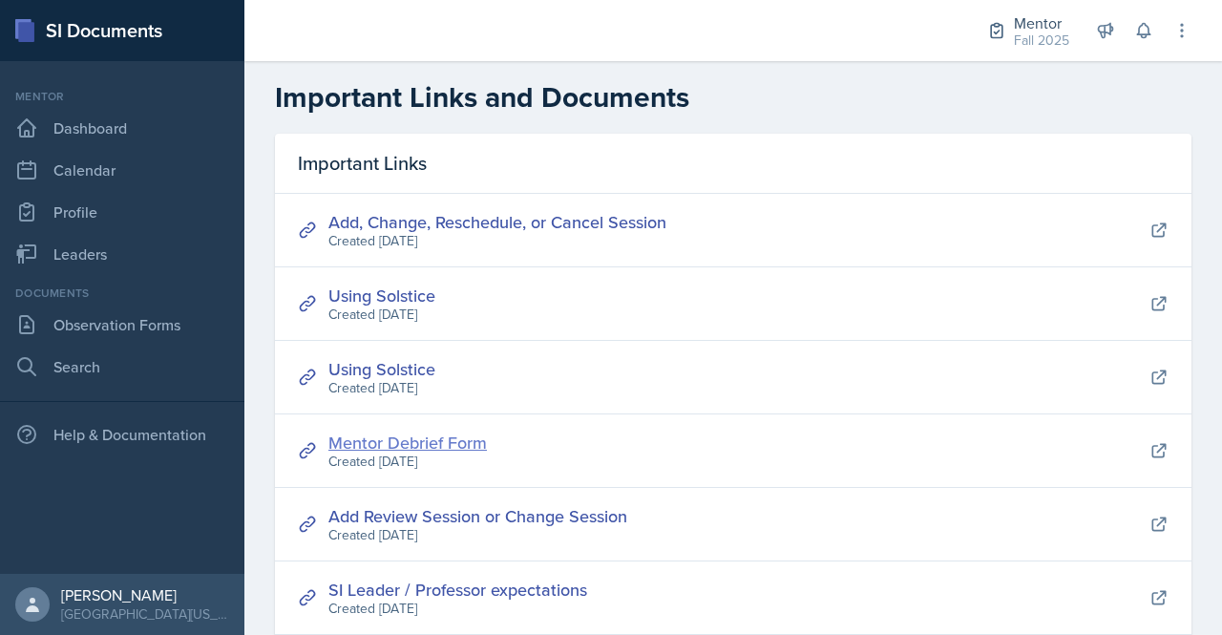
click at [436, 438] on link "Mentor Debrief Form" at bounding box center [407, 443] width 158 height 24
